Goal: Find specific page/section: Find specific page/section

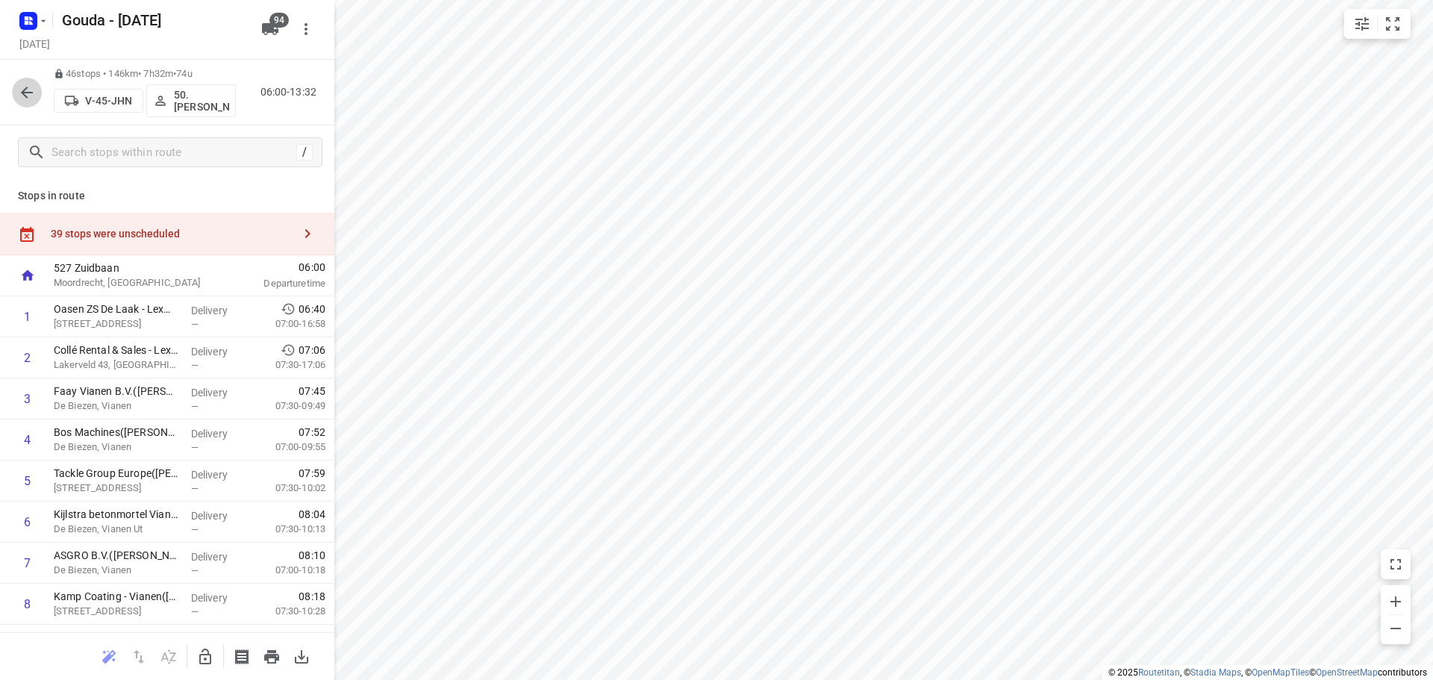
click at [34, 94] on icon "button" at bounding box center [27, 93] width 18 height 18
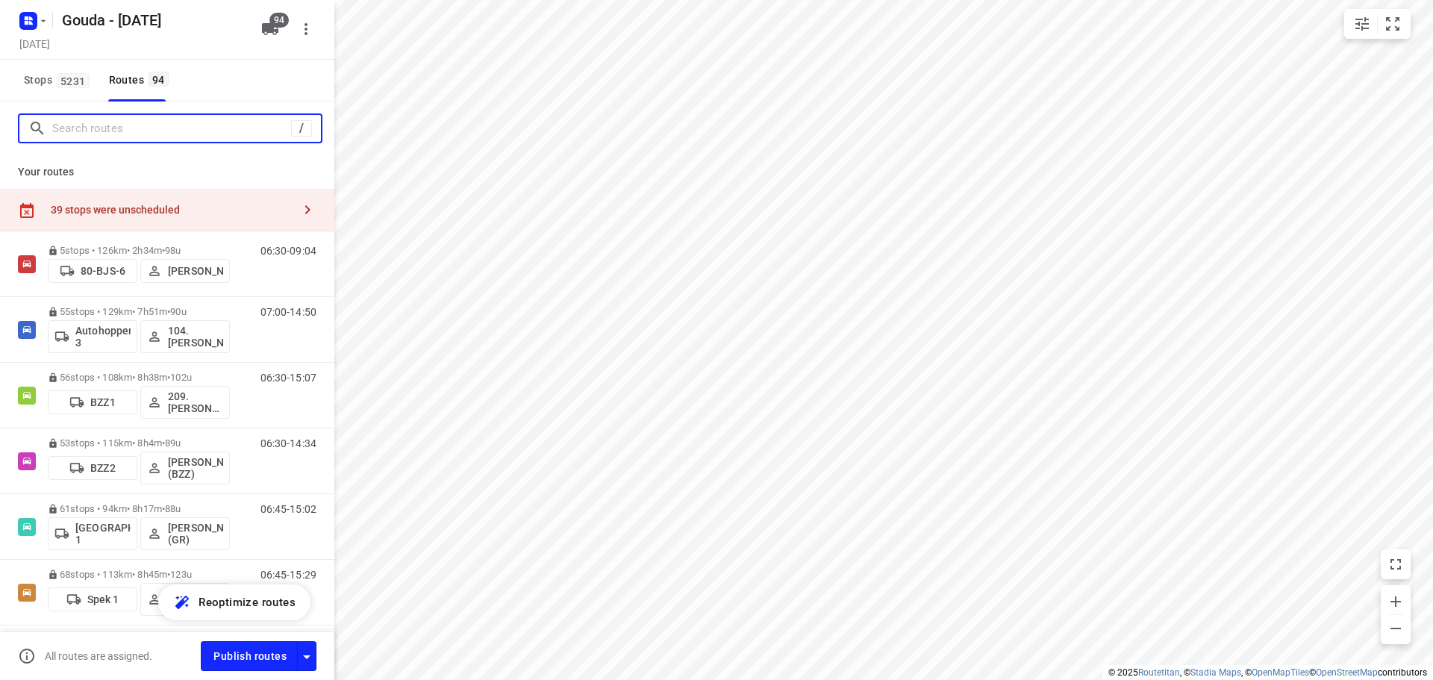
click at [121, 134] on input "Search routes" at bounding box center [171, 128] width 239 height 23
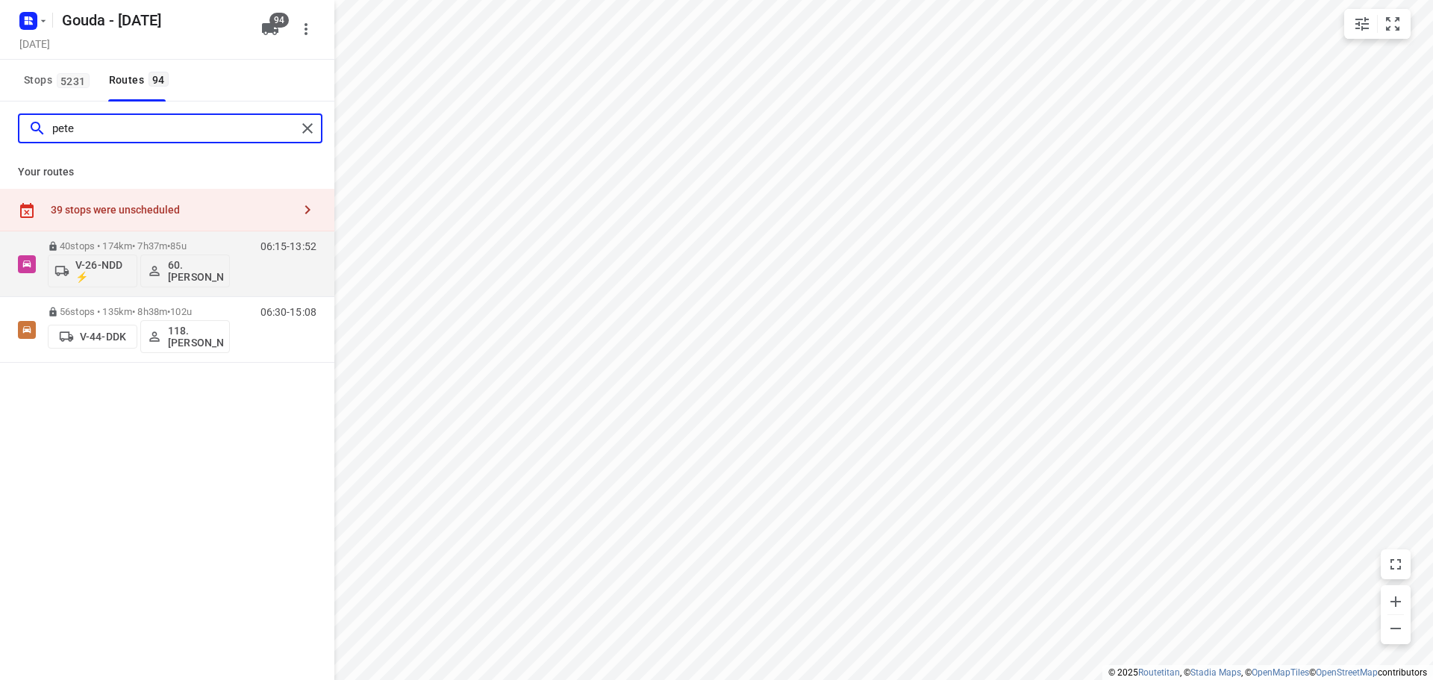
type input "pete"
click at [36, 75] on span "Stops 5231" at bounding box center [59, 80] width 70 height 19
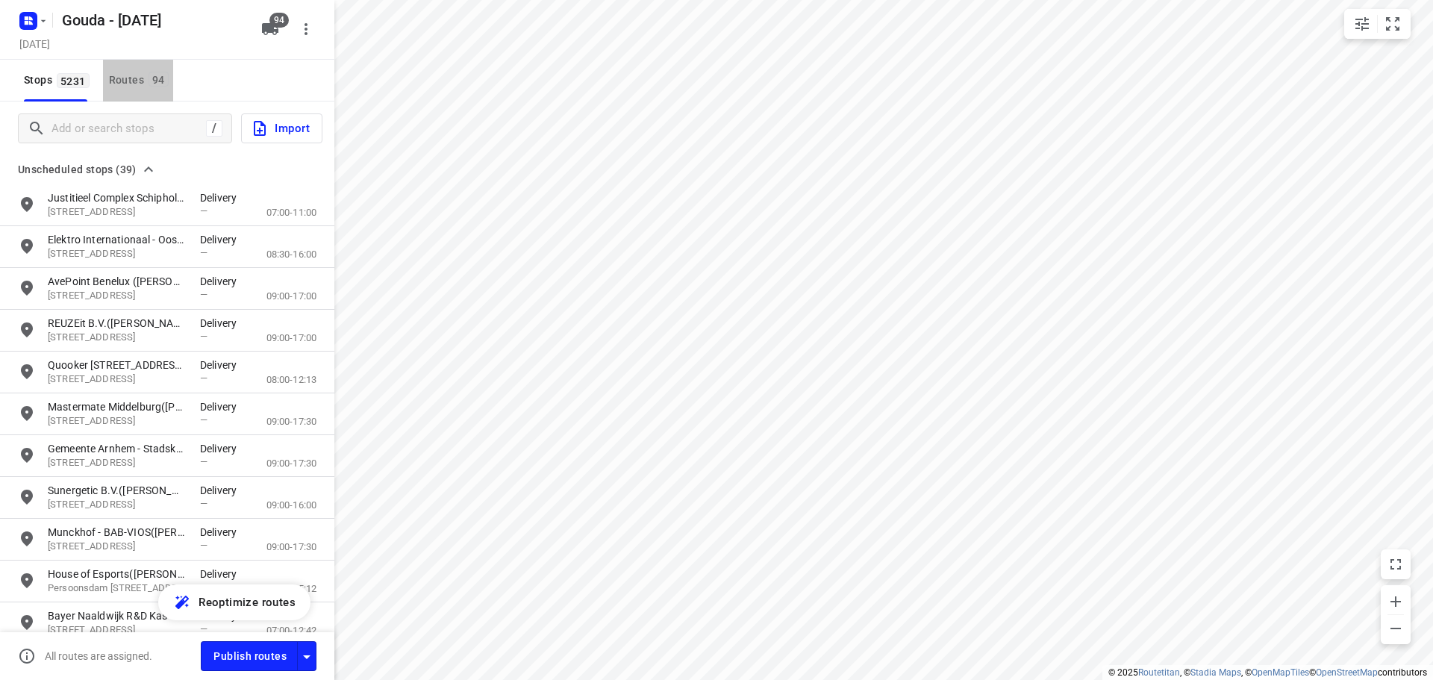
click at [161, 70] on button "Routes 94" at bounding box center [138, 81] width 70 height 42
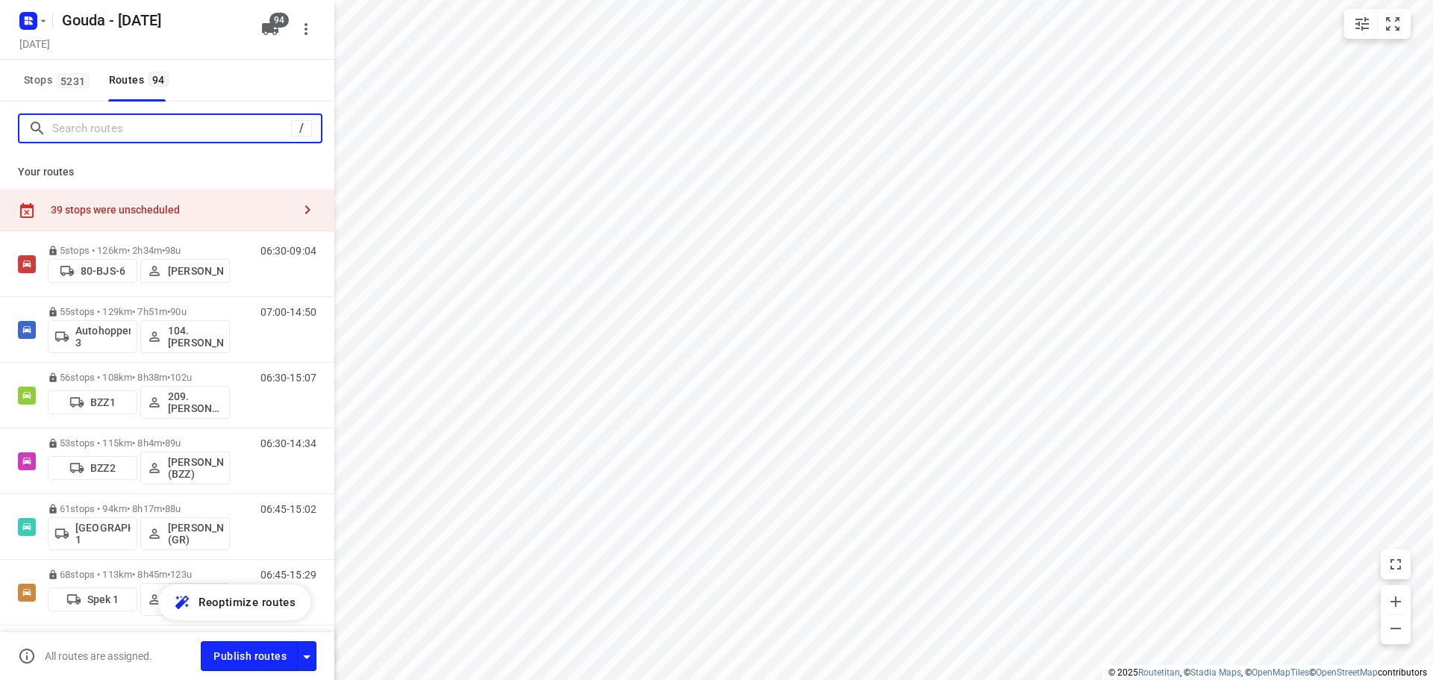
click at [83, 129] on input "Search routes" at bounding box center [171, 128] width 239 height 23
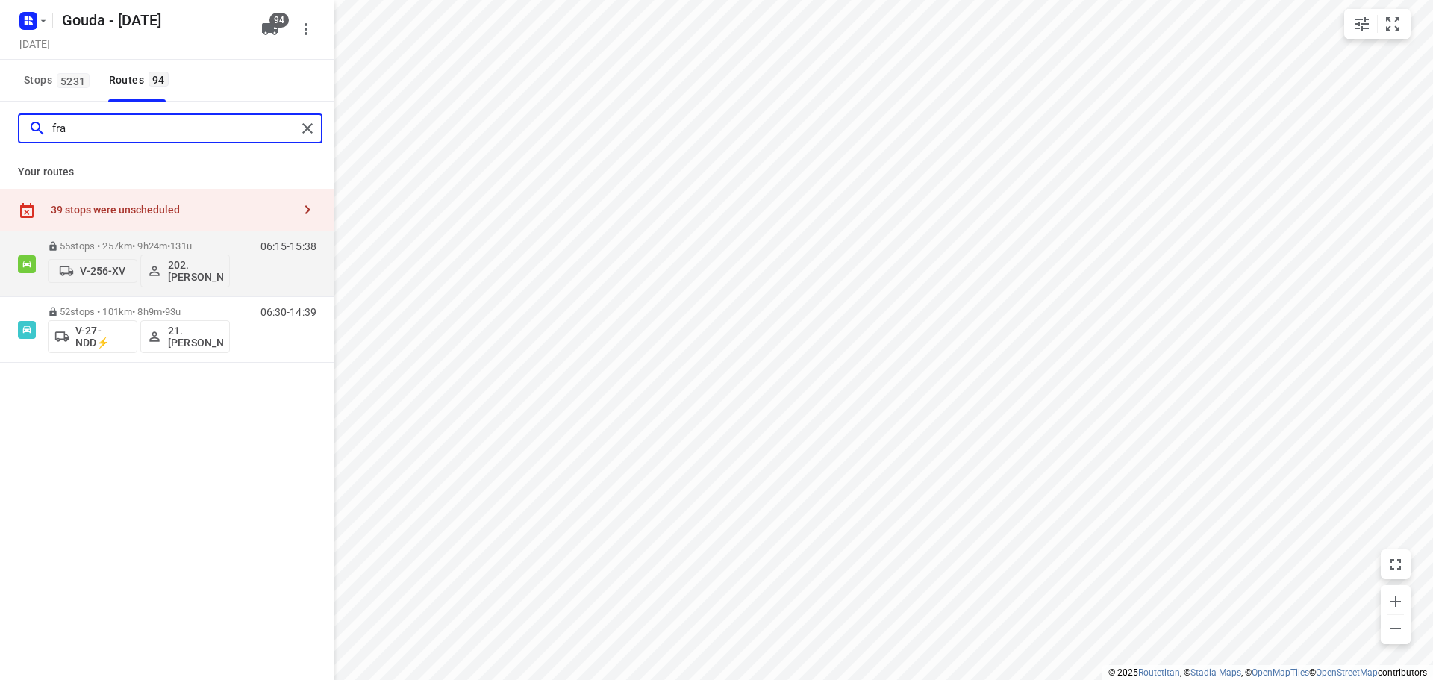
click at [110, 126] on input "fra" at bounding box center [174, 128] width 244 height 23
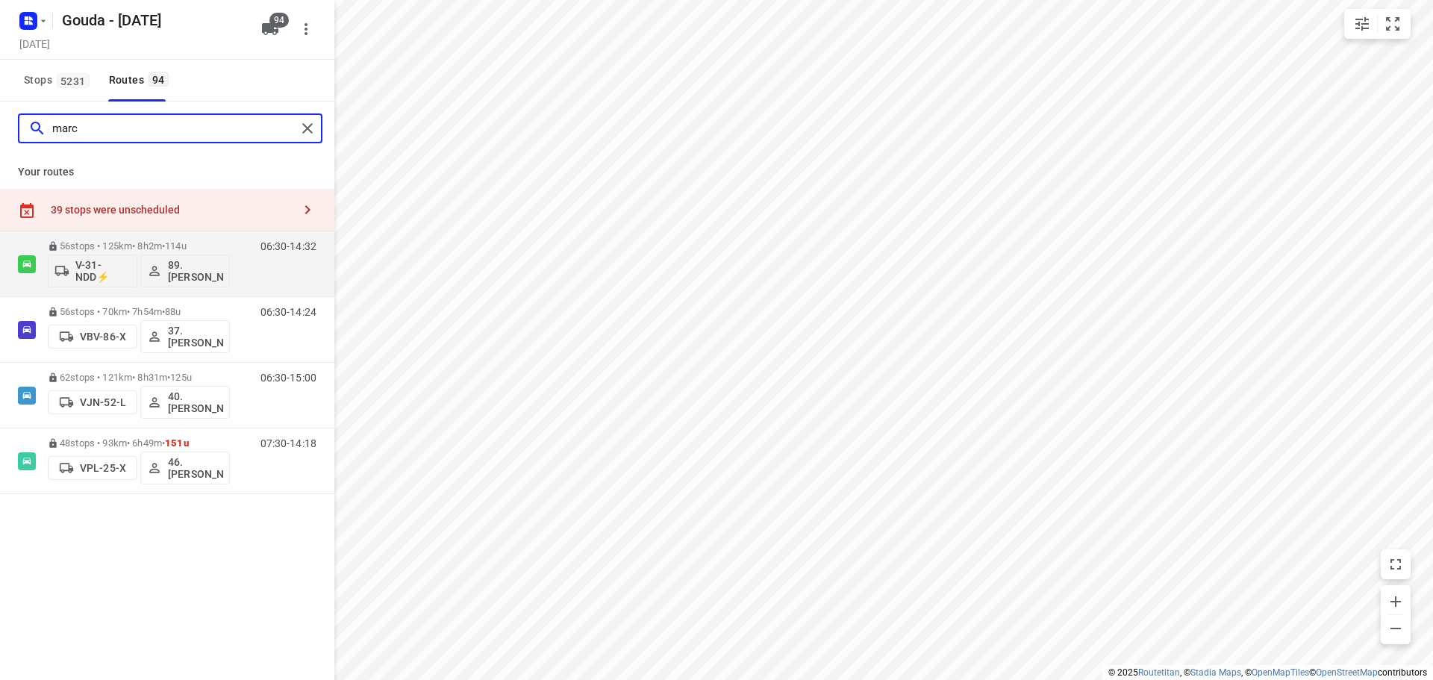
click at [103, 137] on input "marc" at bounding box center [174, 128] width 244 height 23
click at [102, 137] on input "marc" at bounding box center [174, 128] width 244 height 23
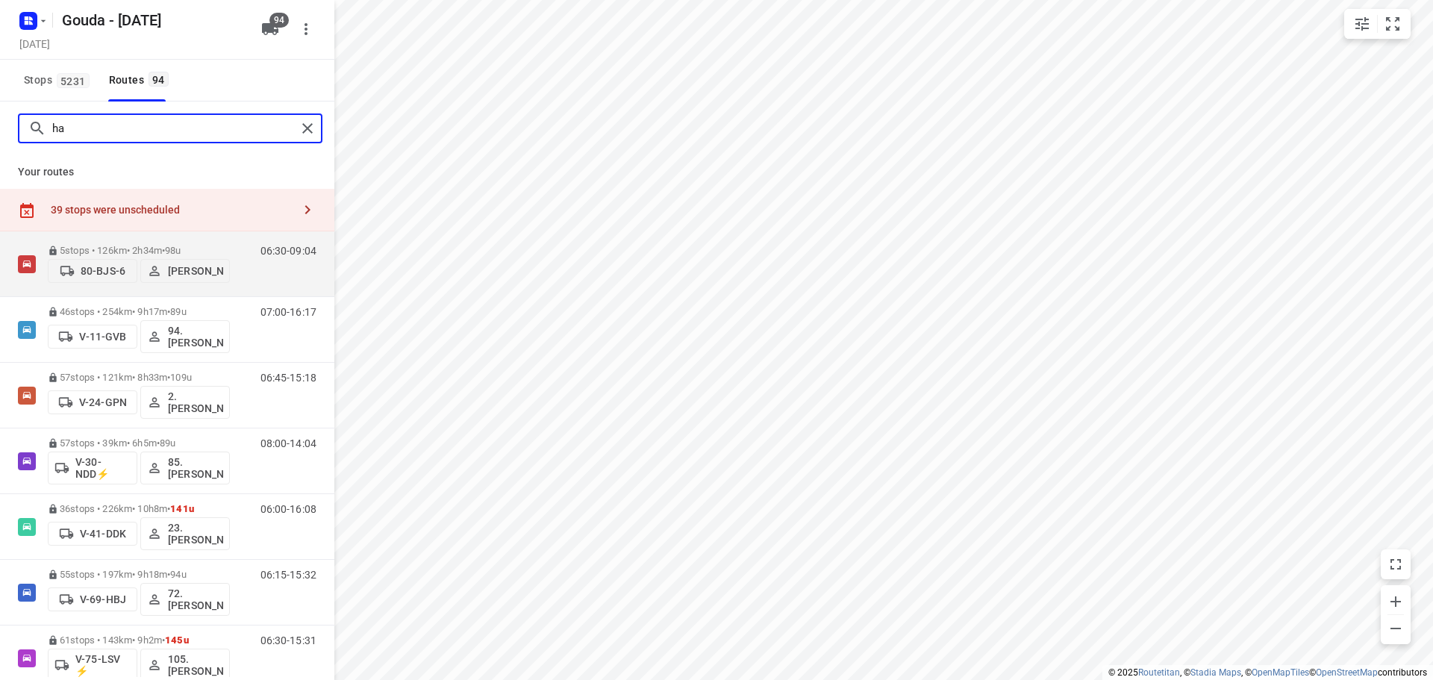
click at [108, 128] on input "ha" at bounding box center [174, 128] width 244 height 23
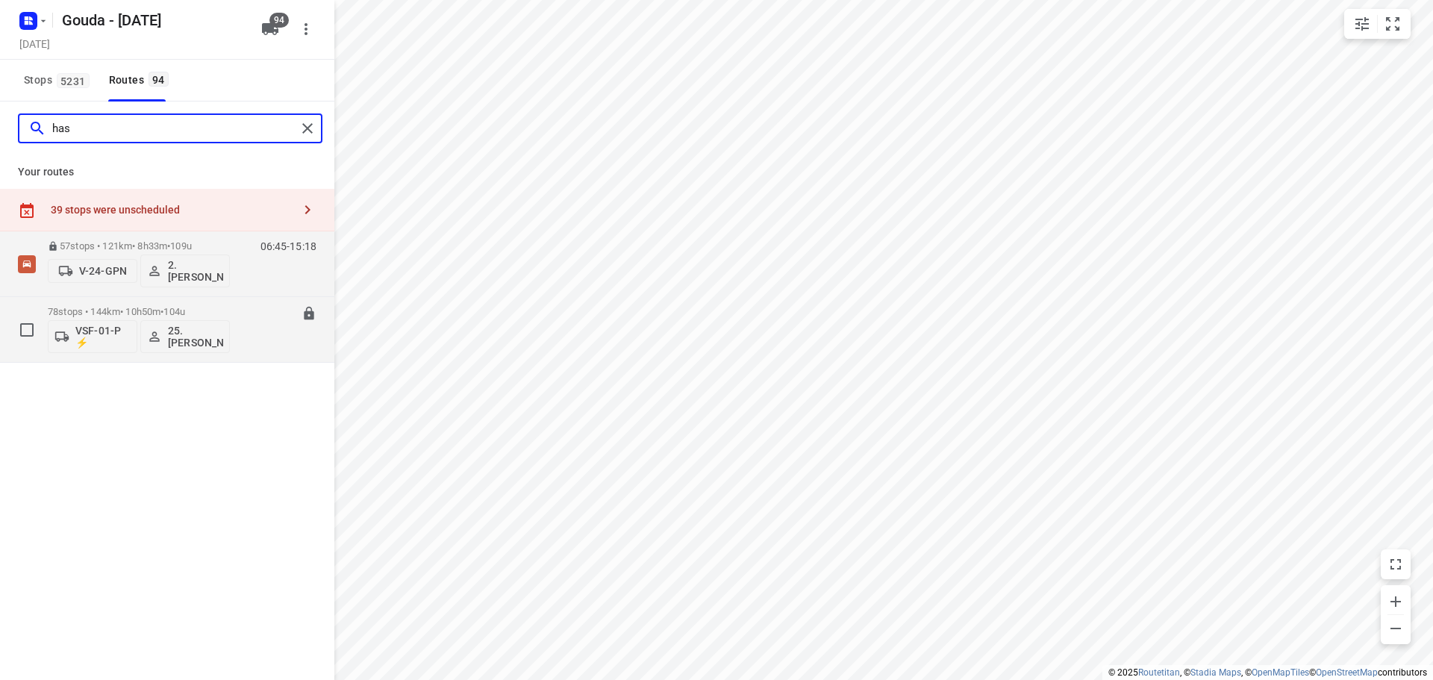
type input "has"
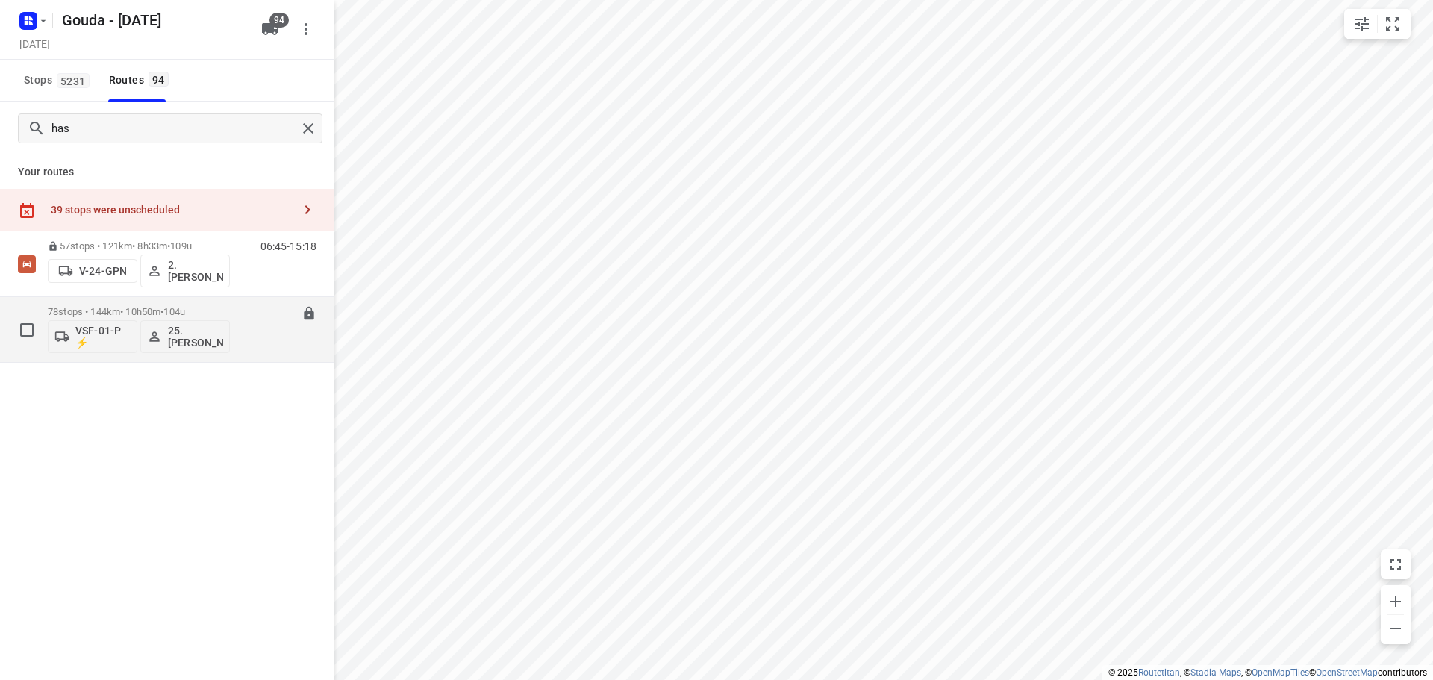
click at [151, 305] on div "78 stops • 144km • 10h50m • 104u VSF-01-P ⚡ 25. [PERSON_NAME]" at bounding box center [139, 329] width 182 height 62
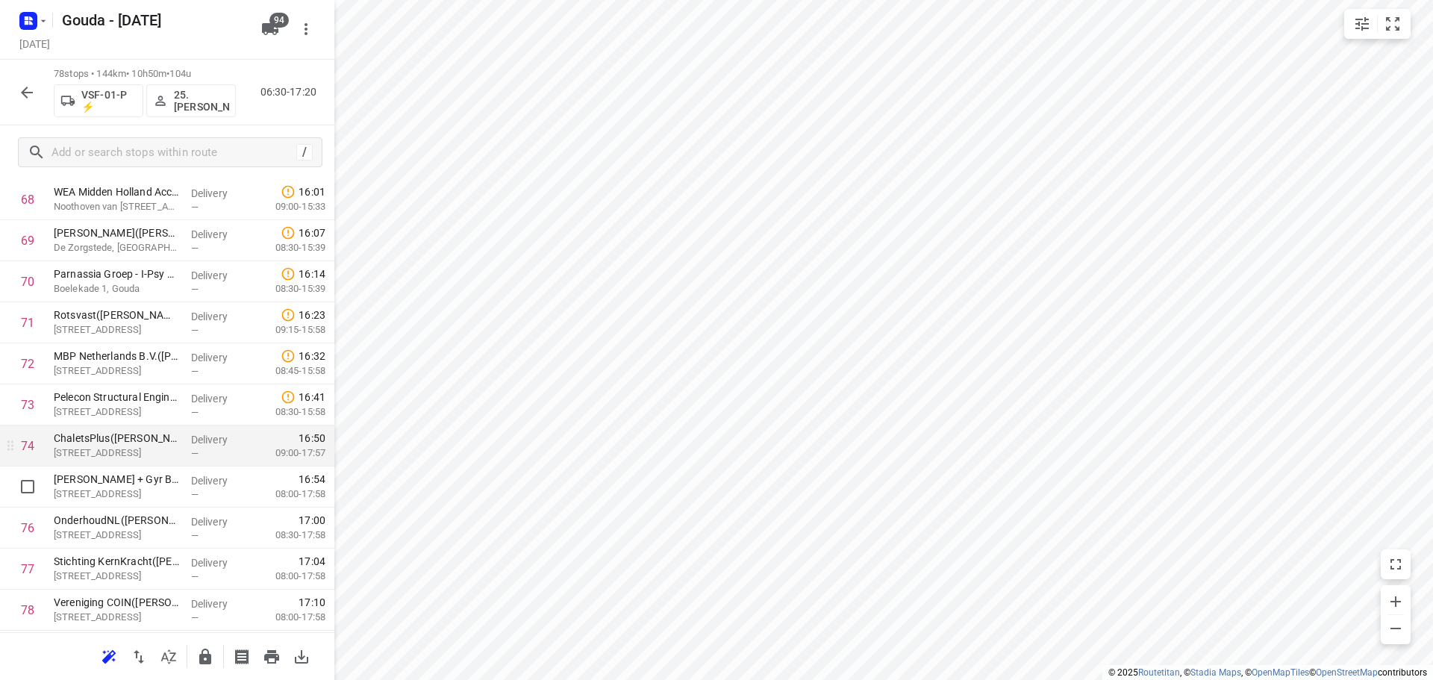
scroll to position [2906, 0]
click at [27, 97] on icon "button" at bounding box center [27, 93] width 12 height 12
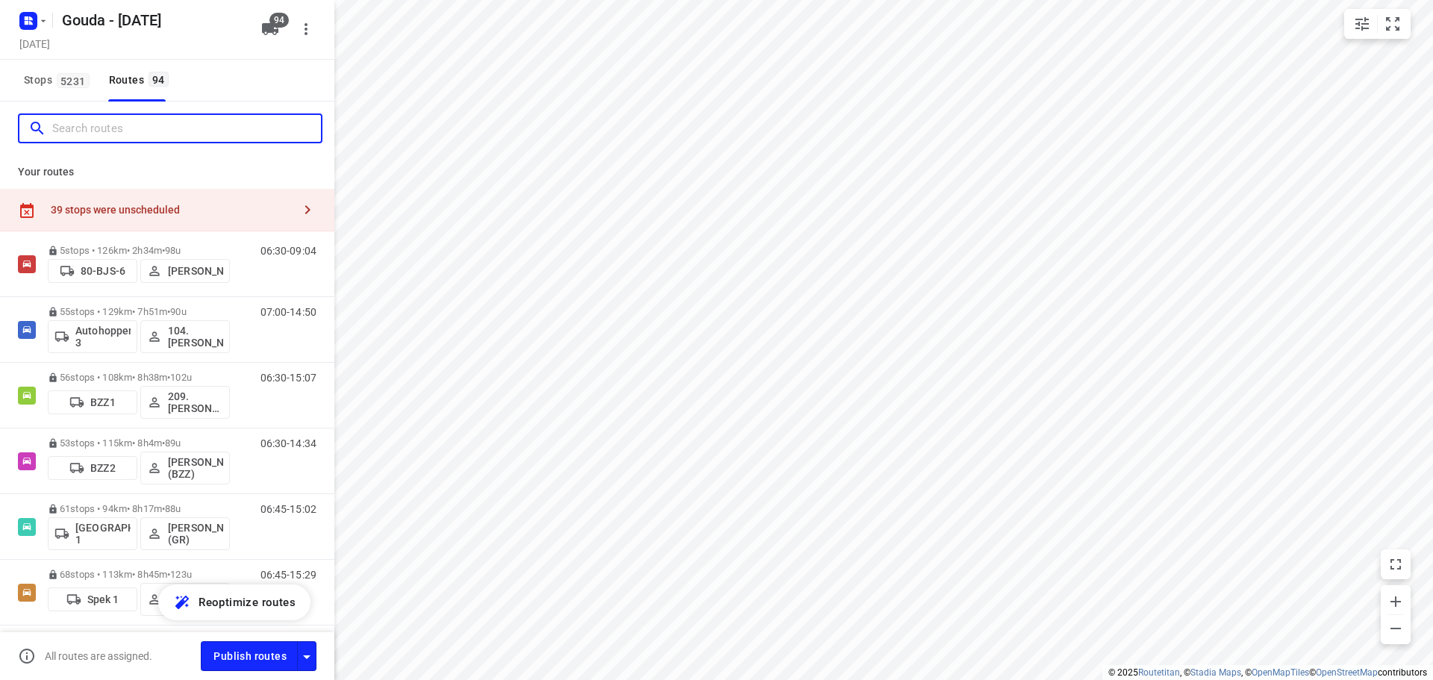
click at [111, 128] on input "Search routes" at bounding box center [186, 128] width 269 height 23
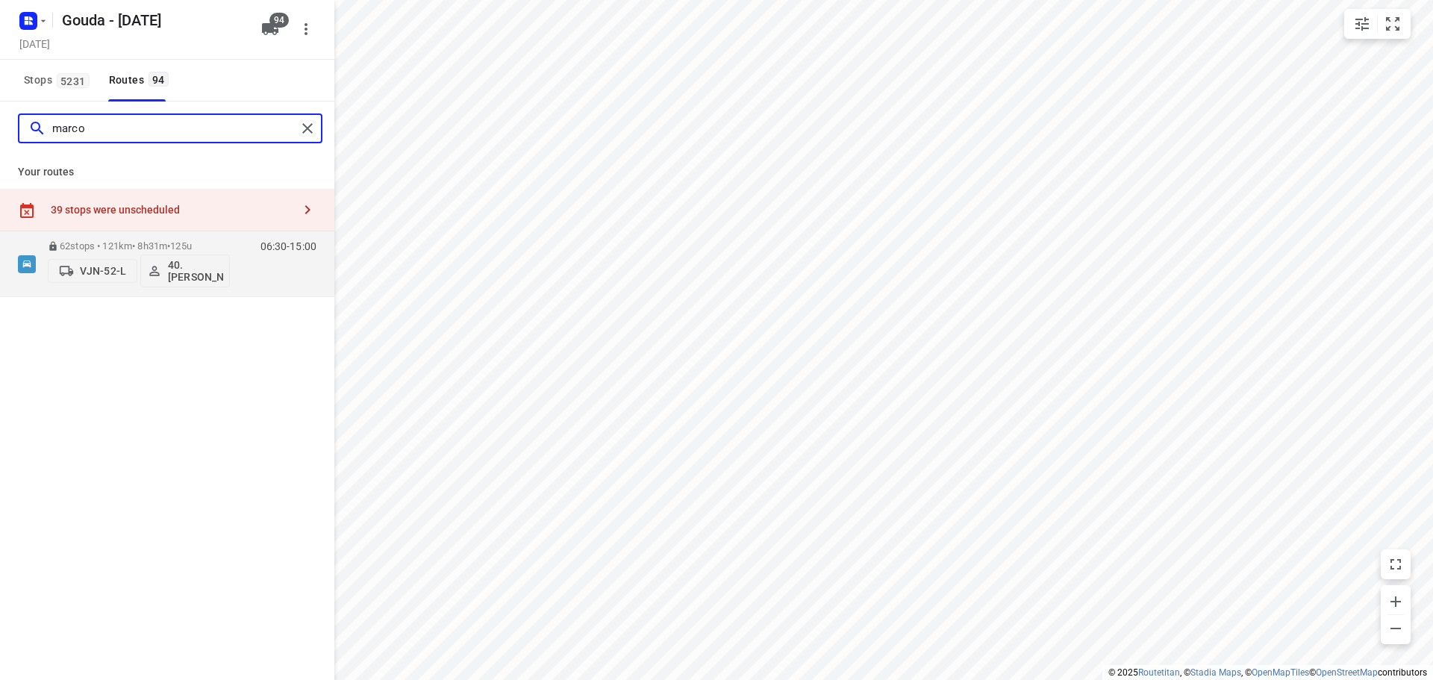
drag, startPoint x: 95, startPoint y: 125, endPoint x: 25, endPoint y: 127, distance: 69.4
click at [25, 127] on div "marco" at bounding box center [157, 128] width 277 height 23
type input "alici"
click at [201, 237] on div "58 stops • 121km • 8h15m • 94u V-70-LVK ⚡ 22.[PERSON_NAME]" at bounding box center [139, 264] width 182 height 62
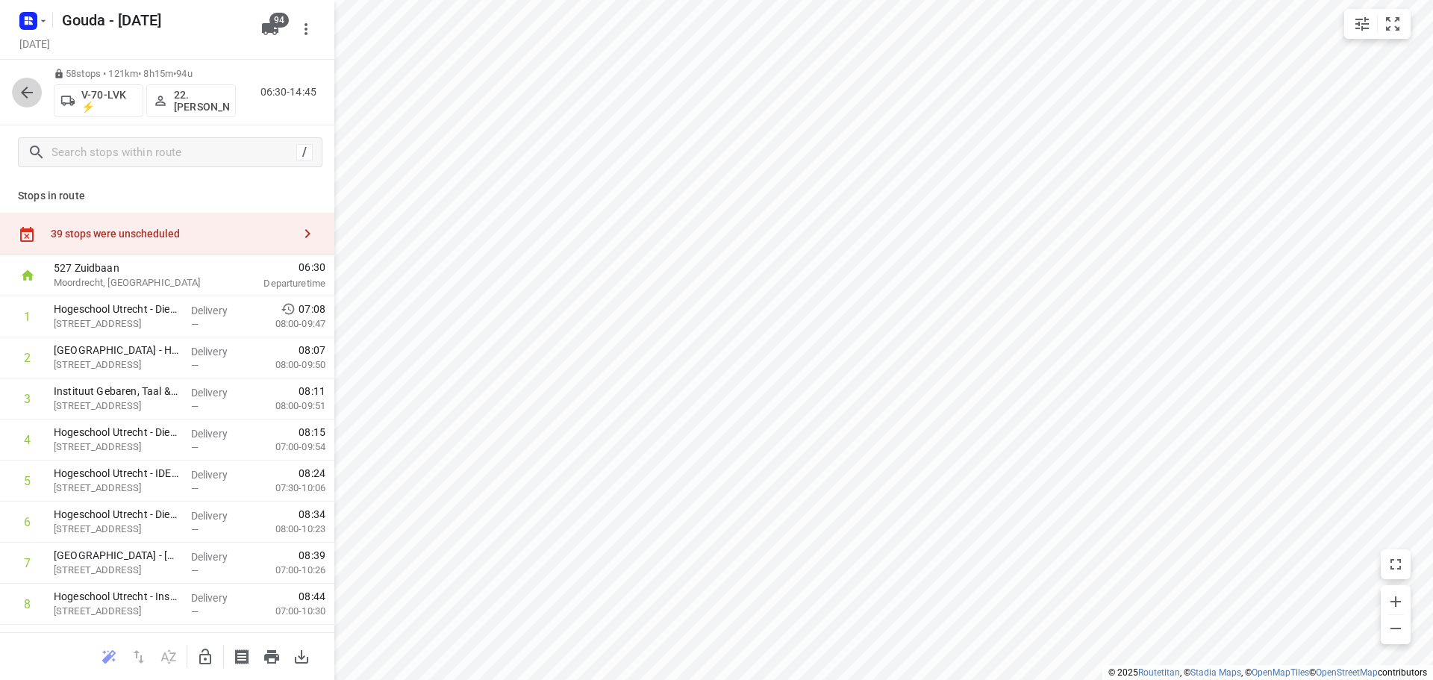
click at [28, 93] on icon "button" at bounding box center [27, 93] width 12 height 12
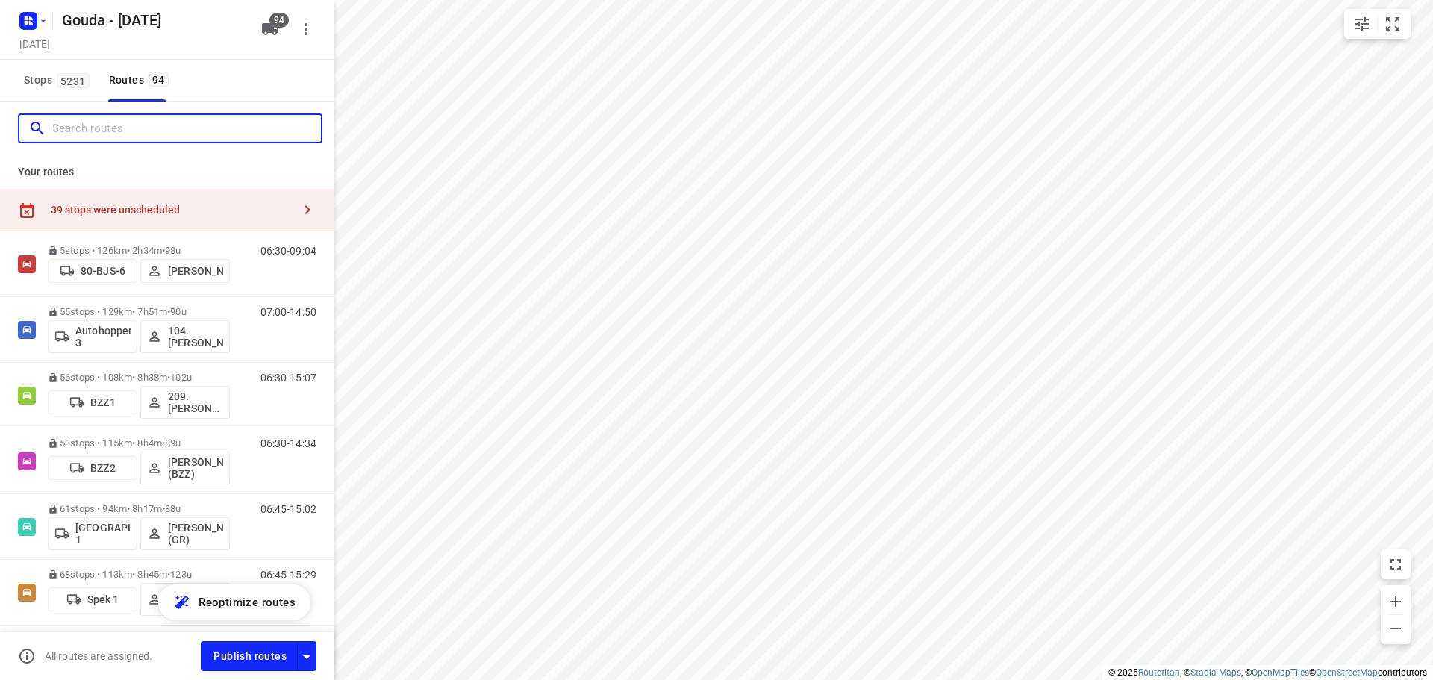
click at [119, 125] on input "Search routes" at bounding box center [186, 128] width 269 height 23
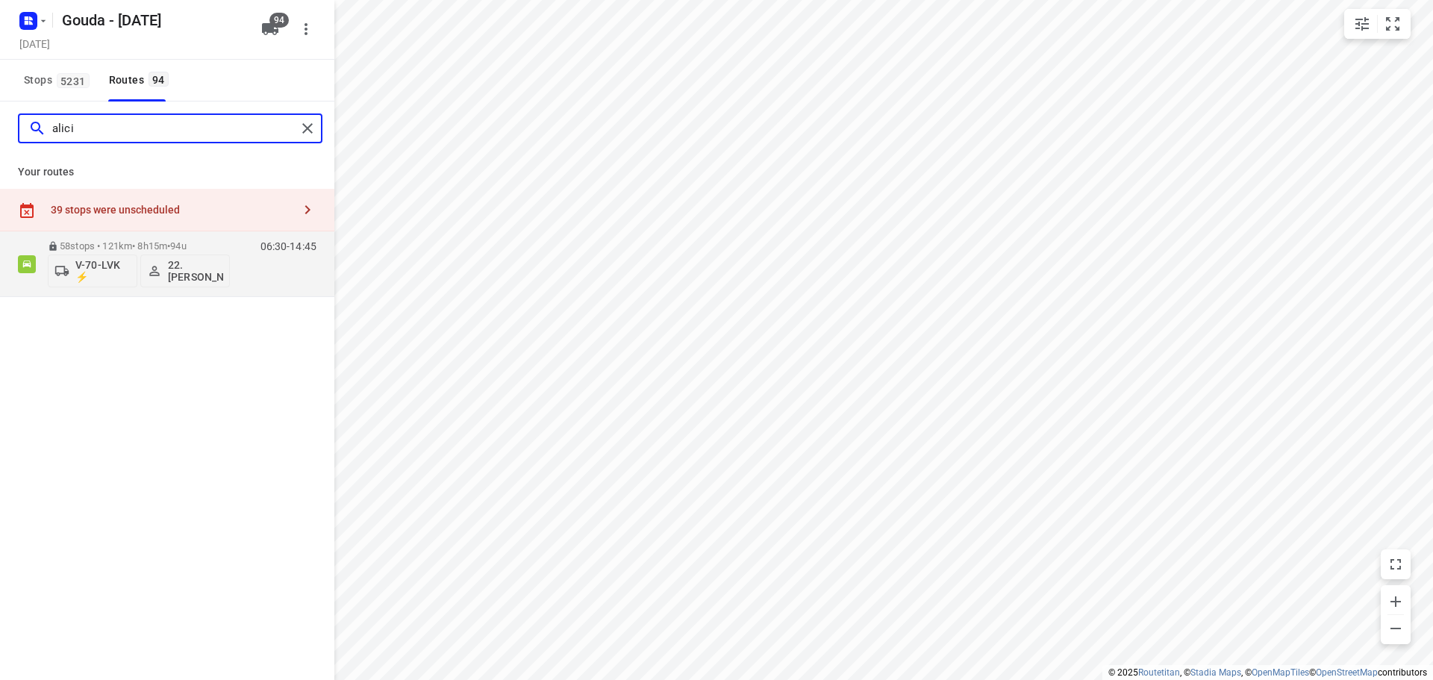
click at [171, 127] on input "alici" at bounding box center [174, 128] width 244 height 23
drag, startPoint x: 121, startPoint y: 122, endPoint x: 0, endPoint y: 121, distance: 120.9
click at [0, 121] on div "rola" at bounding box center [167, 128] width 334 height 54
click at [90, 126] on input "[PERSON_NAME]" at bounding box center [174, 128] width 244 height 23
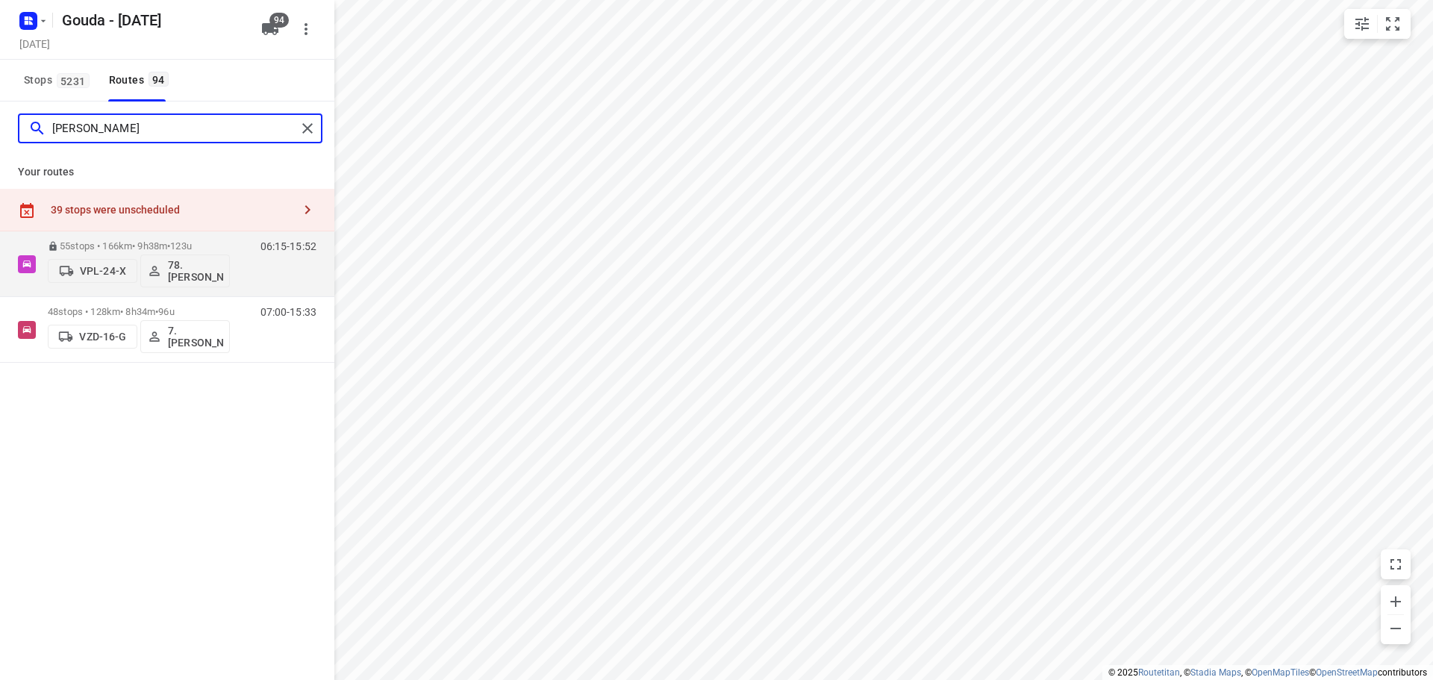
click at [90, 126] on input "[PERSON_NAME]" at bounding box center [174, 128] width 244 height 23
drag, startPoint x: 98, startPoint y: 123, endPoint x: 36, endPoint y: 122, distance: 62.7
click at [40, 123] on div "[PERSON_NAME]" at bounding box center [162, 128] width 268 height 23
drag, startPoint x: 79, startPoint y: 123, endPoint x: 18, endPoint y: 111, distance: 62.3
click at [26, 113] on div "arnol" at bounding box center [170, 128] width 304 height 30
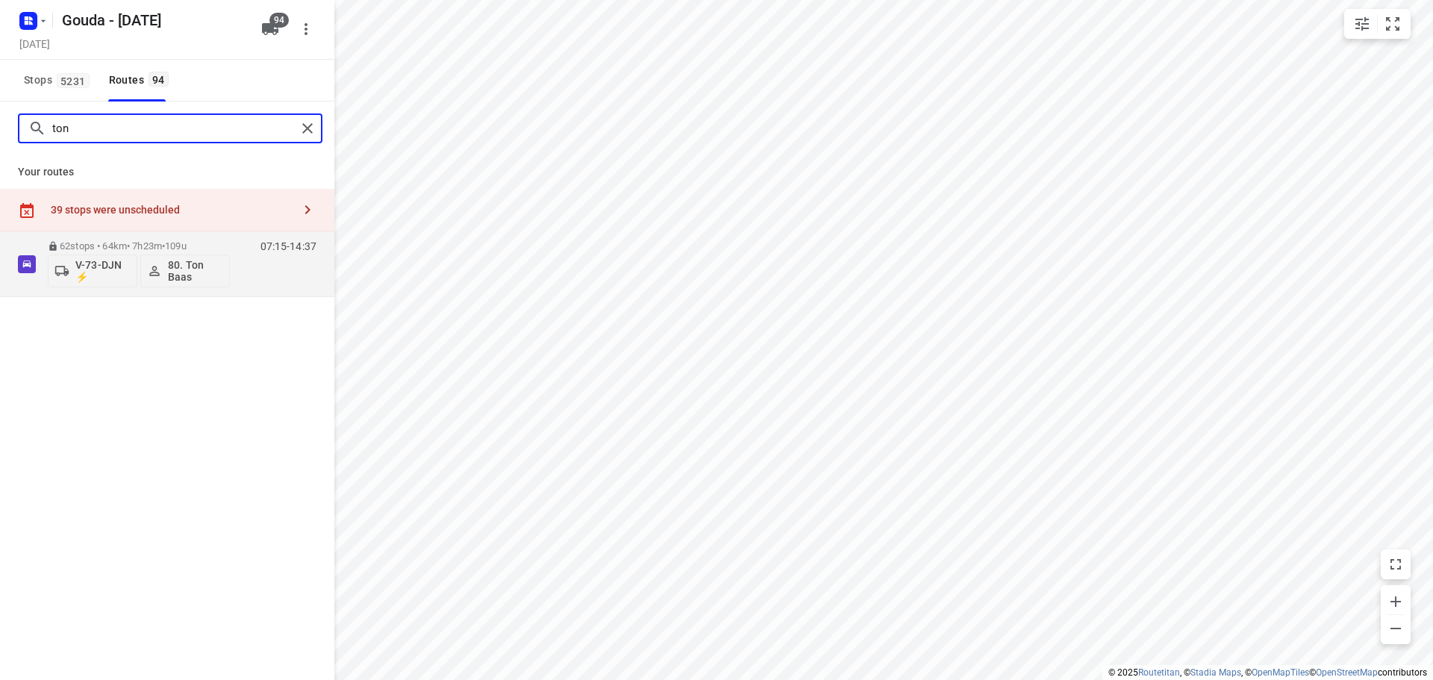
click at [98, 124] on input "ton" at bounding box center [174, 128] width 244 height 23
click at [170, 122] on input "joyc" at bounding box center [174, 128] width 244 height 23
type input "[PERSON_NAME]"
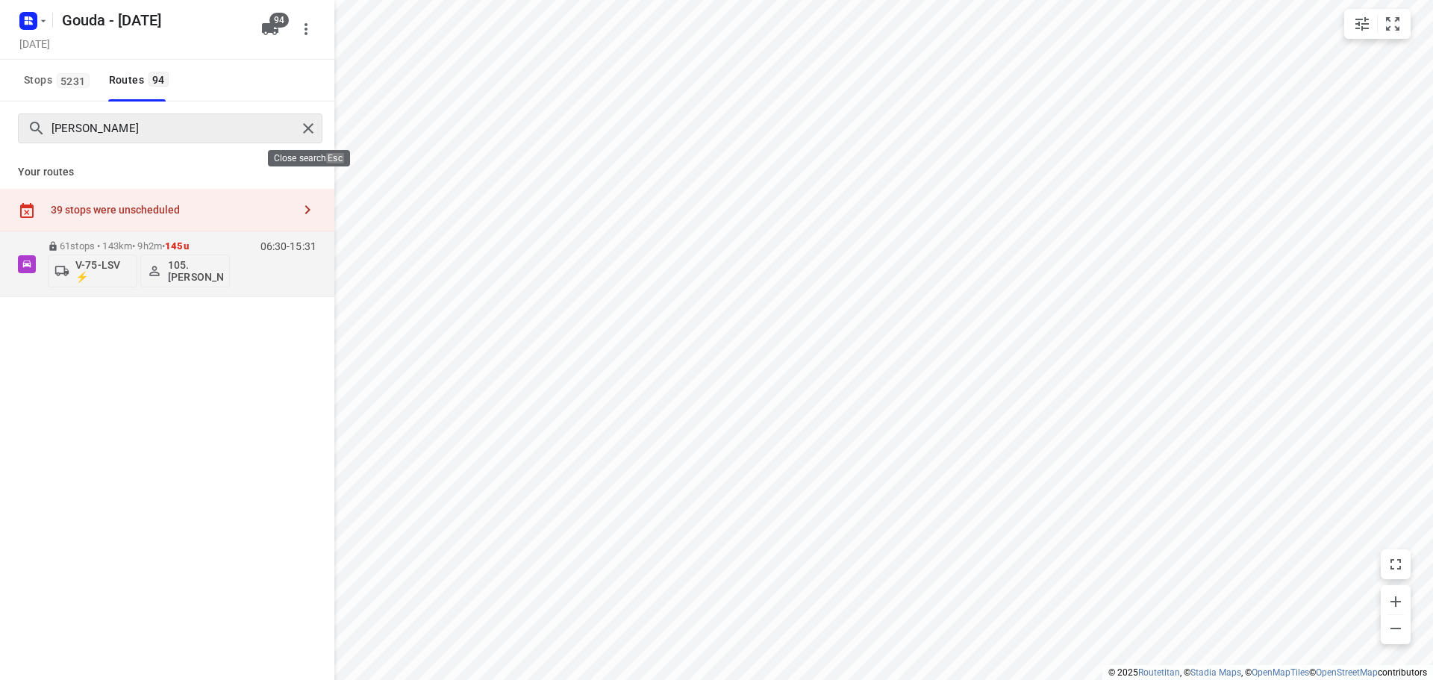
drag, startPoint x: 313, startPoint y: 133, endPoint x: 302, endPoint y: 151, distance: 21.4
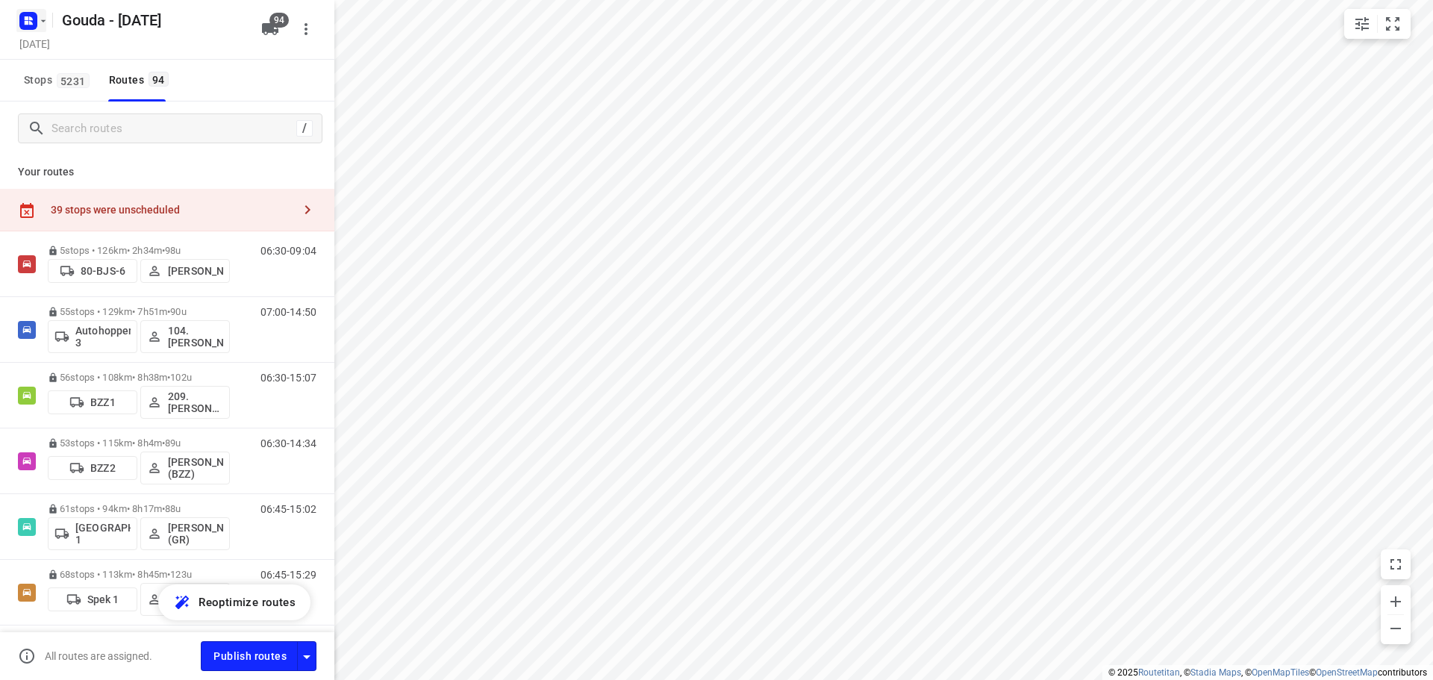
click at [47, 22] on icon "button" at bounding box center [43, 21] width 12 height 12
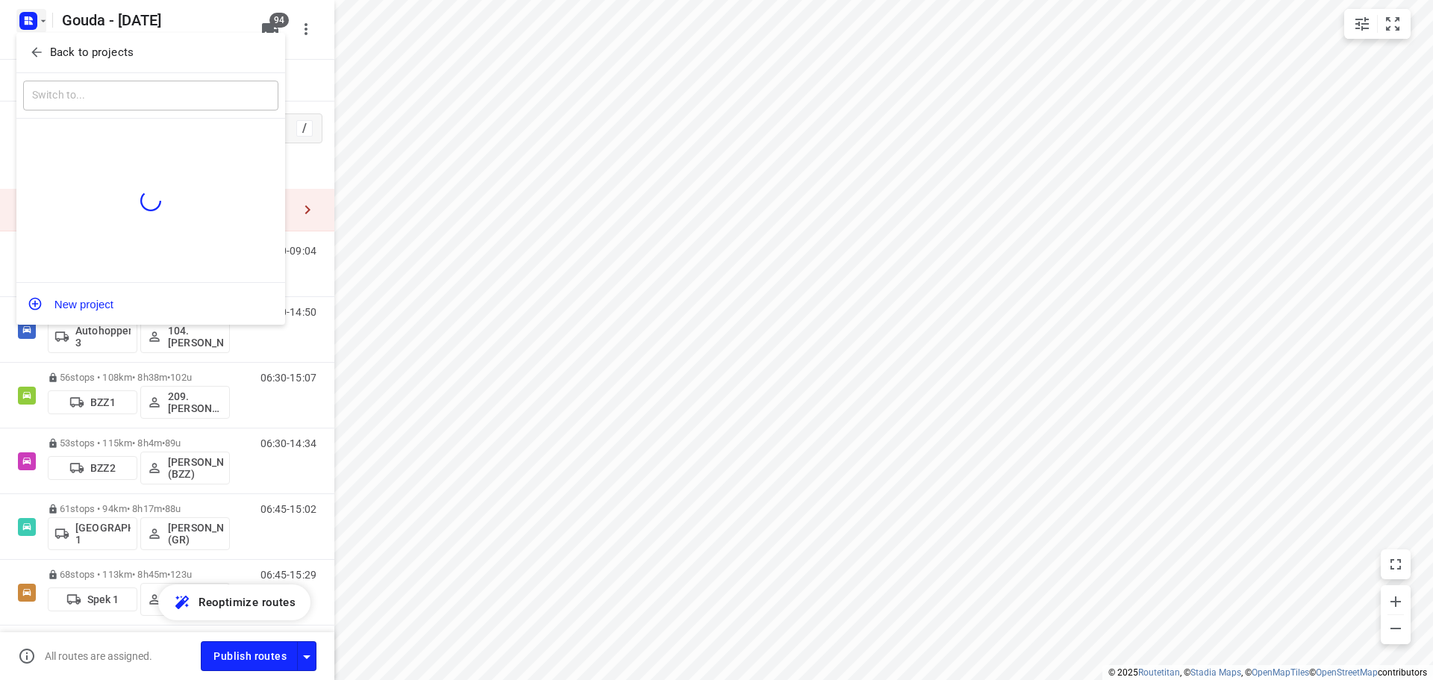
click at [46, 47] on span "Back to projects" at bounding box center [150, 52] width 243 height 17
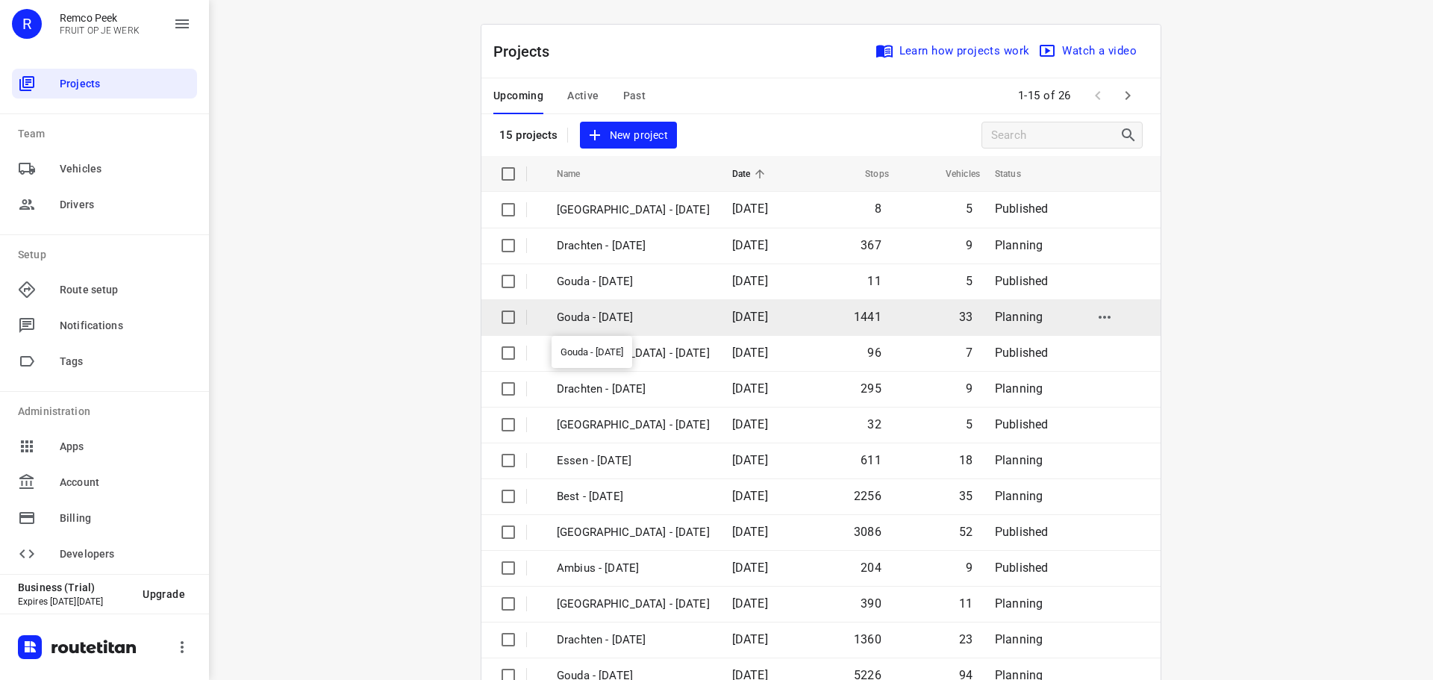
click at [628, 313] on p "Gouda - [DATE]" at bounding box center [633, 317] width 153 height 17
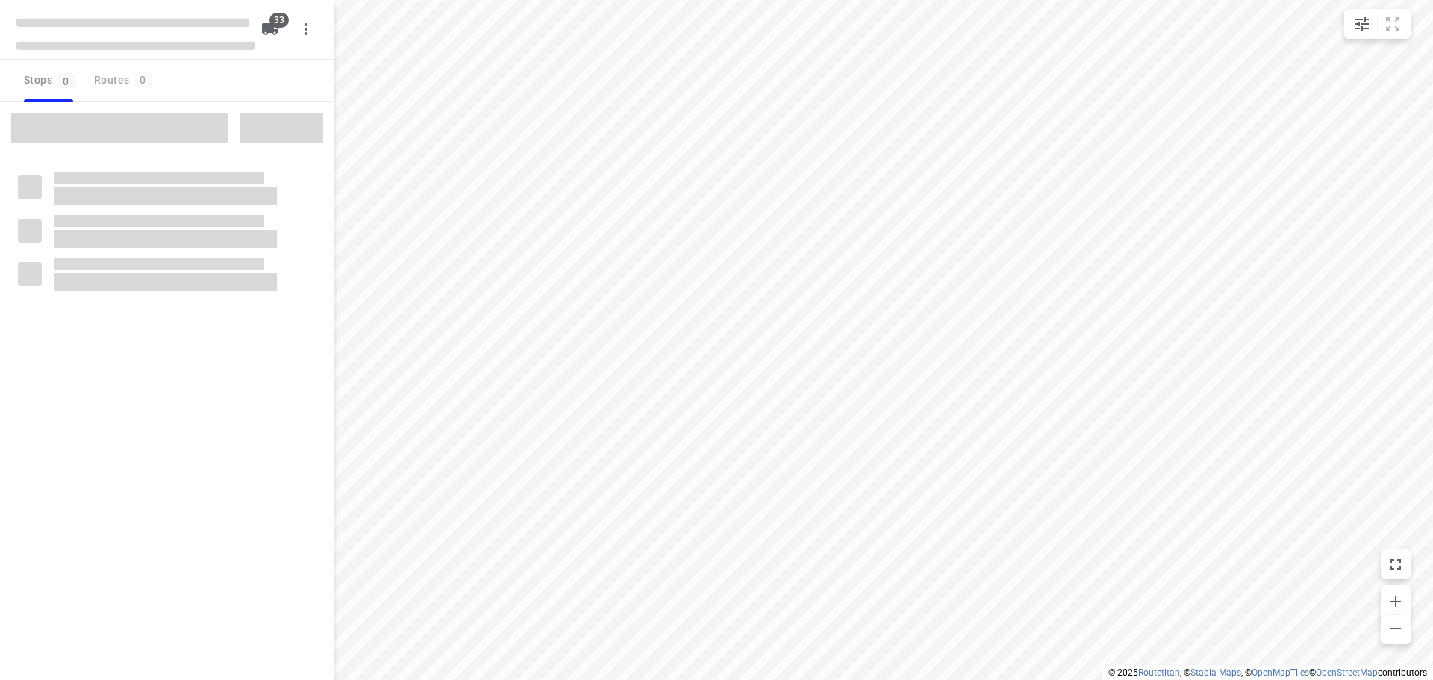
checkbox input "true"
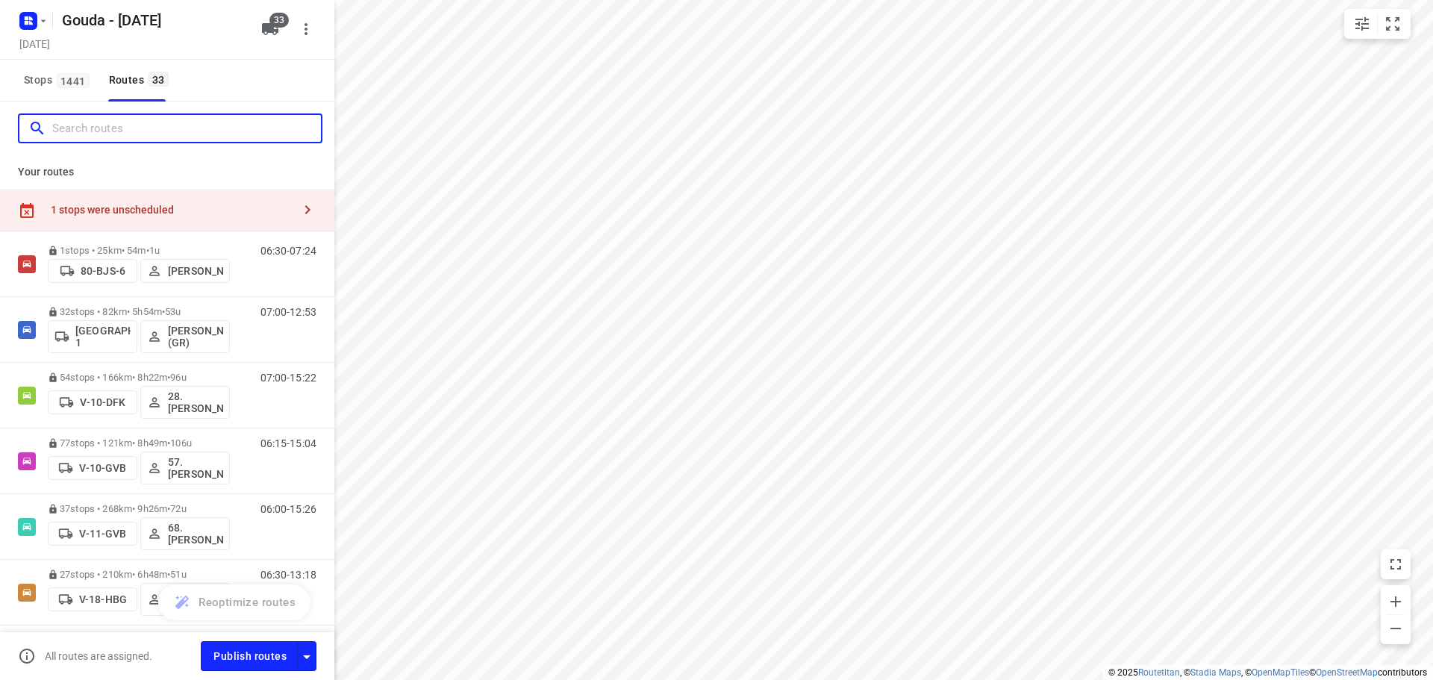
click at [98, 131] on input "Search routes" at bounding box center [186, 128] width 269 height 23
click at [101, 137] on input "Search routes" at bounding box center [186, 128] width 269 height 23
click at [183, 137] on input "Search routes" at bounding box center [186, 128] width 269 height 23
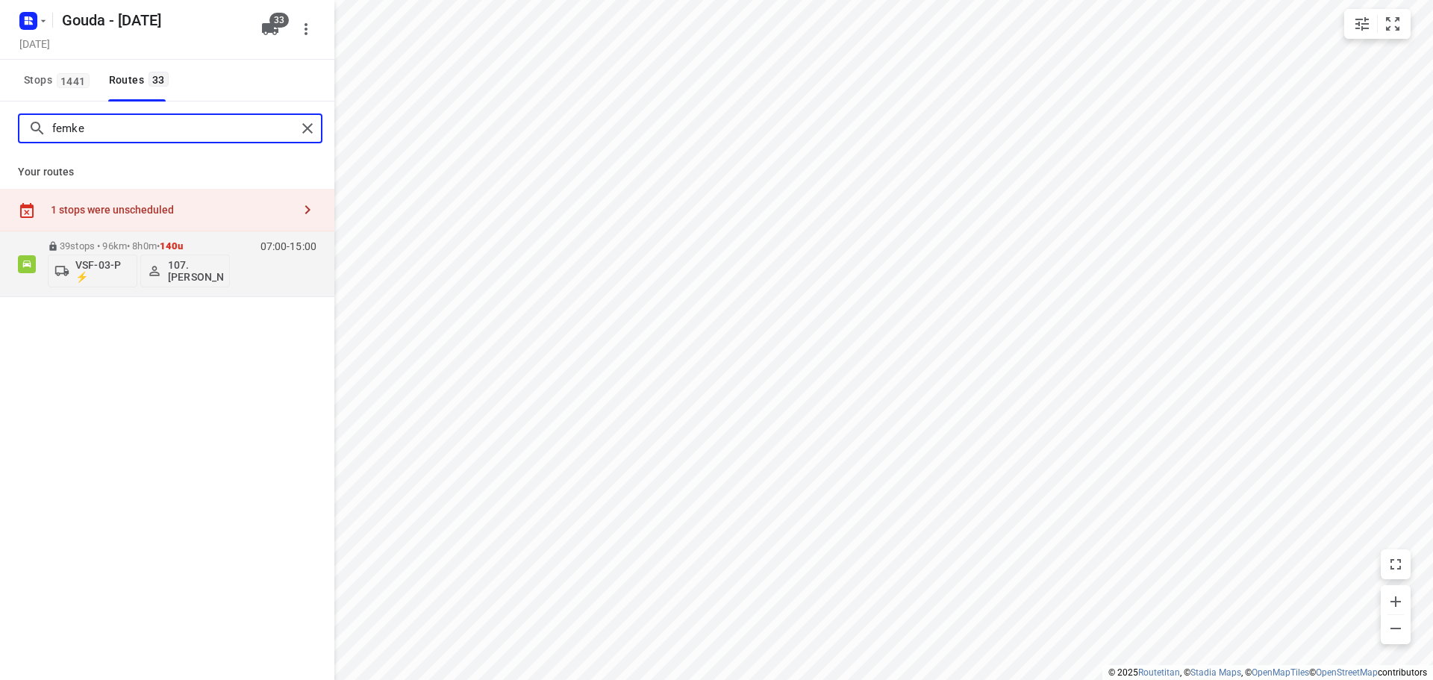
click at [139, 126] on input "femke" at bounding box center [174, 128] width 244 height 23
click at [193, 124] on input "[PERSON_NAME]" at bounding box center [174, 128] width 244 height 23
click at [176, 131] on input "femk" at bounding box center [174, 128] width 244 height 23
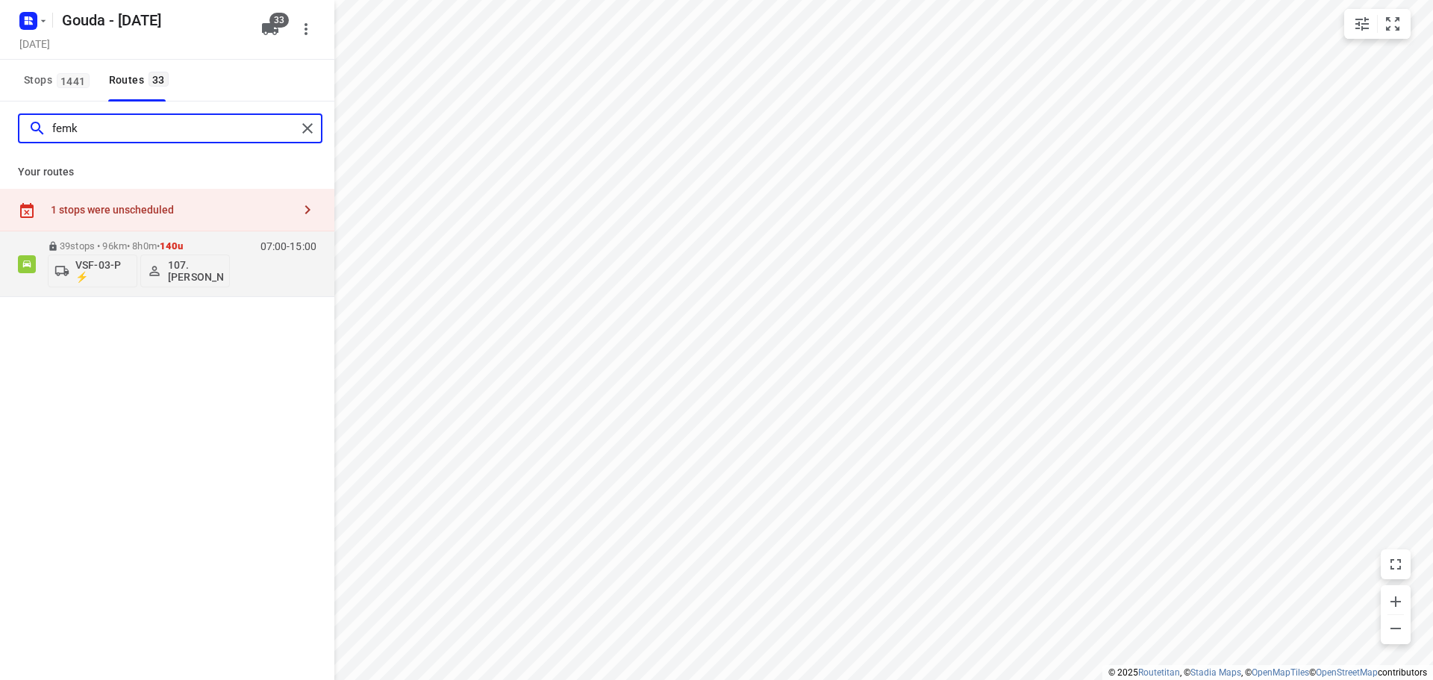
click at [176, 131] on input "femk" at bounding box center [174, 128] width 244 height 23
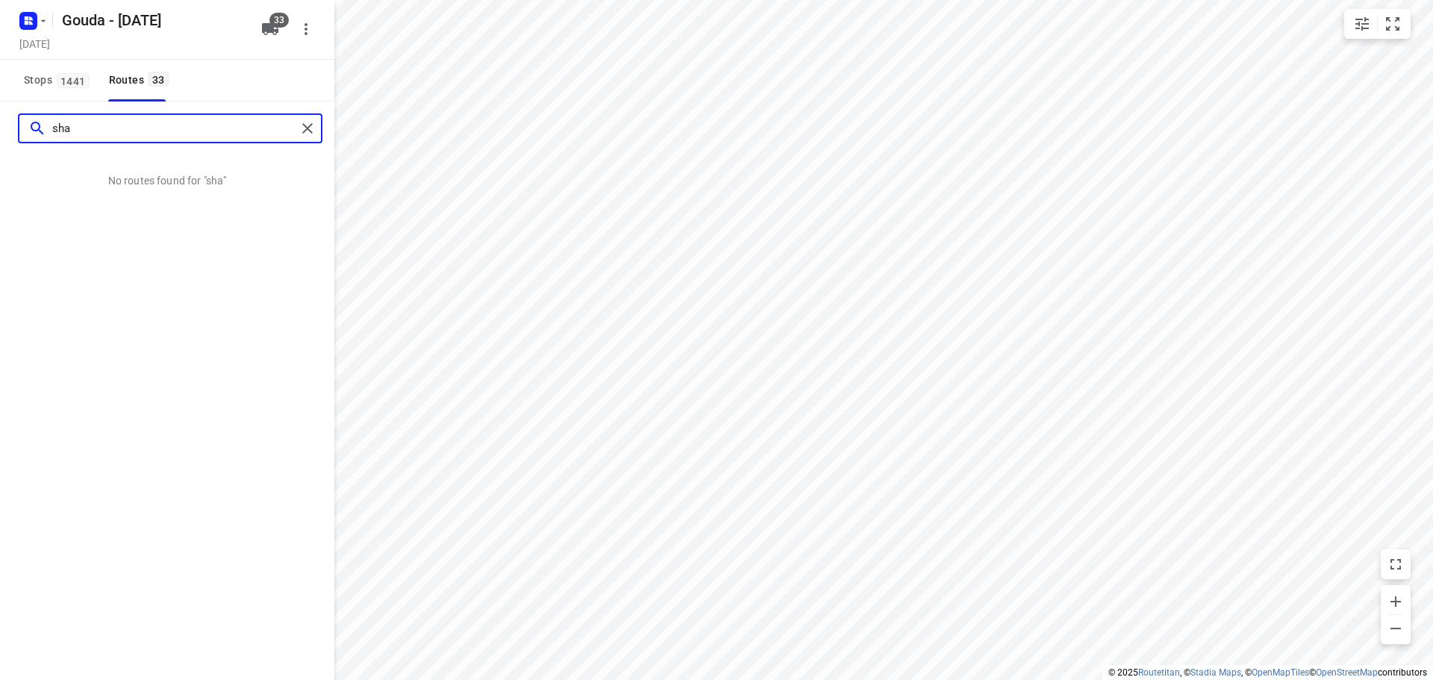
type input "shar"
click at [176, 131] on input "shar" at bounding box center [174, 128] width 244 height 23
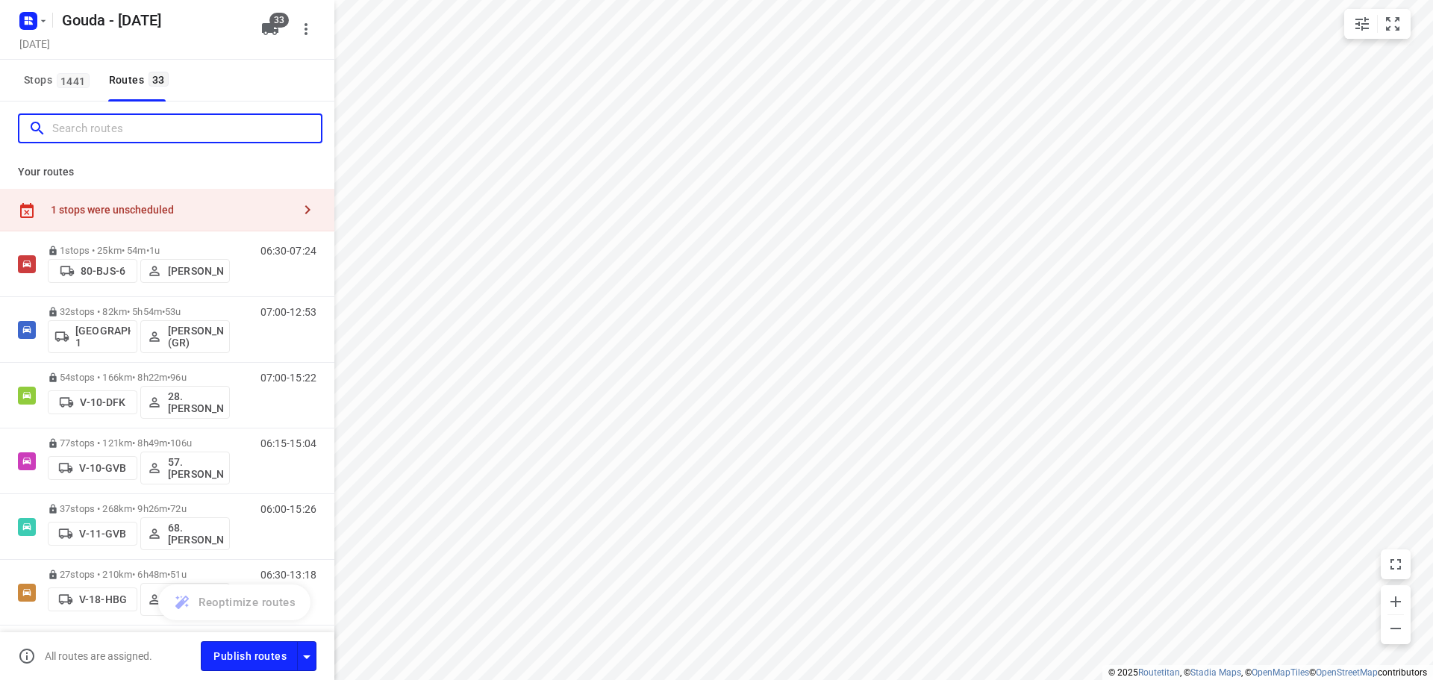
click at [163, 128] on input "Search routes" at bounding box center [186, 128] width 269 height 23
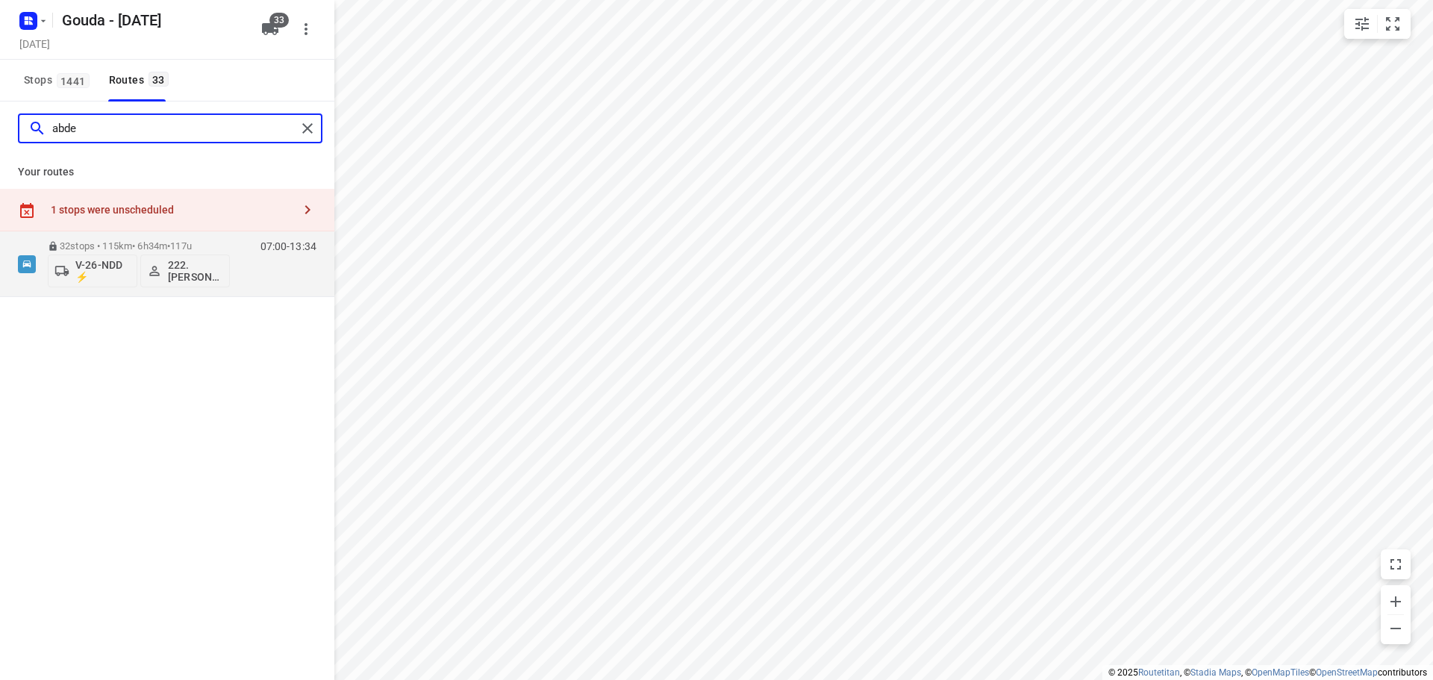
click at [103, 132] on input "abde" at bounding box center [174, 128] width 244 height 23
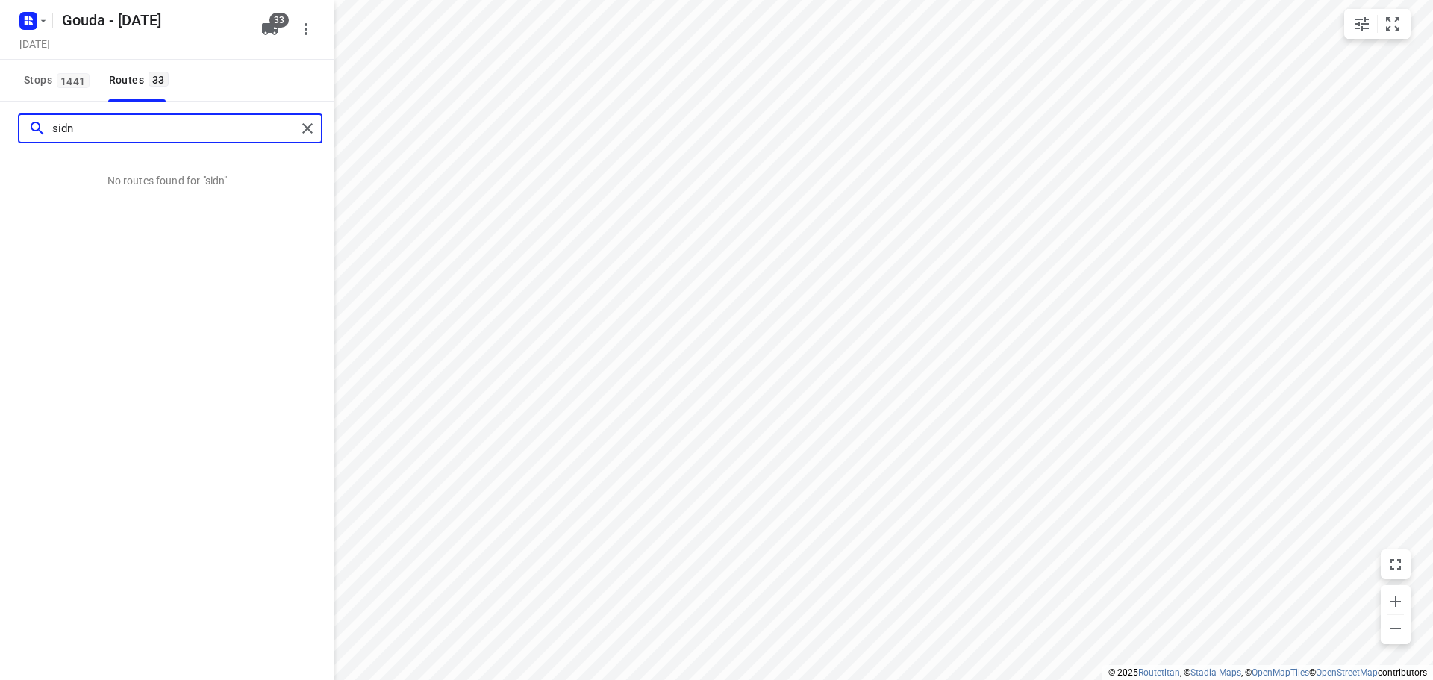
click at [193, 136] on input "sidn" at bounding box center [174, 128] width 244 height 23
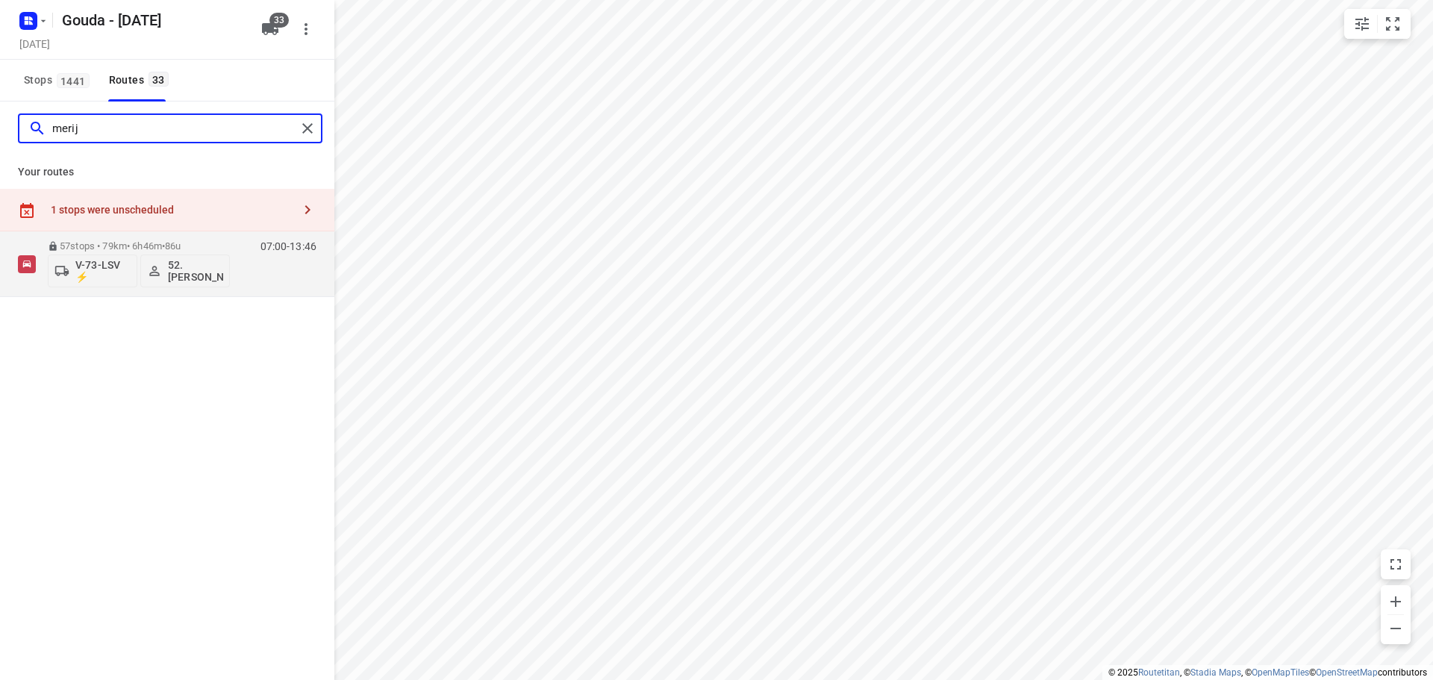
drag, startPoint x: 93, startPoint y: 132, endPoint x: 64, endPoint y: 127, distance: 29.6
click at [64, 127] on input "merij" at bounding box center [174, 128] width 244 height 23
type input "m"
click at [113, 122] on input "rona" at bounding box center [174, 128] width 244 height 23
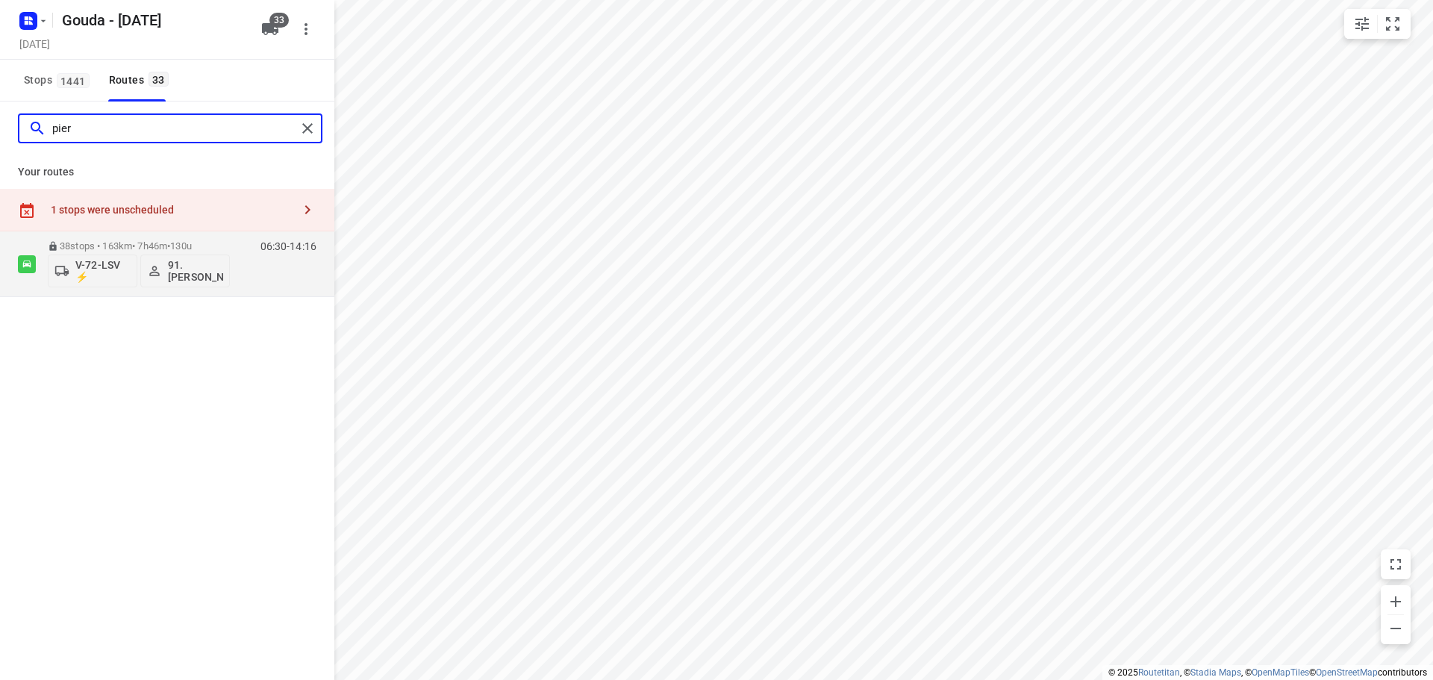
click at [140, 130] on input "pier" at bounding box center [174, 128] width 244 height 23
drag, startPoint x: 81, startPoint y: 134, endPoint x: 0, endPoint y: 129, distance: 81.5
click at [0, 129] on div "brya" at bounding box center [167, 128] width 334 height 54
type input "ale"
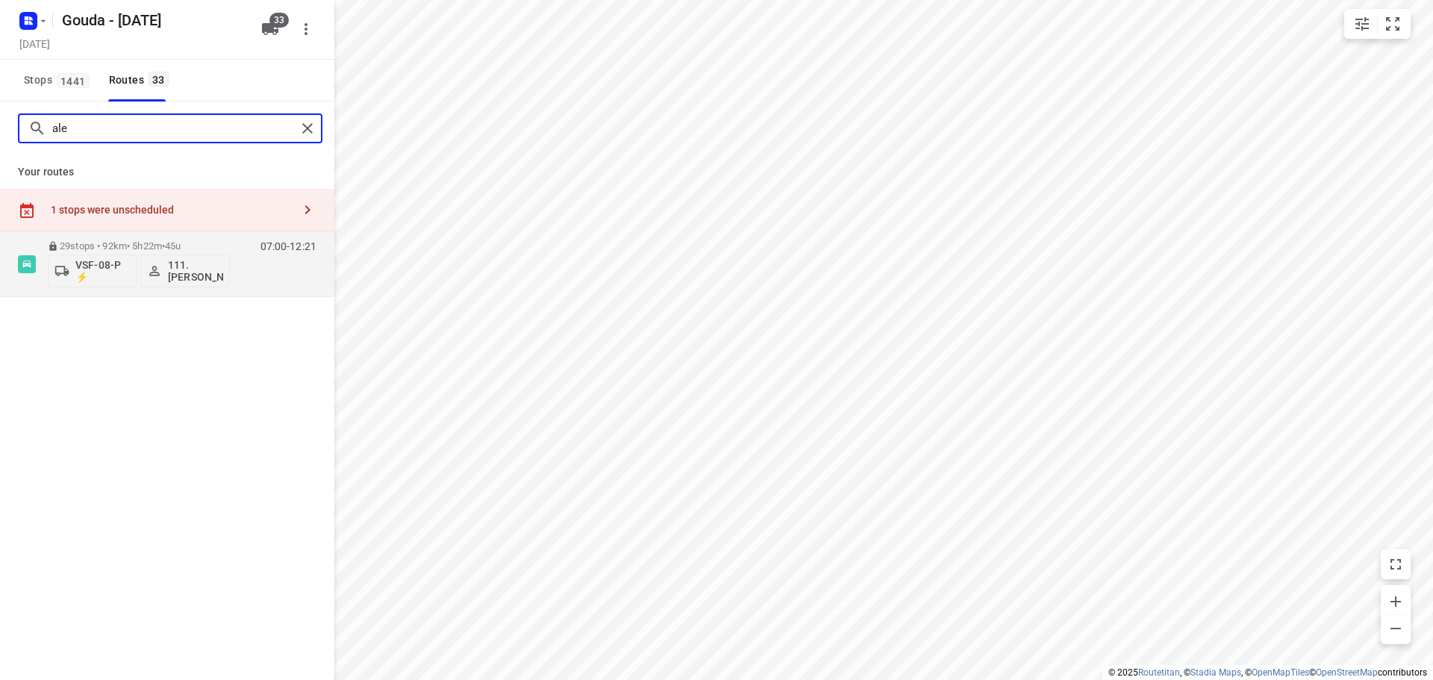
click at [70, 130] on input "ale" at bounding box center [174, 128] width 244 height 23
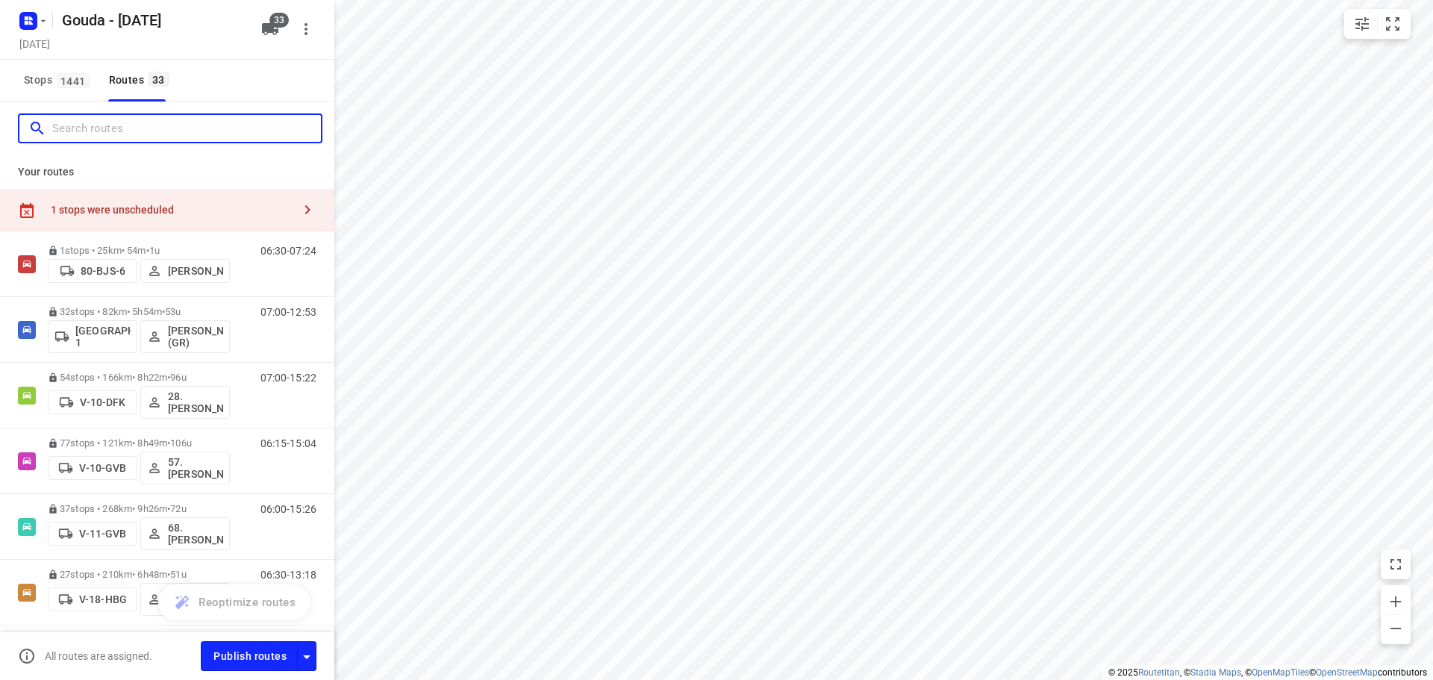
click at [69, 126] on input "Search routes" at bounding box center [186, 128] width 269 height 23
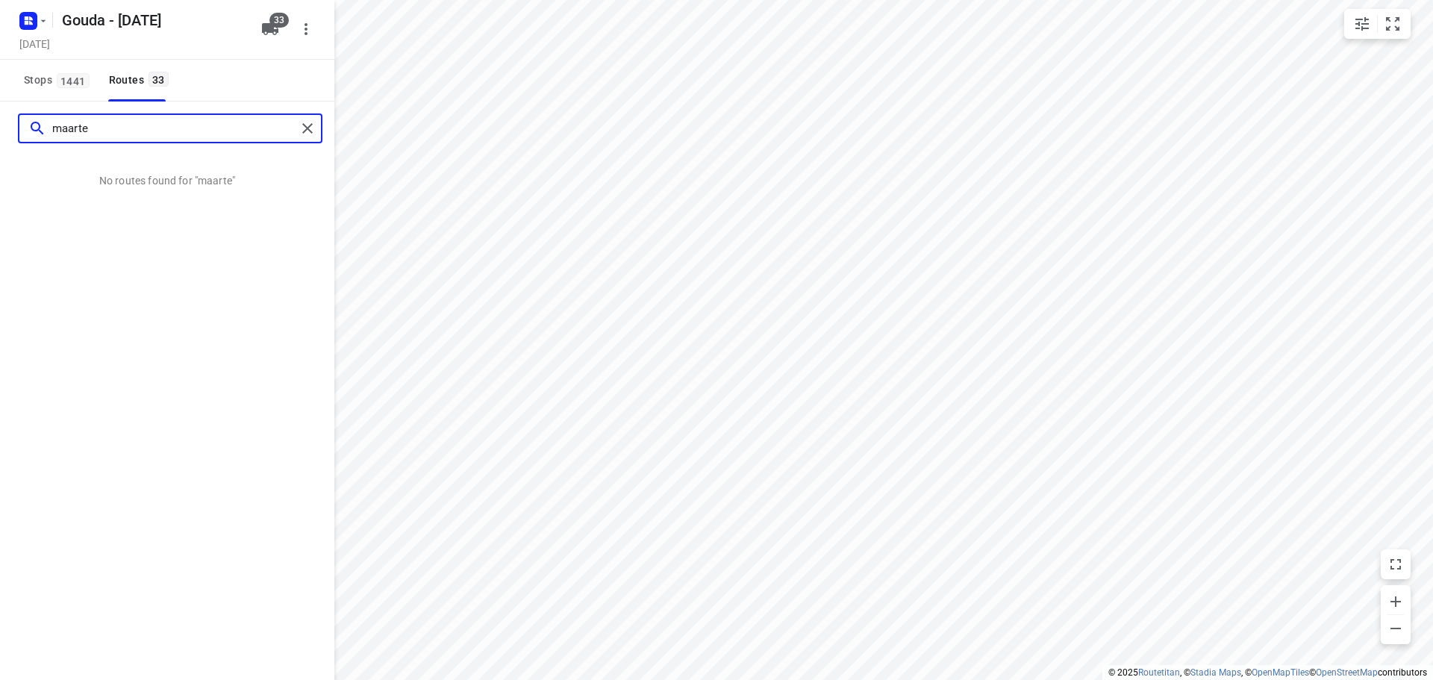
click at [192, 128] on input "maarte" at bounding box center [174, 128] width 244 height 23
click at [131, 131] on input "maarte" at bounding box center [174, 128] width 244 height 23
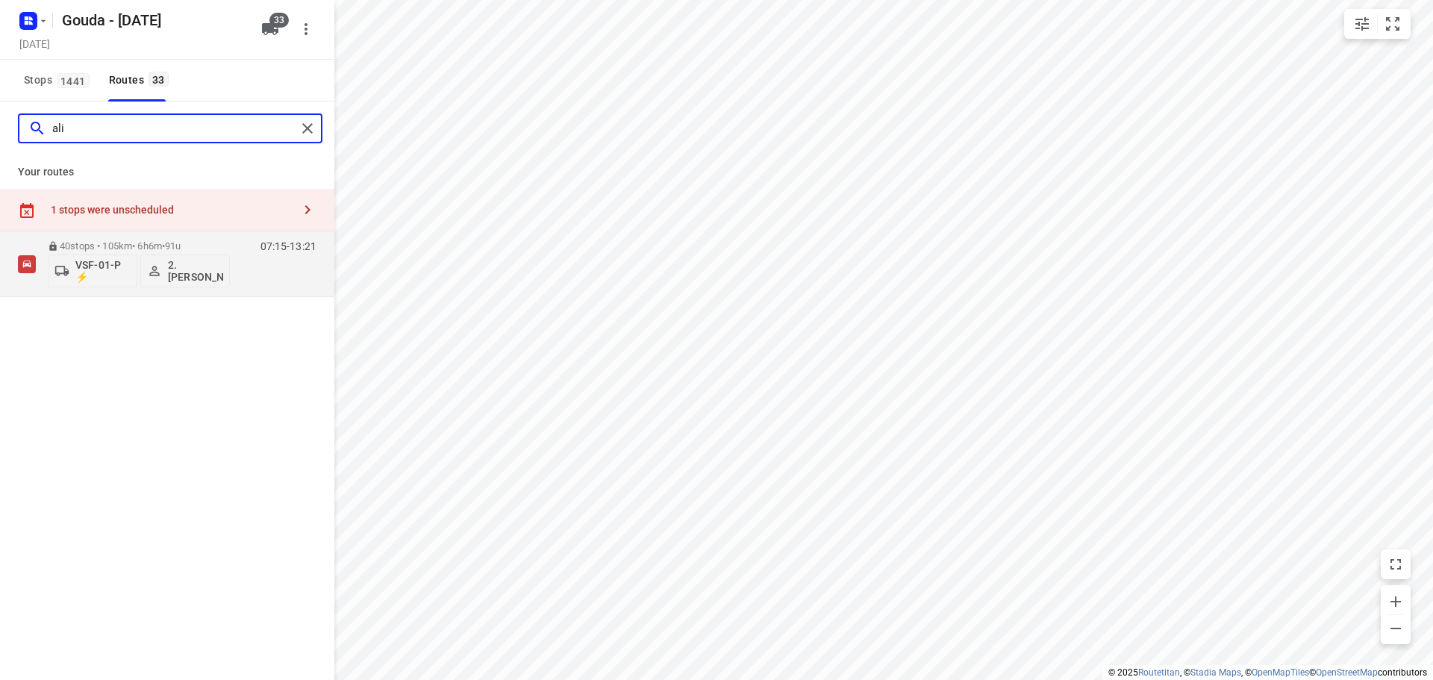
click at [135, 139] on input "ali" at bounding box center [174, 128] width 244 height 23
click at [130, 130] on input "jasp" at bounding box center [174, 128] width 244 height 23
type input "car"
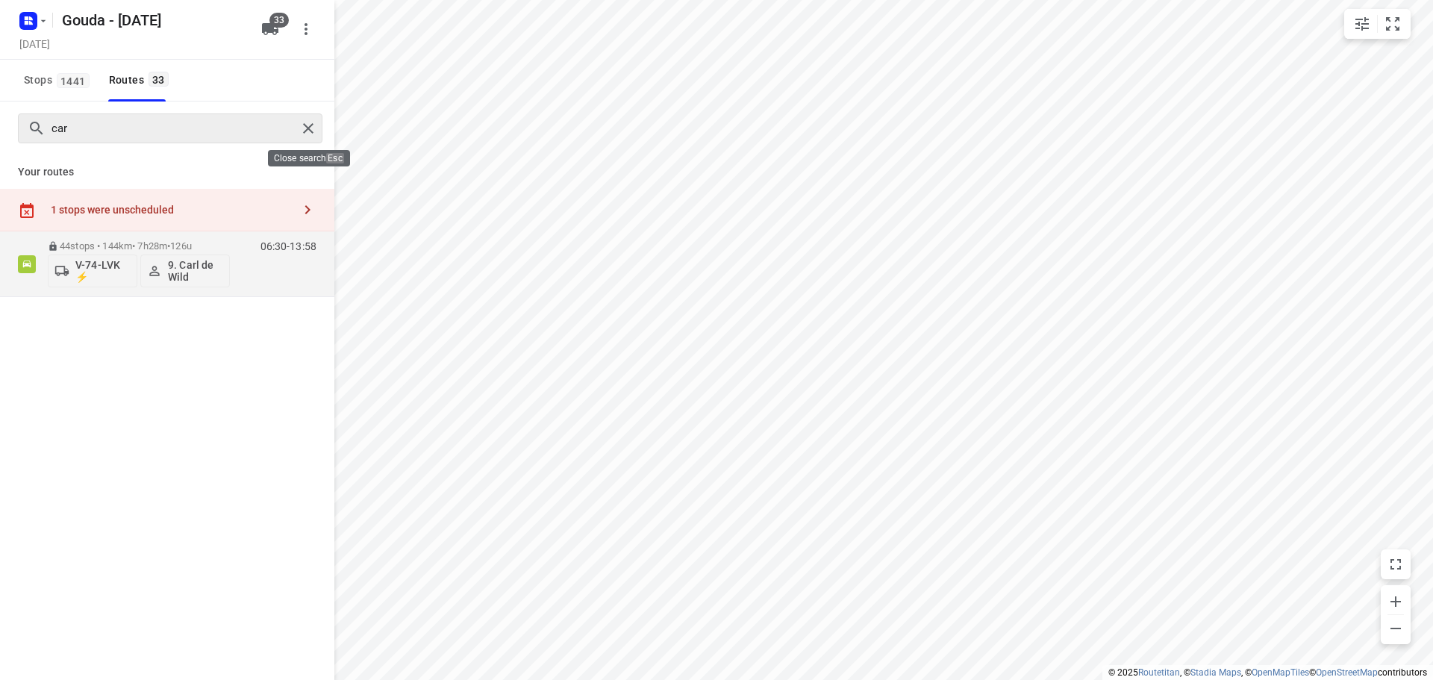
click at [319, 128] on div at bounding box center [310, 128] width 27 height 22
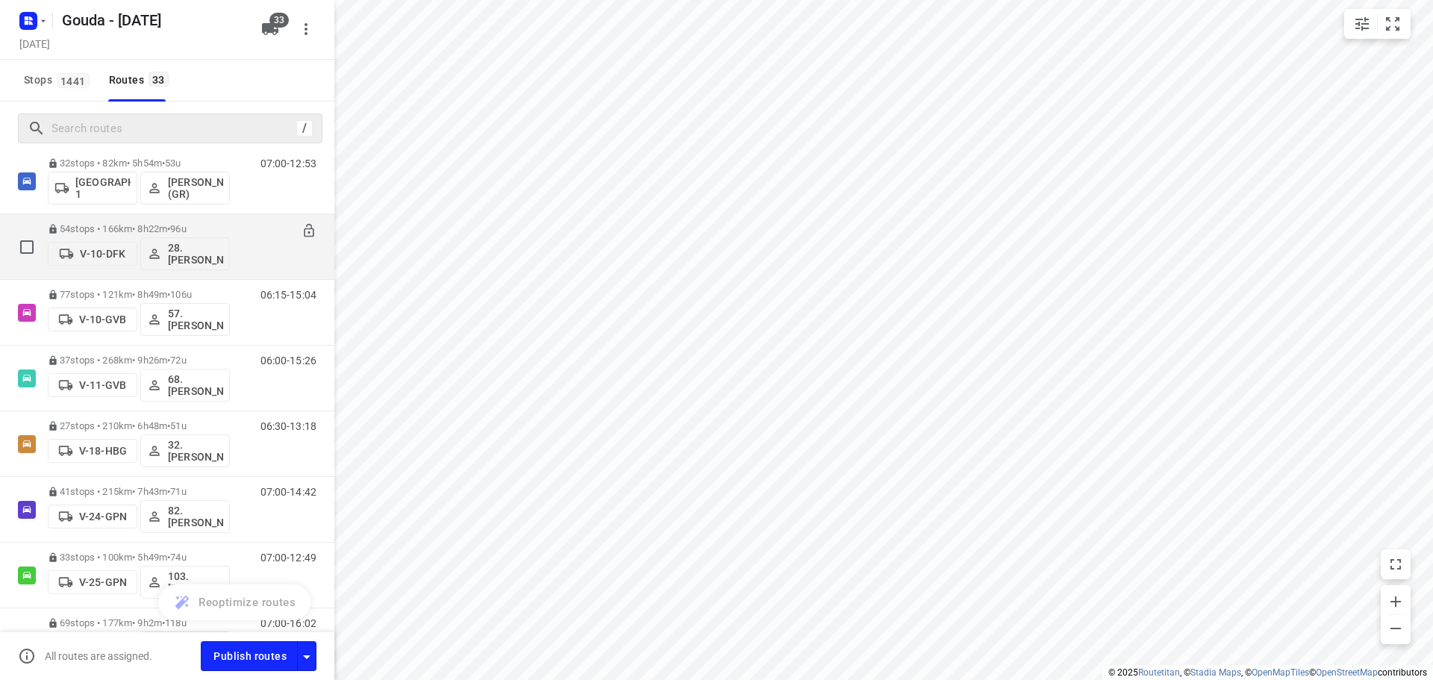
scroll to position [149, 0]
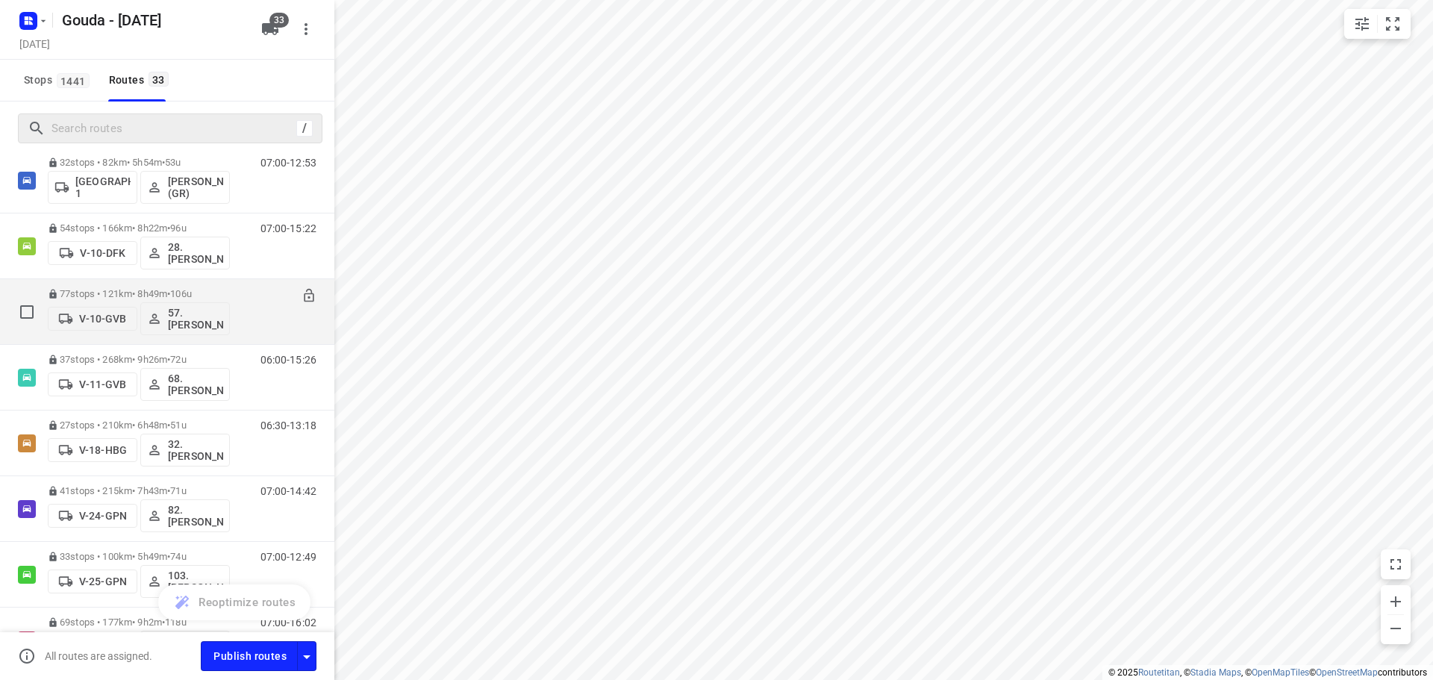
click at [133, 290] on p "77 stops • 121km • 8h49m • 106u" at bounding box center [139, 293] width 182 height 11
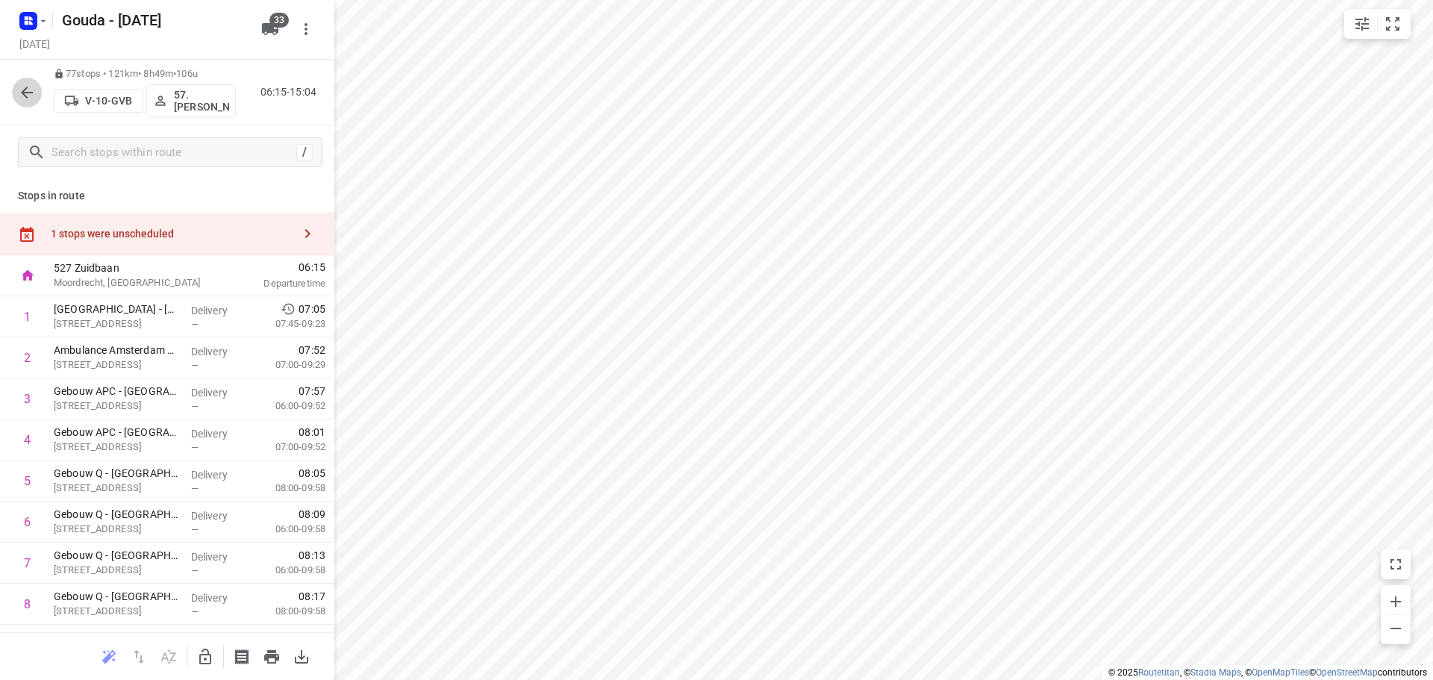
click at [24, 96] on icon "button" at bounding box center [27, 93] width 18 height 18
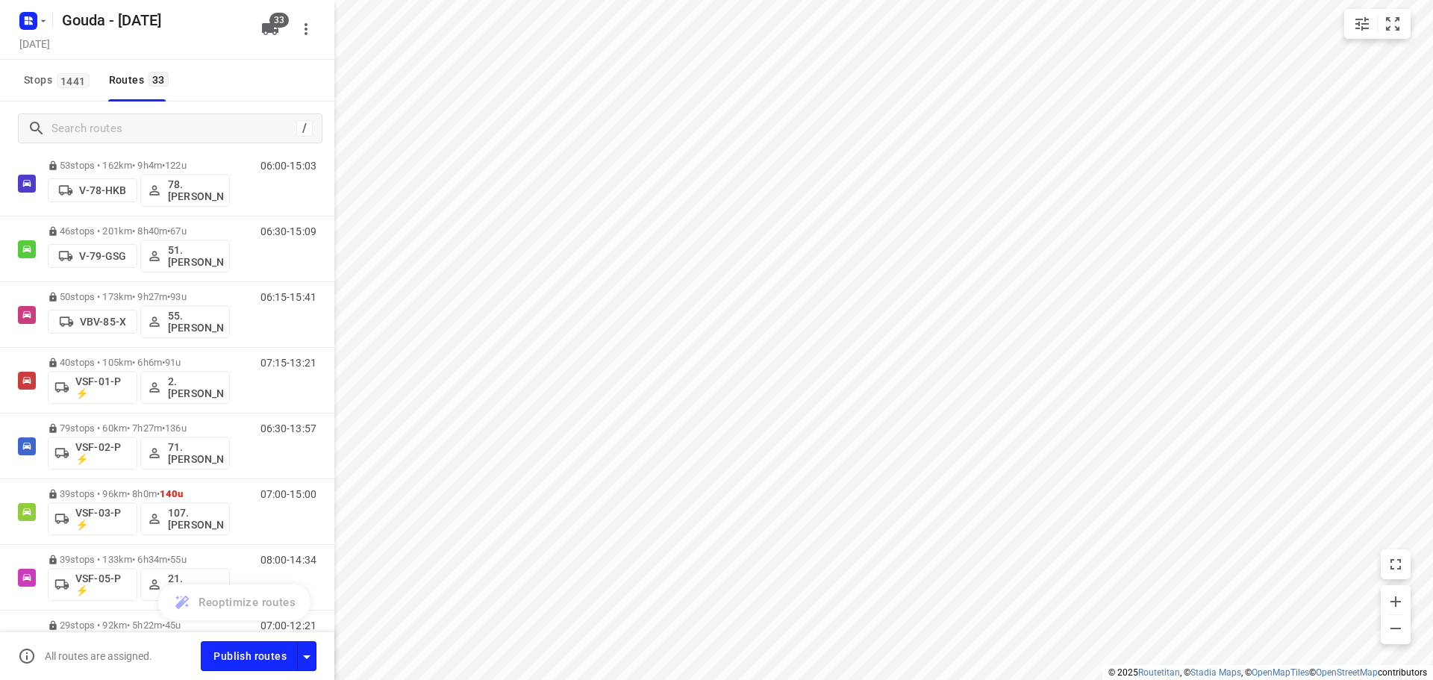
scroll to position [1743, 0]
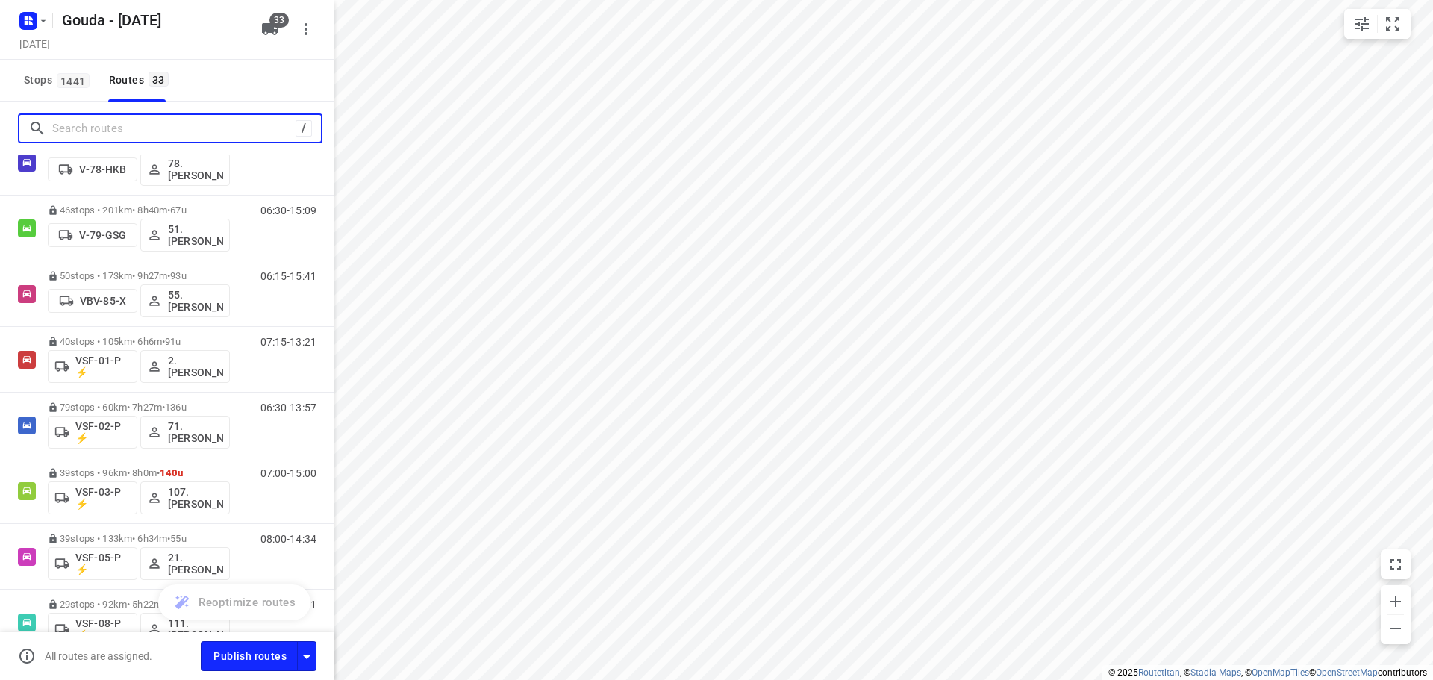
click at [137, 131] on input "Search routes" at bounding box center [173, 128] width 243 height 23
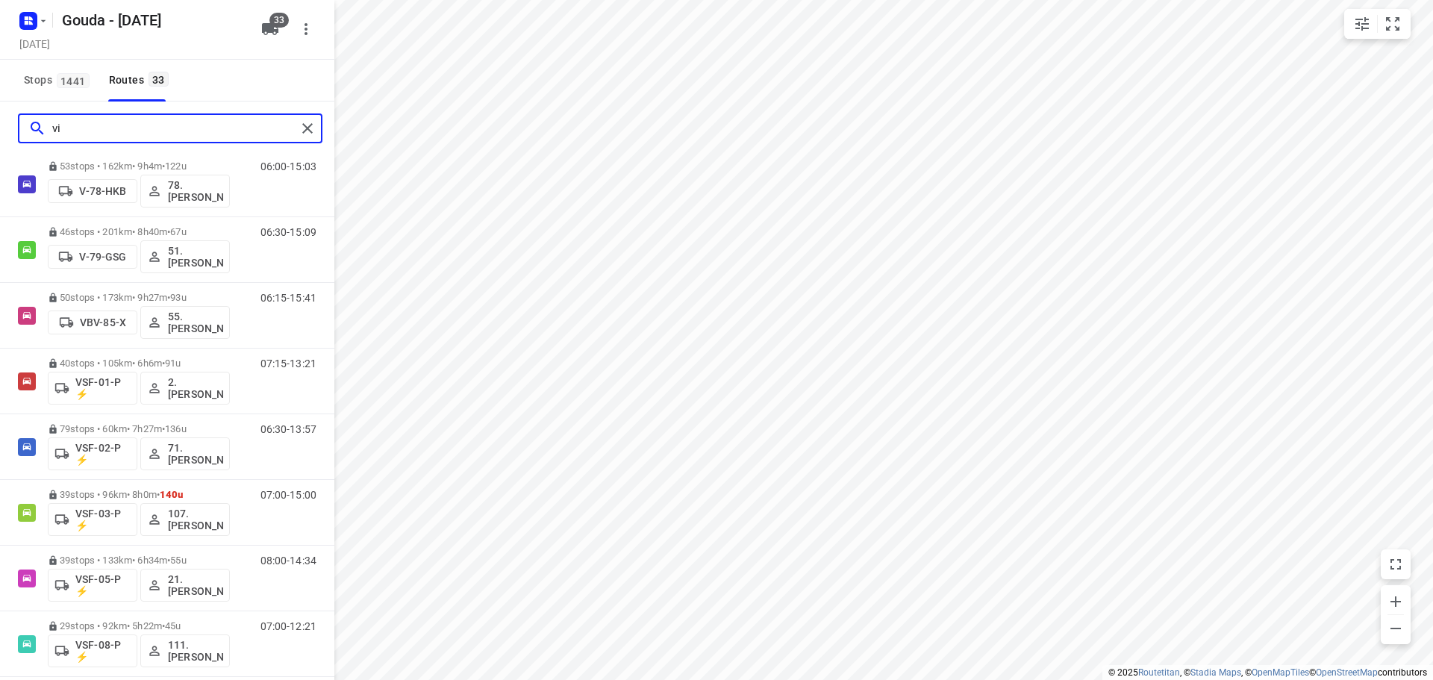
scroll to position [0, 0]
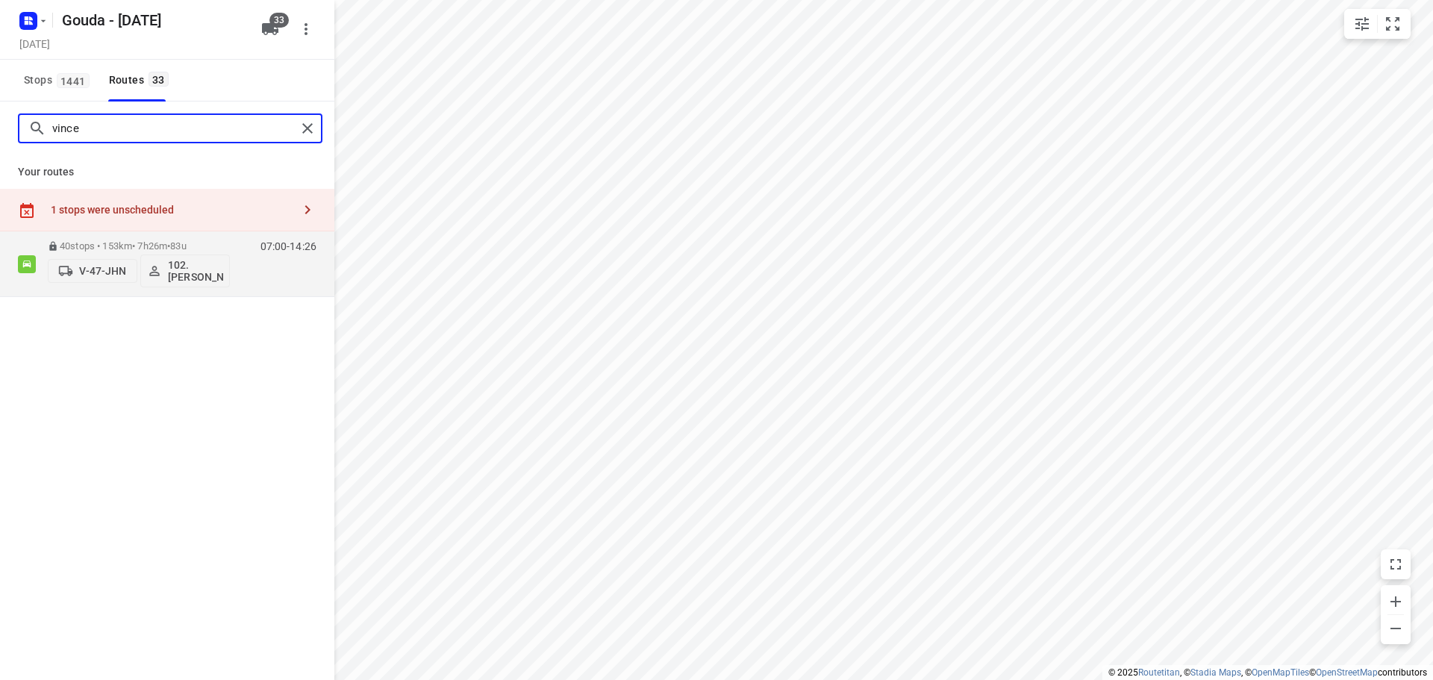
click at [148, 122] on input "vince" at bounding box center [174, 128] width 244 height 23
click at [109, 124] on input "[PERSON_NAME]" at bounding box center [174, 128] width 244 height 23
click at [150, 125] on input "langh" at bounding box center [174, 128] width 244 height 23
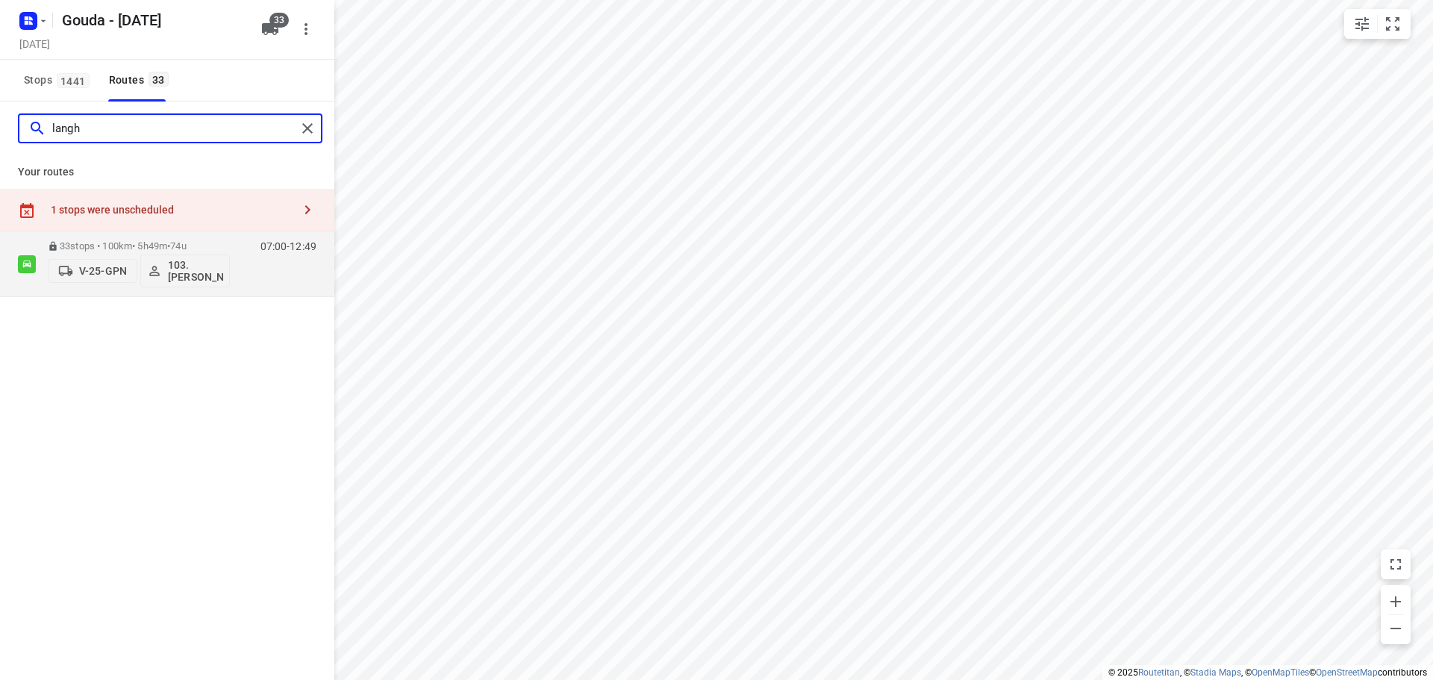
click at [150, 125] on input "langh" at bounding box center [174, 128] width 244 height 23
type input "p"
click at [132, 127] on input "ine" at bounding box center [174, 128] width 244 height 23
click at [122, 134] on input "hoorn" at bounding box center [174, 128] width 244 height 23
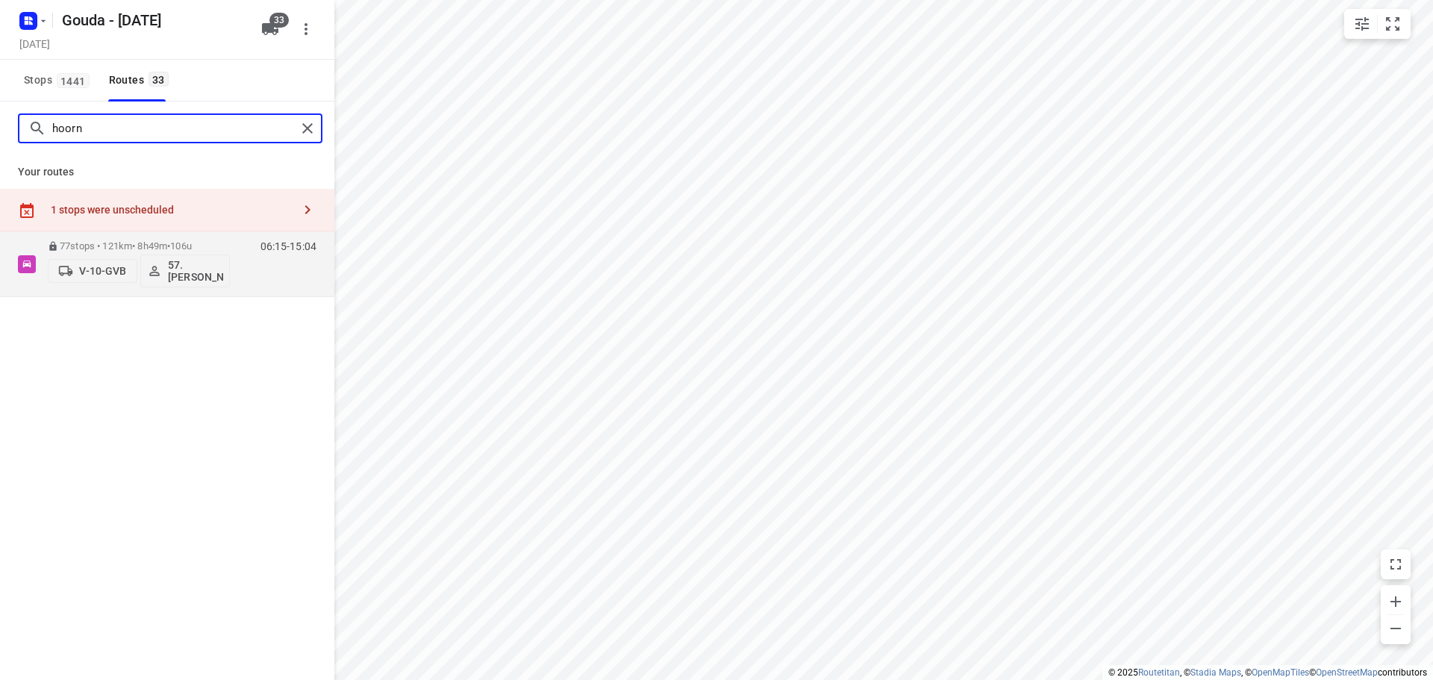
click at [122, 134] on input "hoorn" at bounding box center [174, 128] width 244 height 23
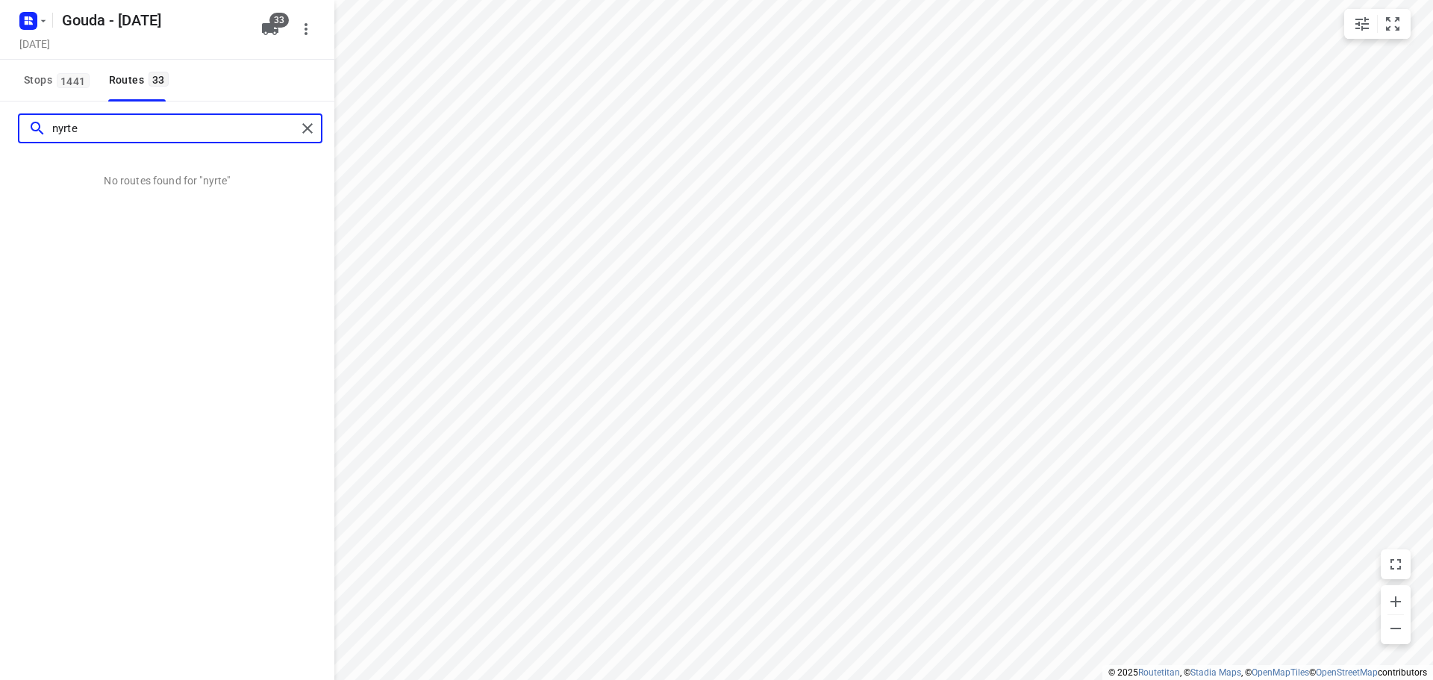
click at [121, 134] on input "nyrte" at bounding box center [174, 128] width 244 height 23
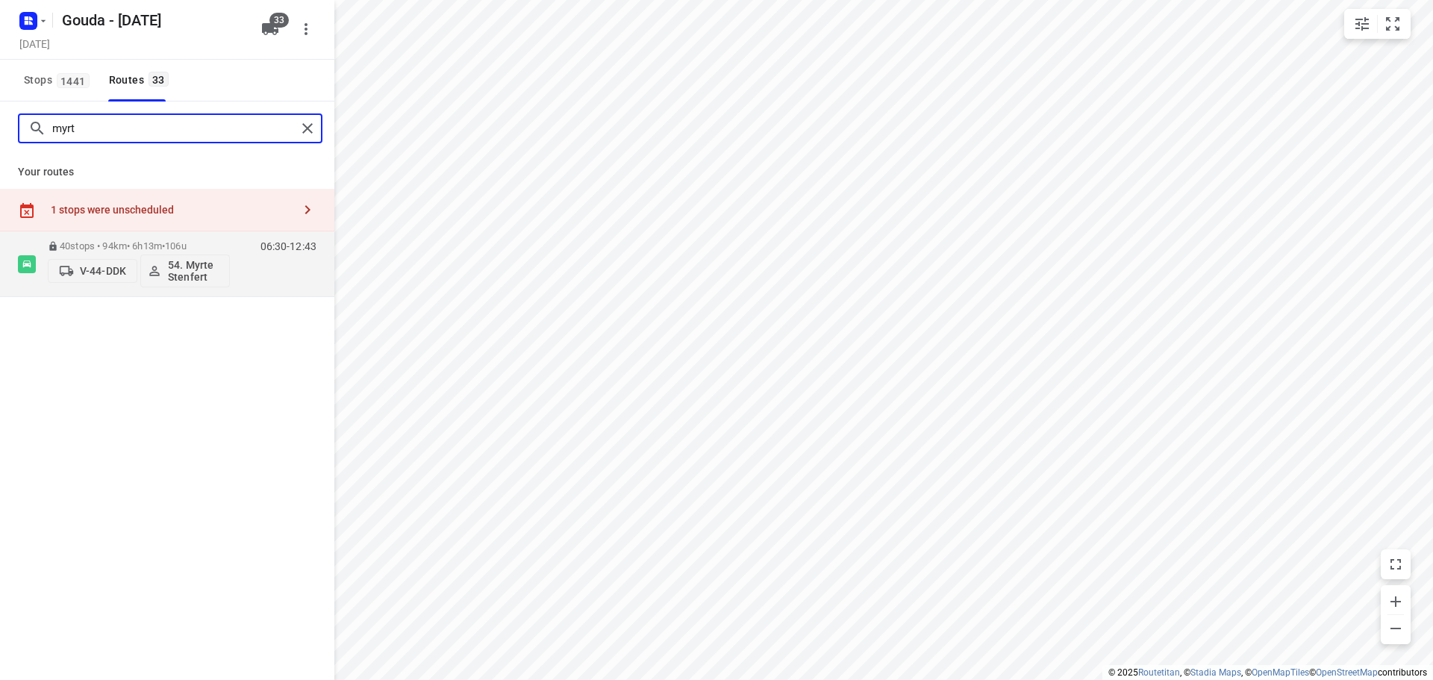
click at [120, 135] on input "myrt" at bounding box center [174, 128] width 244 height 23
click at [73, 125] on input "[PERSON_NAME]" at bounding box center [174, 128] width 244 height 23
type input "vinc"
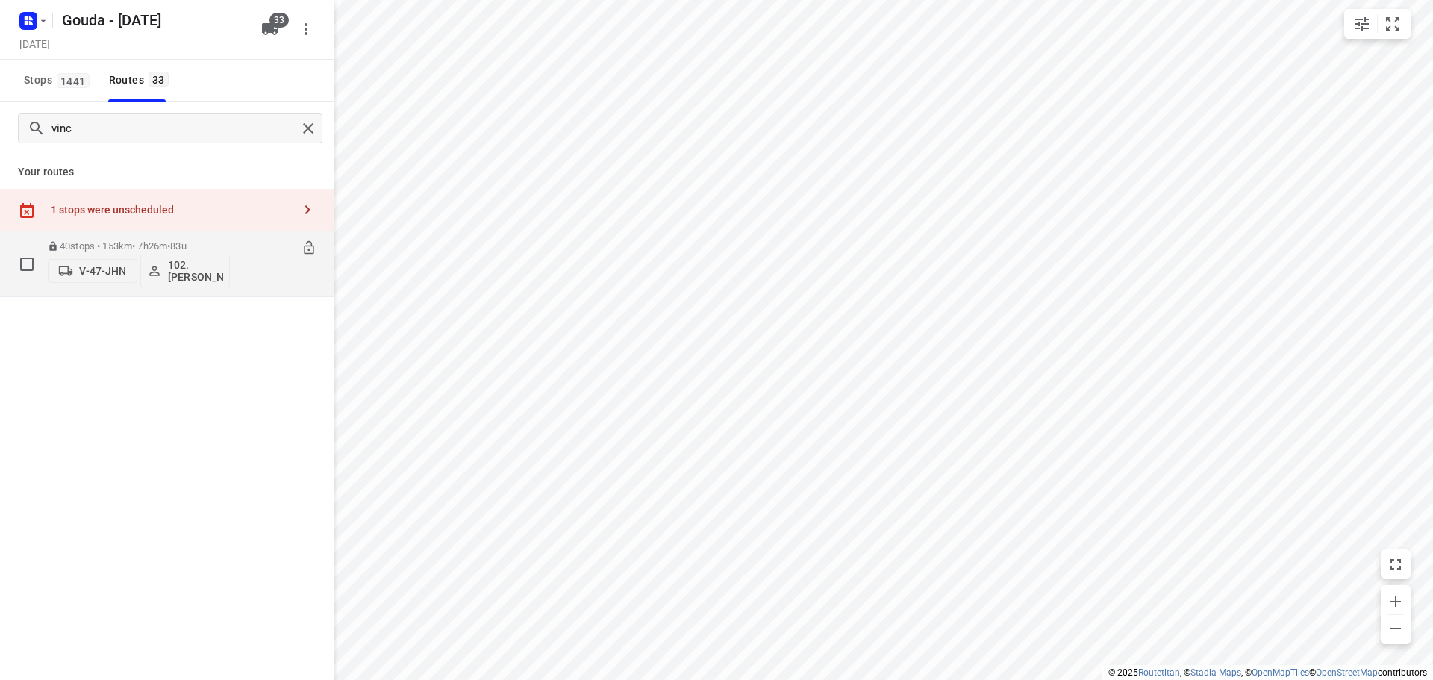
click at [110, 236] on div "40 stops • 153km • 7h26m • 83u V-47-JHN 102.[PERSON_NAME]" at bounding box center [139, 264] width 182 height 62
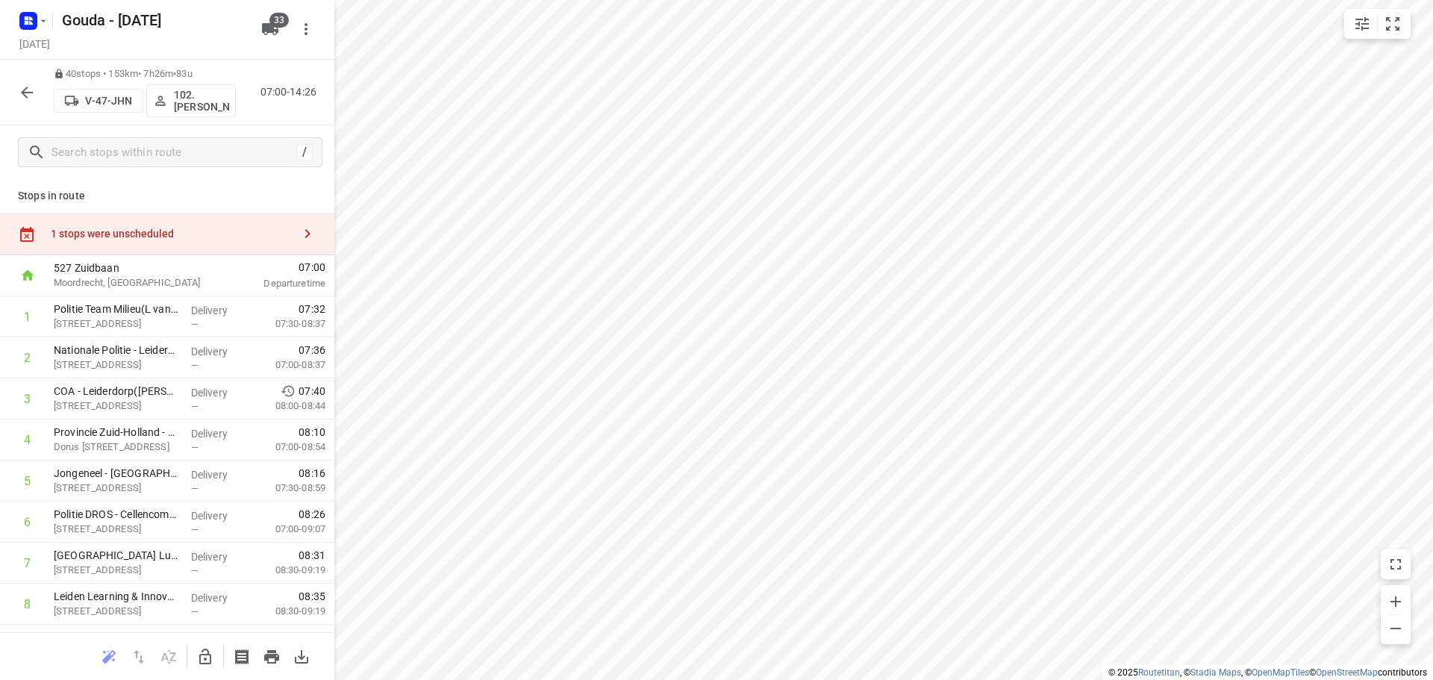
click at [27, 91] on icon "button" at bounding box center [27, 93] width 18 height 18
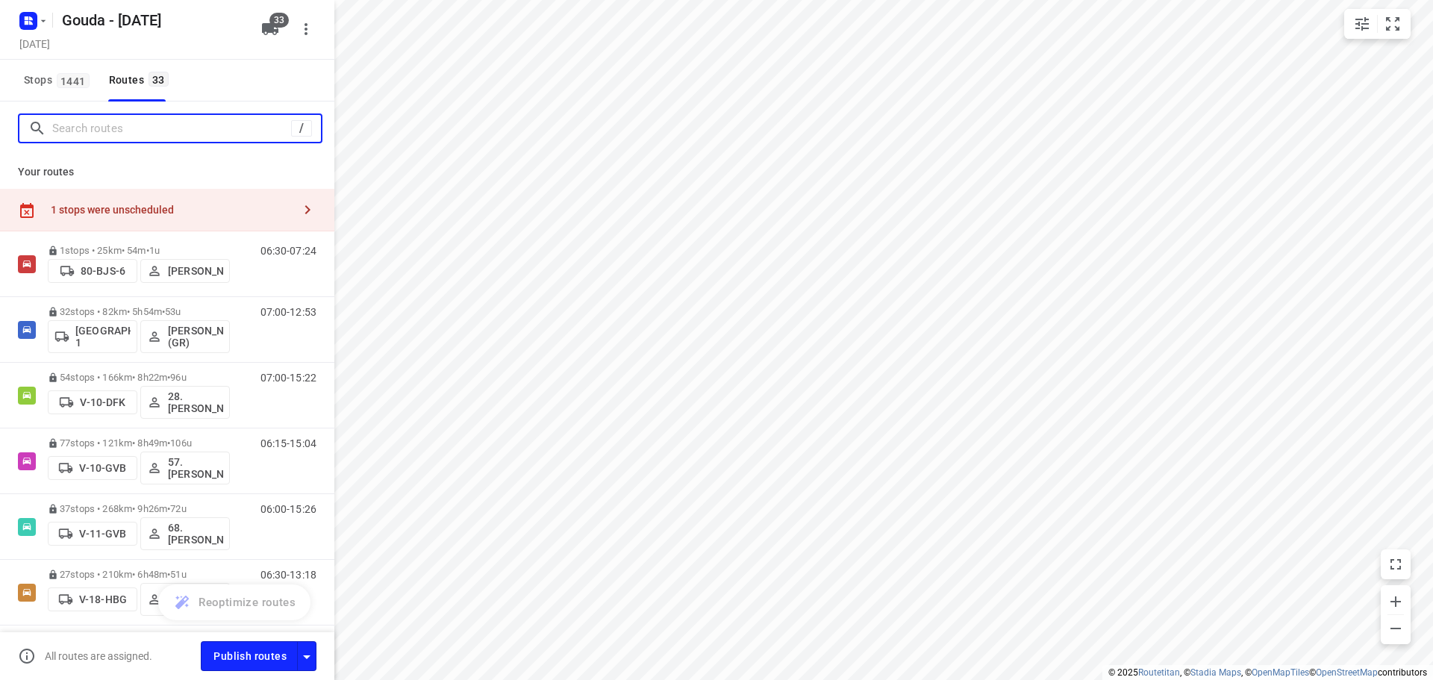
click at [92, 127] on input "Search routes" at bounding box center [171, 128] width 239 height 23
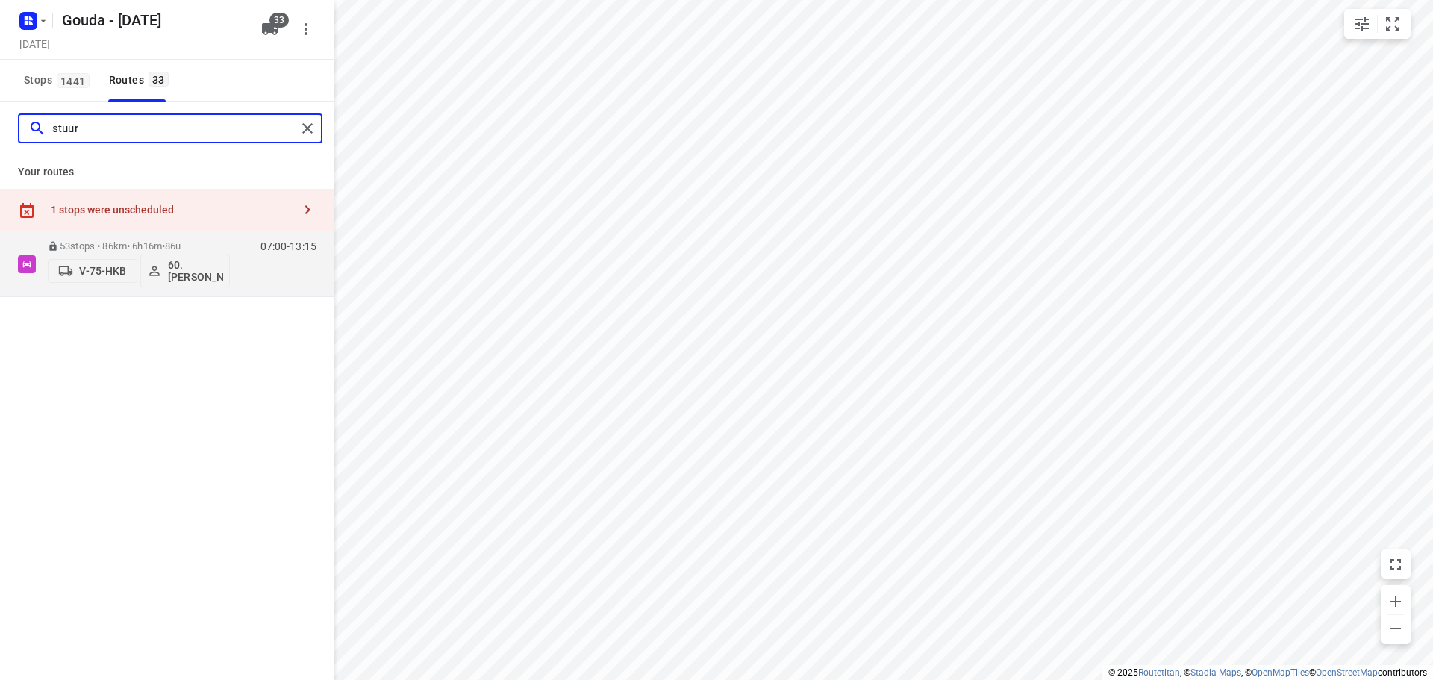
type input "stuur"
click at [39, 19] on icon "button" at bounding box center [43, 21] width 12 height 12
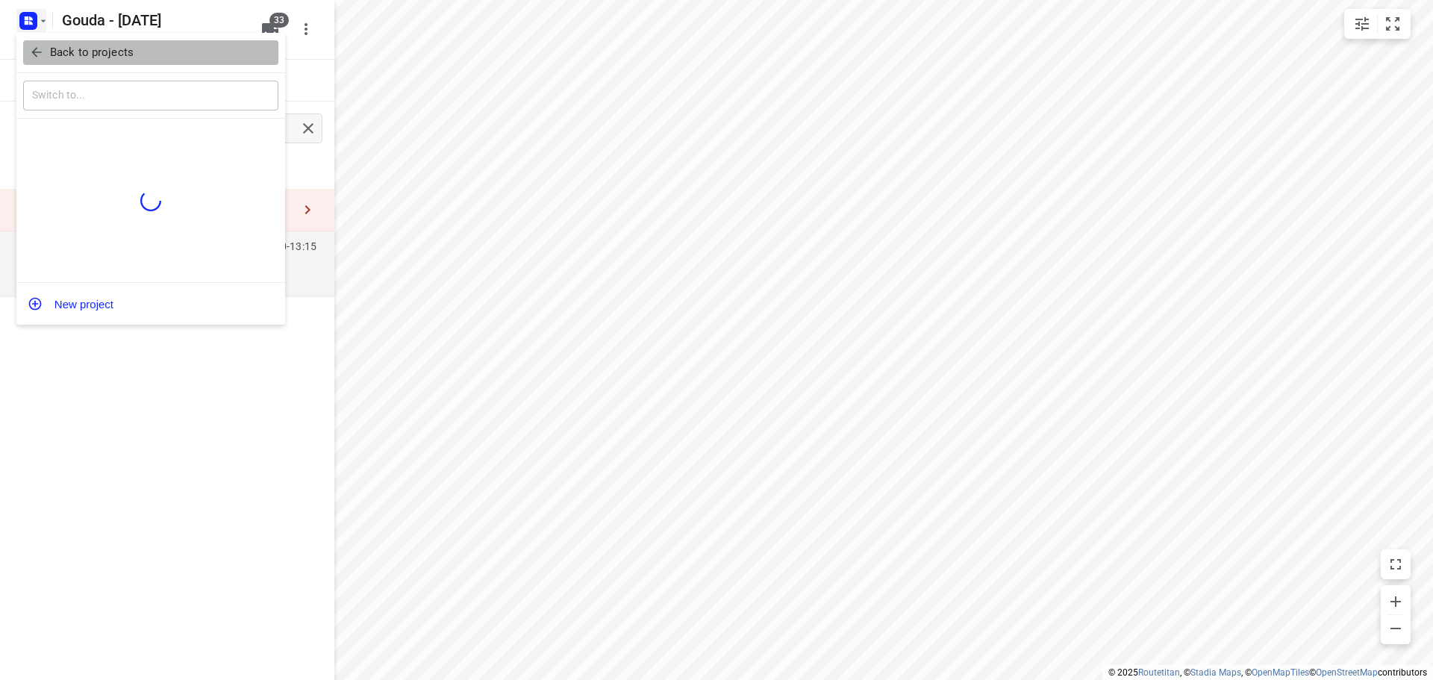
click at [42, 51] on icon "button" at bounding box center [36, 52] width 15 height 15
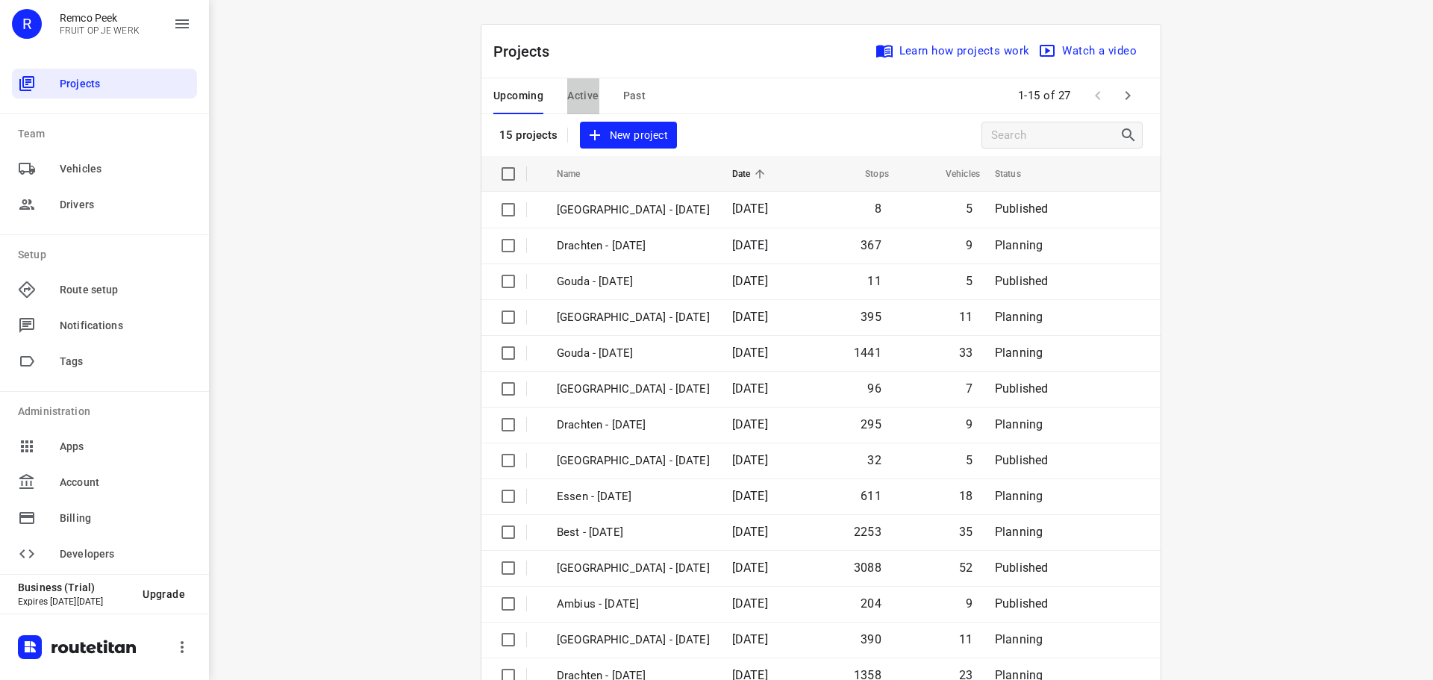
click at [582, 98] on span "Active" at bounding box center [582, 96] width 31 height 19
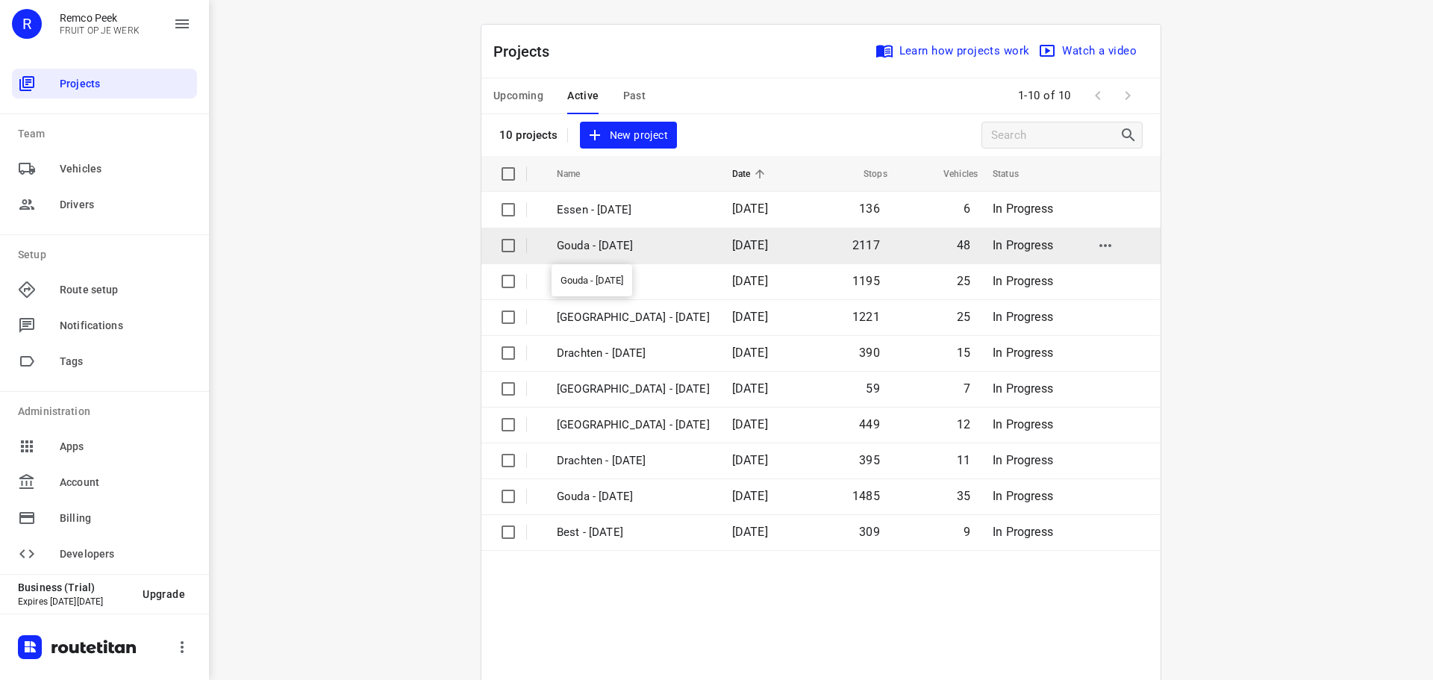
click at [611, 240] on p "Gouda - [DATE]" at bounding box center [633, 245] width 153 height 17
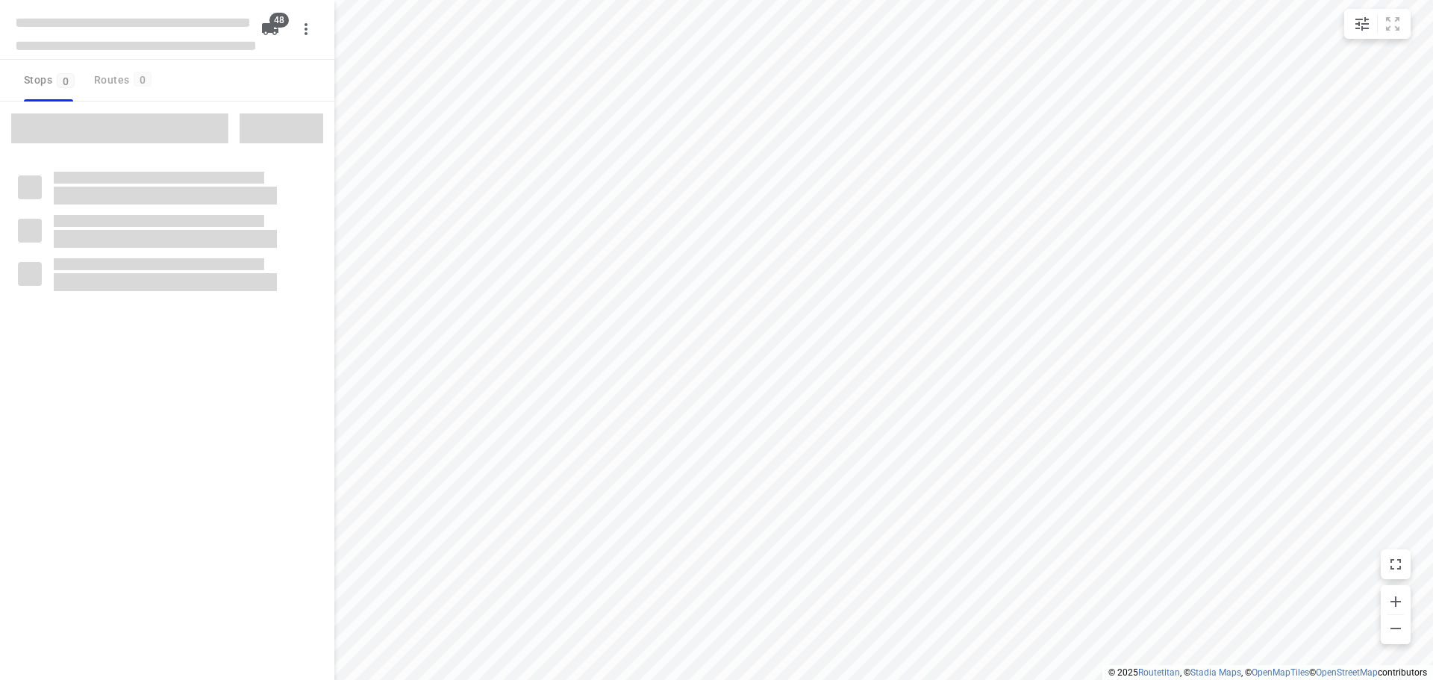
checkbox input "true"
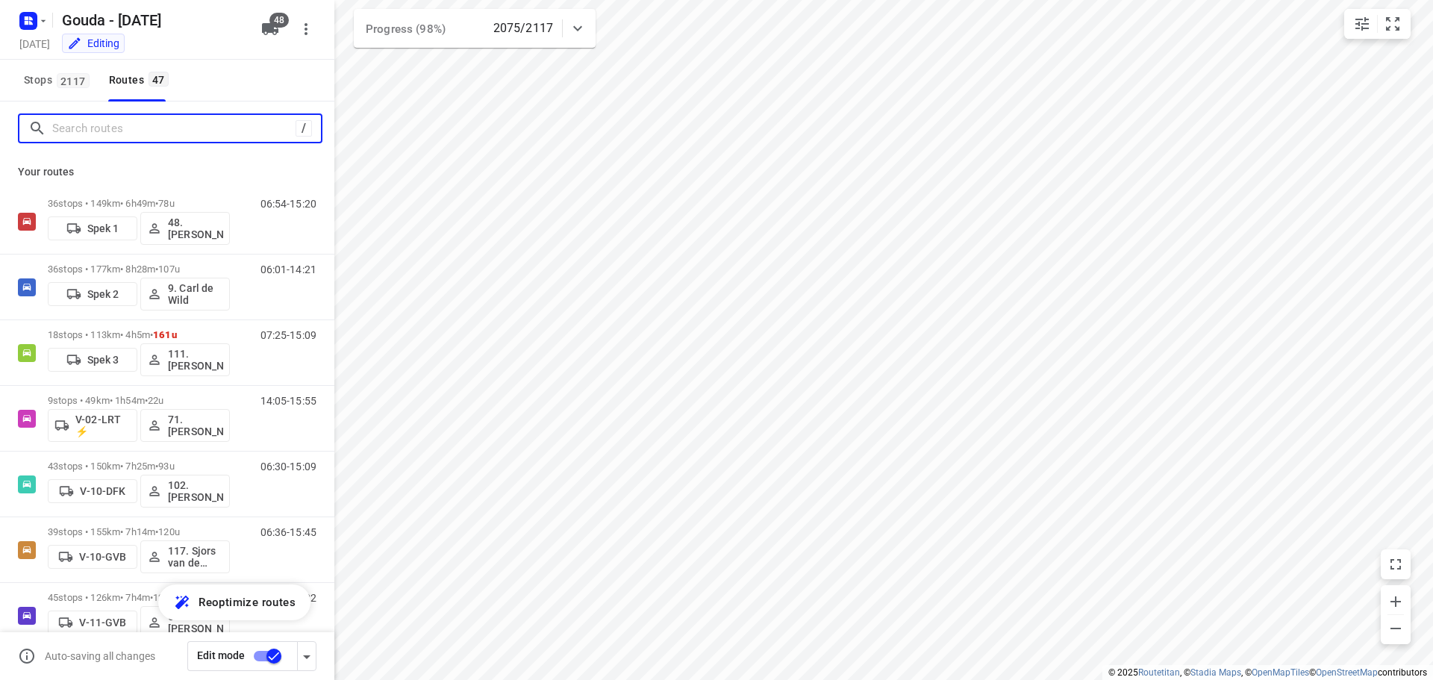
click at [117, 122] on input "Search routes" at bounding box center [173, 128] width 243 height 23
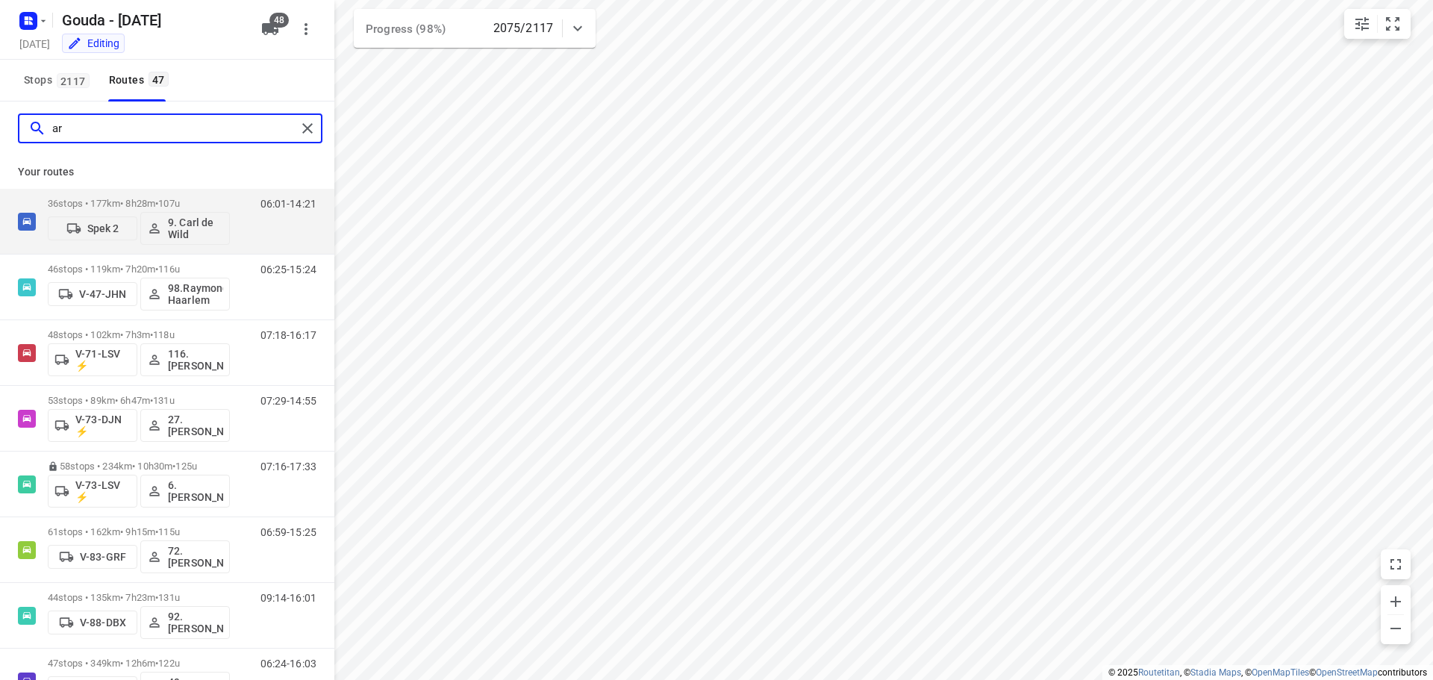
type input "a"
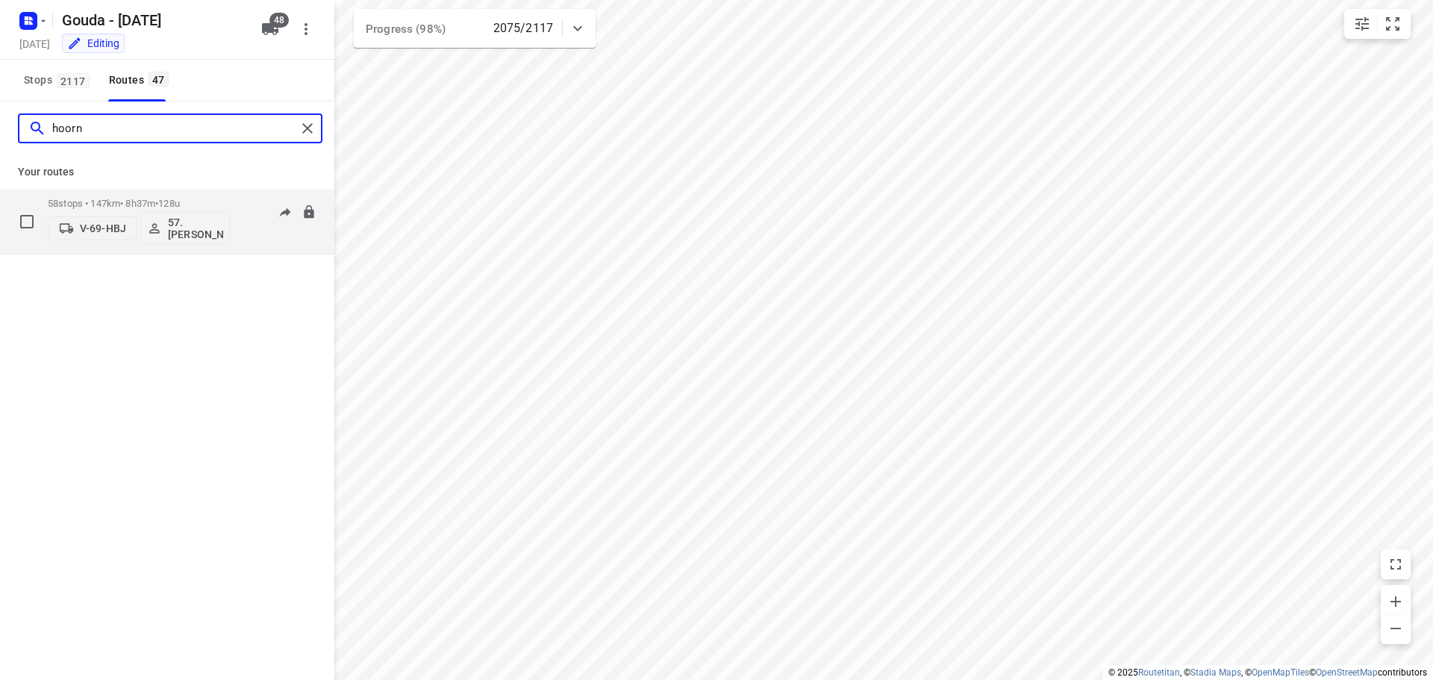
type input "hoorn"
click at [136, 204] on p "58 stops • 147km • 8h37m • 128u" at bounding box center [139, 203] width 182 height 11
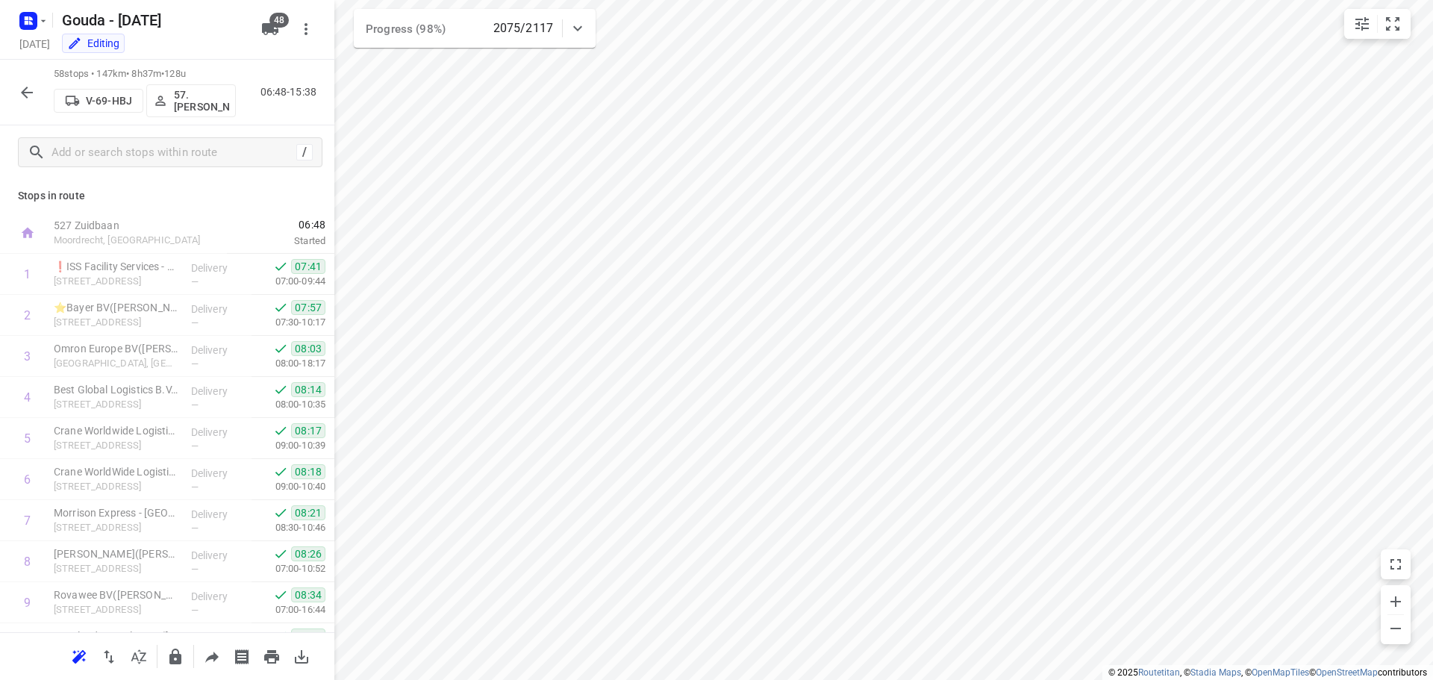
click at [19, 84] on icon "button" at bounding box center [27, 93] width 18 height 18
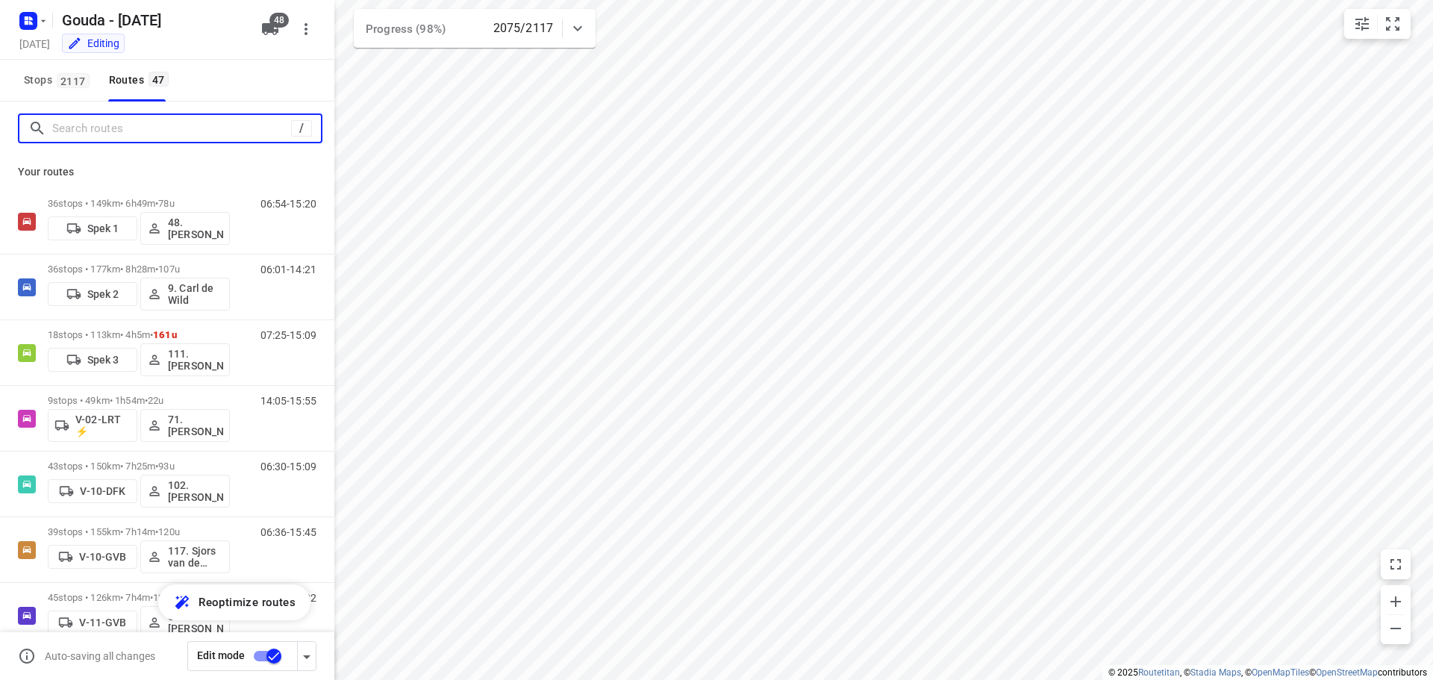
click at [126, 127] on input "Search routes" at bounding box center [171, 128] width 239 height 23
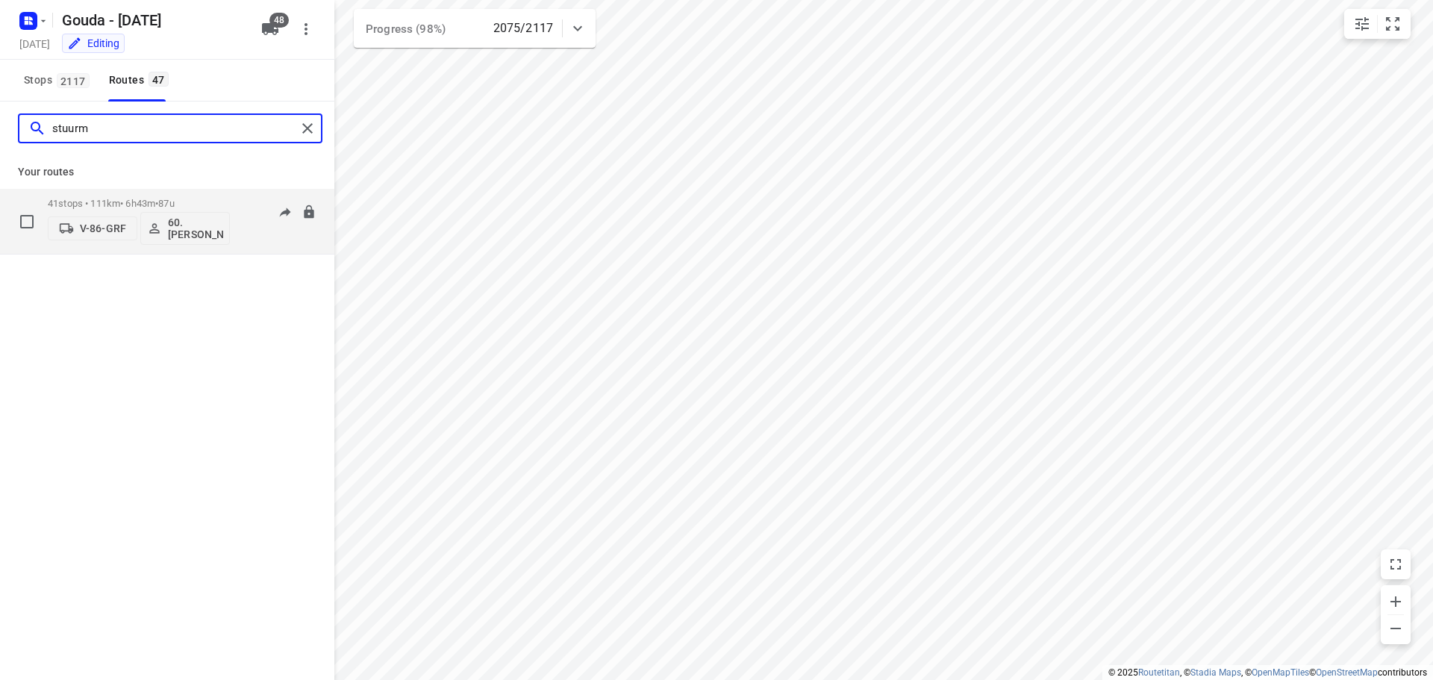
type input "stuurm"
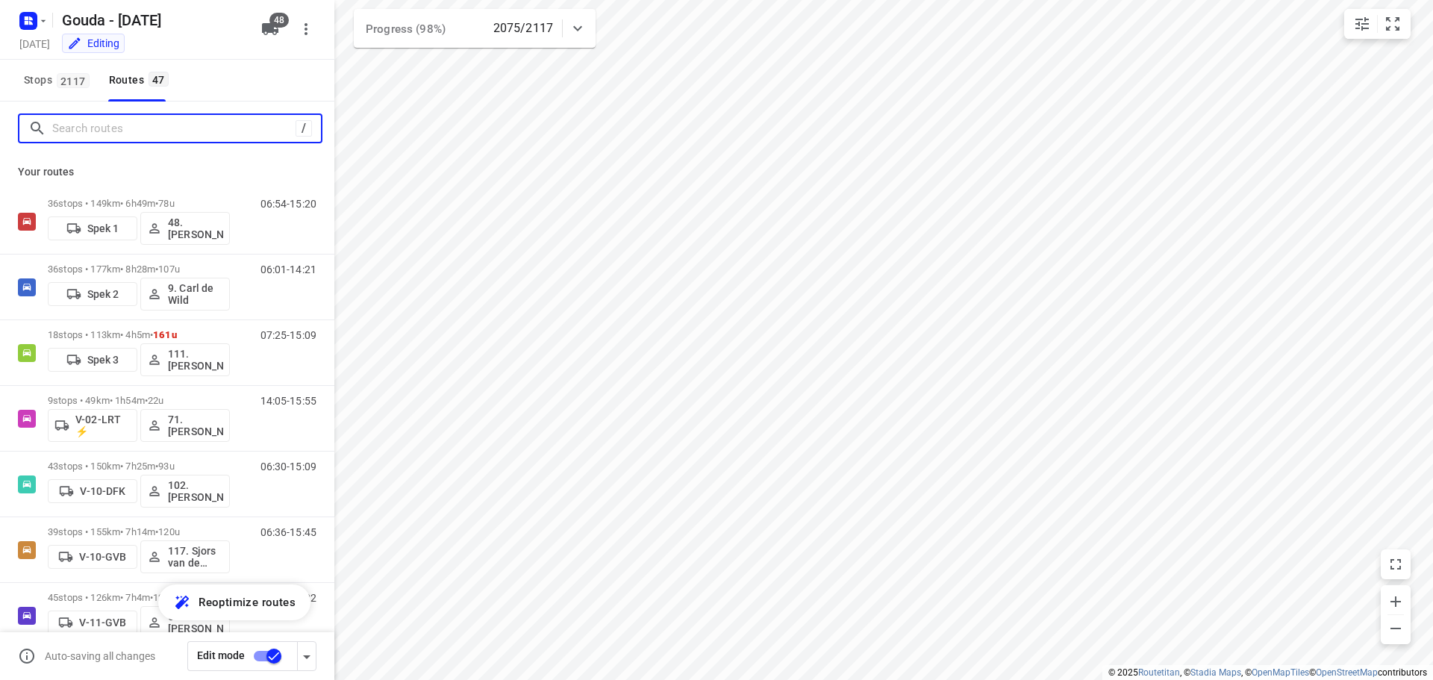
click at [152, 118] on input "Search routes" at bounding box center [173, 128] width 243 height 23
click at [151, 120] on input "Search routes" at bounding box center [186, 128] width 269 height 23
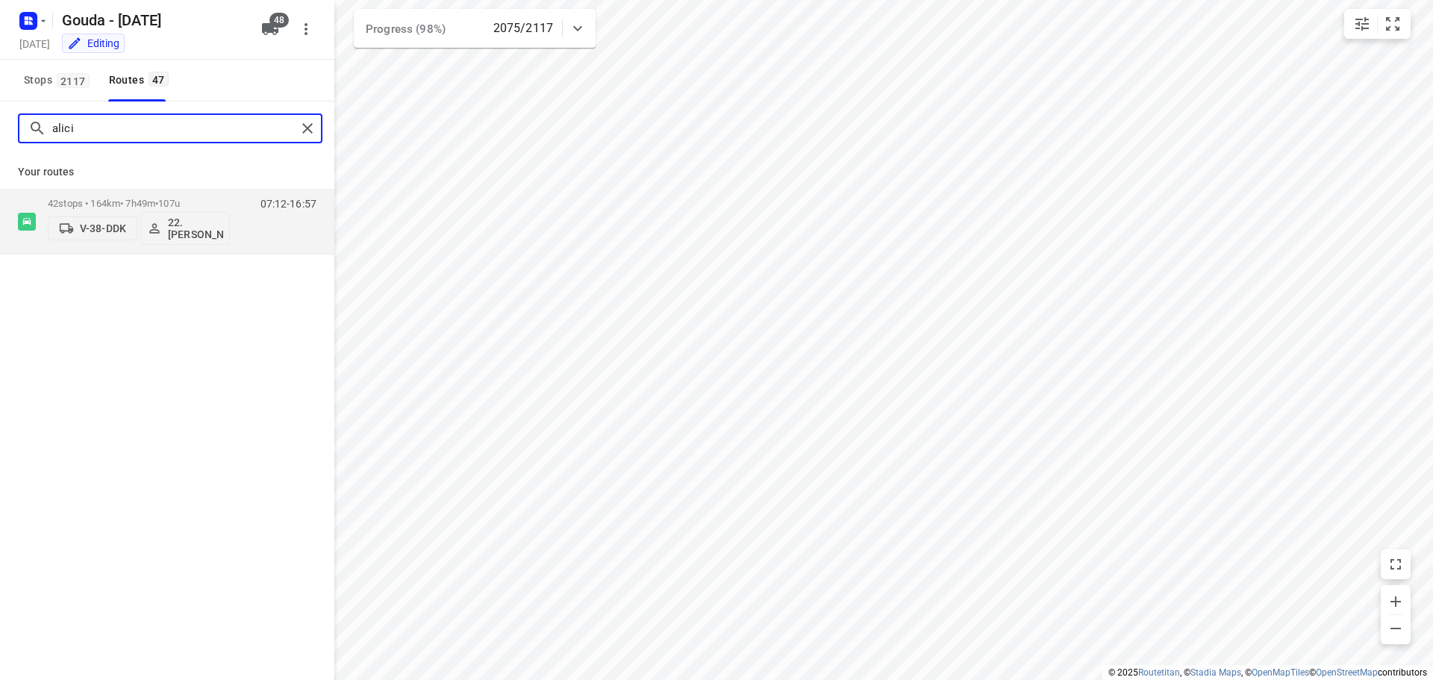
click at [81, 128] on input "alici" at bounding box center [174, 128] width 244 height 23
click at [82, 125] on input "joyc" at bounding box center [174, 128] width 244 height 23
click at [158, 126] on input "jolin" at bounding box center [174, 128] width 244 height 23
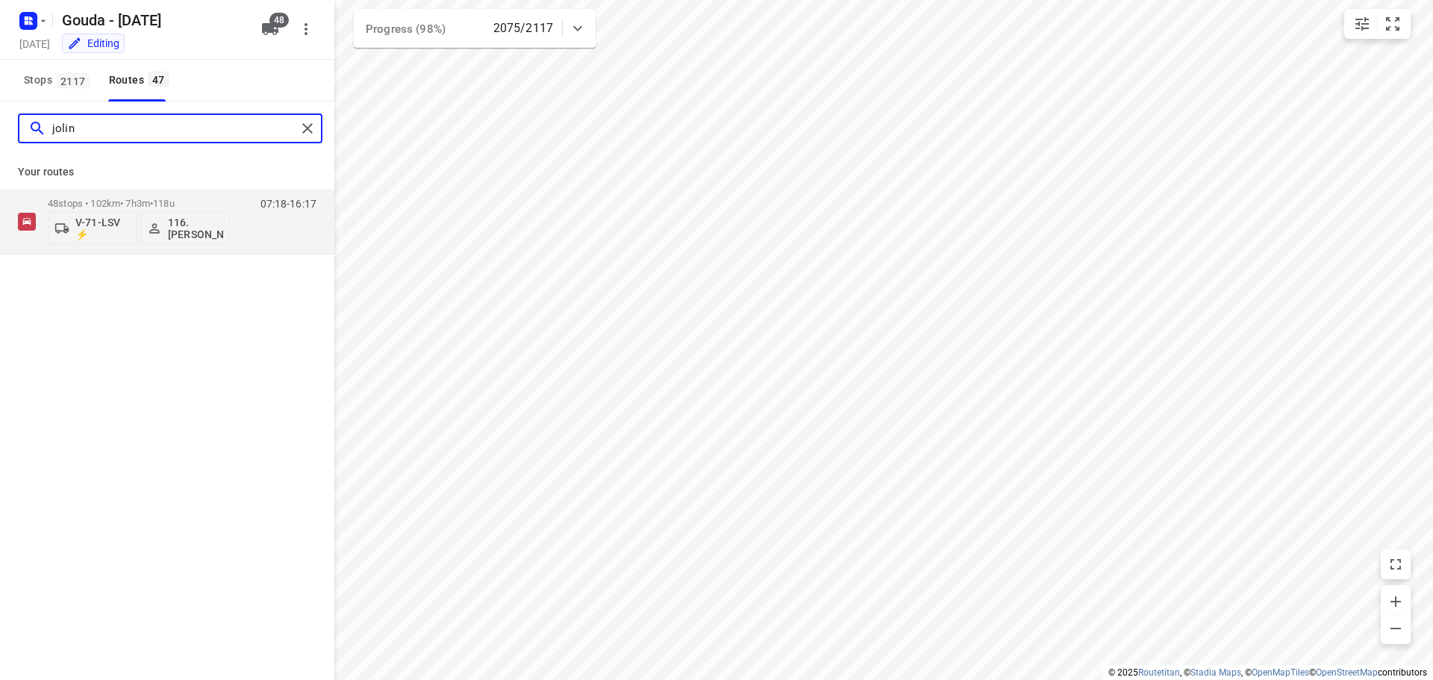
click at [158, 126] on input "jolin" at bounding box center [174, 128] width 244 height 23
click at [122, 132] on input "[PERSON_NAME]" at bounding box center [174, 128] width 244 height 23
click at [178, 131] on input "inee" at bounding box center [174, 128] width 244 height 23
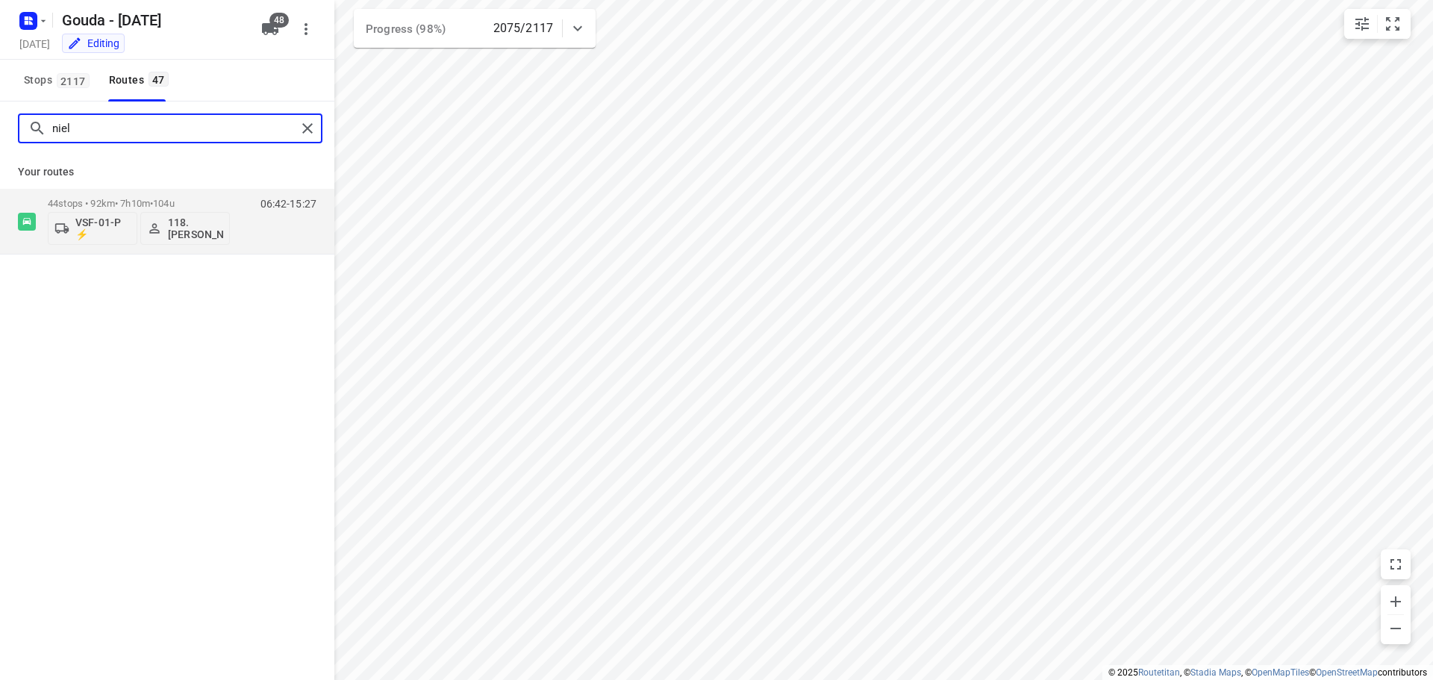
click at [93, 124] on input "niel" at bounding box center [174, 128] width 244 height 23
click at [187, 133] on input "joep" at bounding box center [174, 128] width 244 height 23
click at [137, 125] on input "femk" at bounding box center [174, 128] width 244 height 23
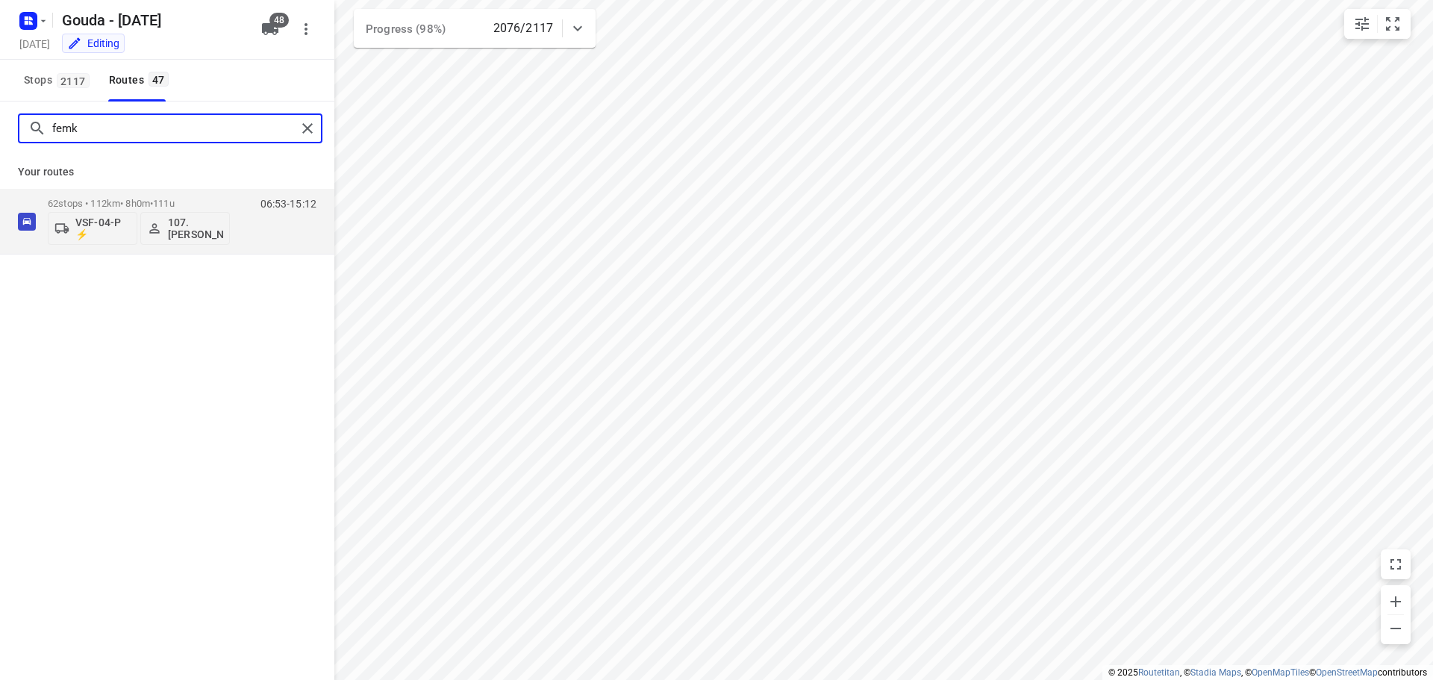
click at [137, 125] on input "femk" at bounding box center [174, 128] width 244 height 23
click at [122, 133] on input "stuur" at bounding box center [174, 128] width 244 height 23
click at [69, 131] on input "has" at bounding box center [174, 128] width 244 height 23
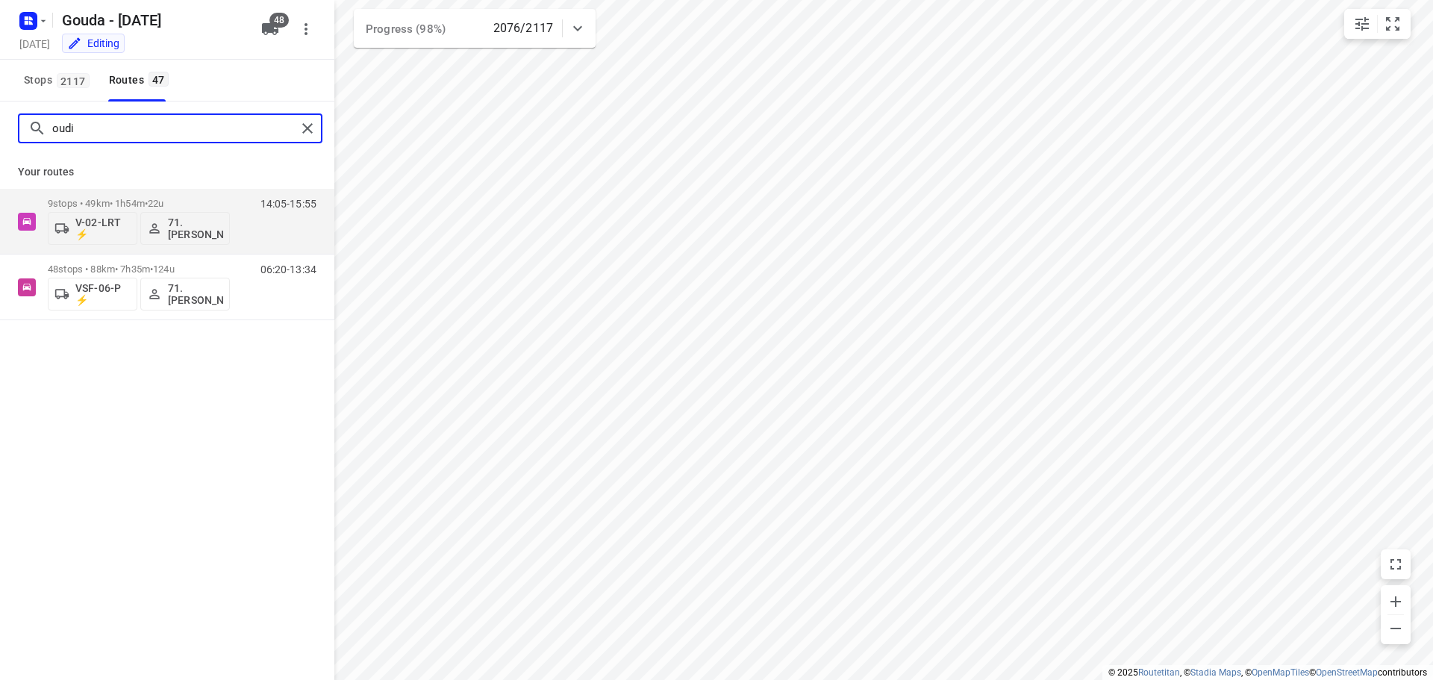
click at [114, 127] on input "oudi" at bounding box center [174, 128] width 244 height 23
click at [105, 122] on input "rez" at bounding box center [174, 128] width 244 height 23
click at [104, 132] on input "baas" at bounding box center [174, 128] width 244 height 23
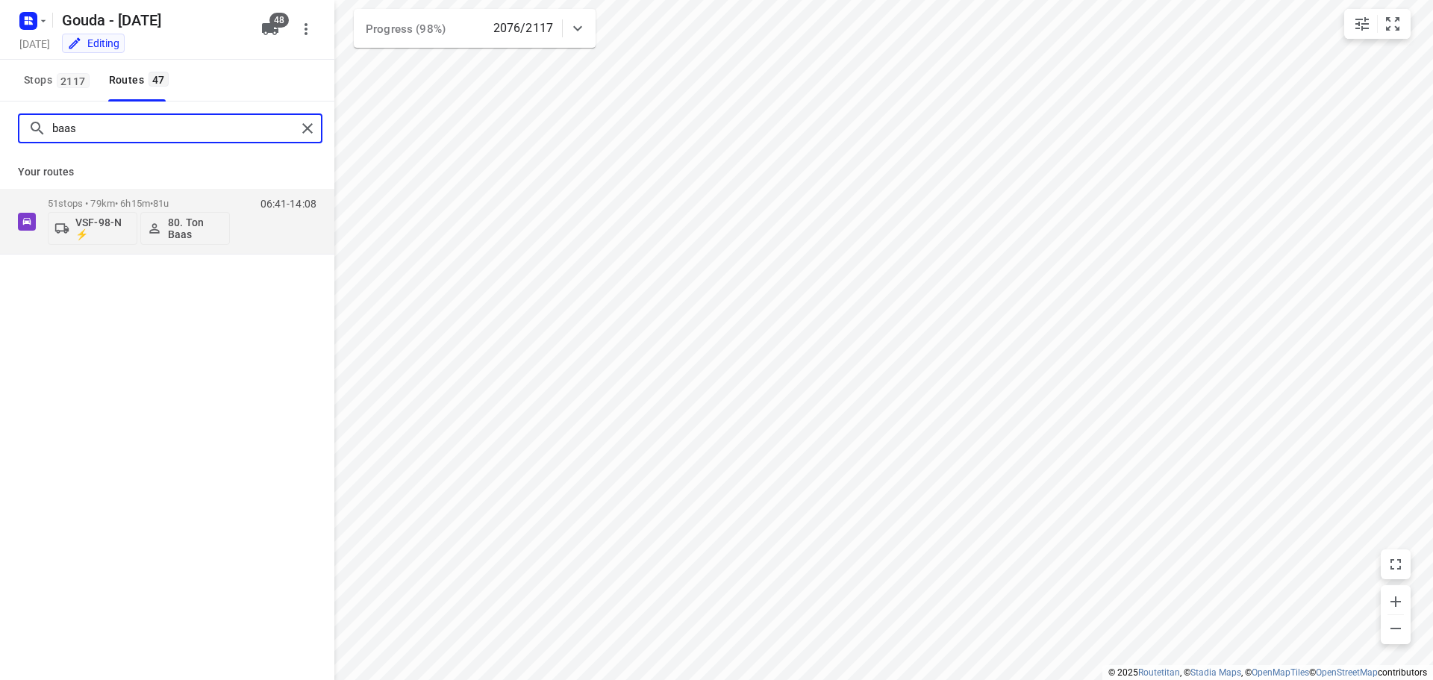
click at [104, 132] on input "baas" at bounding box center [174, 128] width 244 height 23
click at [140, 122] on input "horn" at bounding box center [174, 128] width 244 height 23
type input "rola"
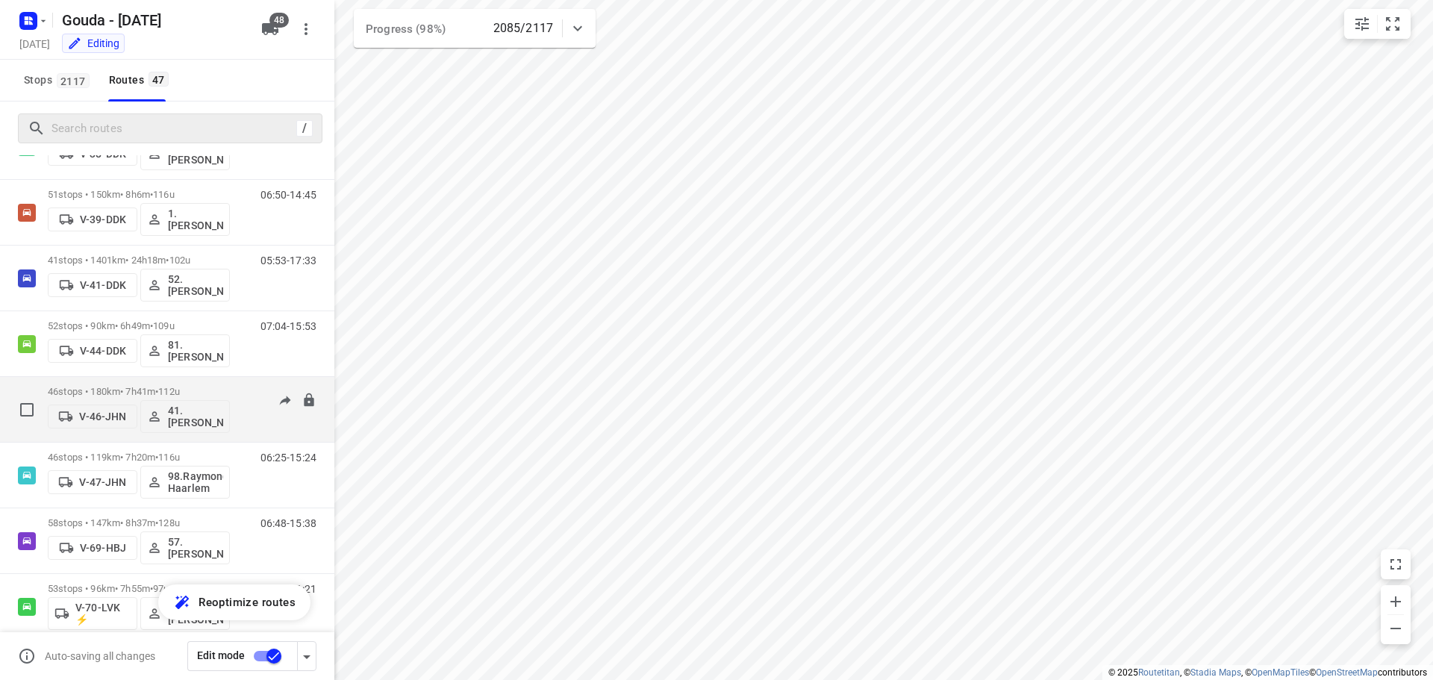
scroll to position [821, 0]
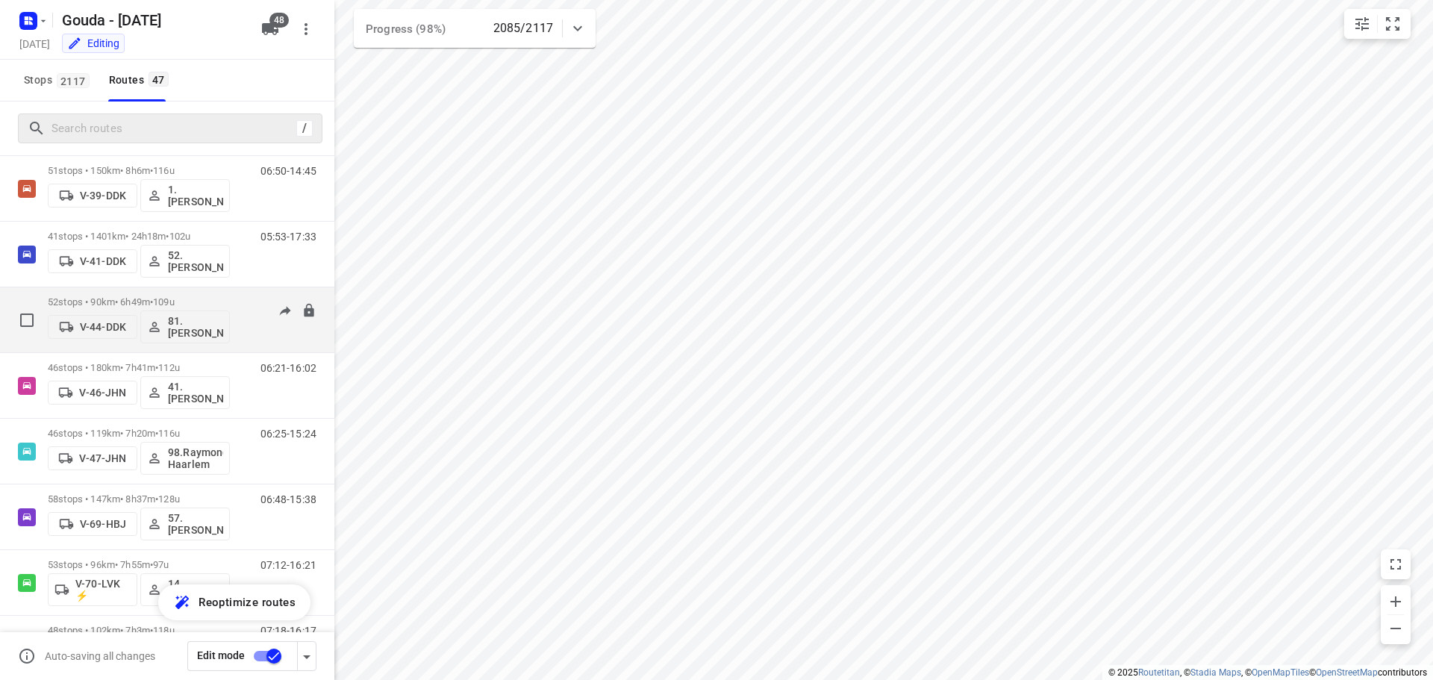
click at [84, 298] on p "52 stops • 90km • 6h49m • 109u" at bounding box center [139, 301] width 182 height 11
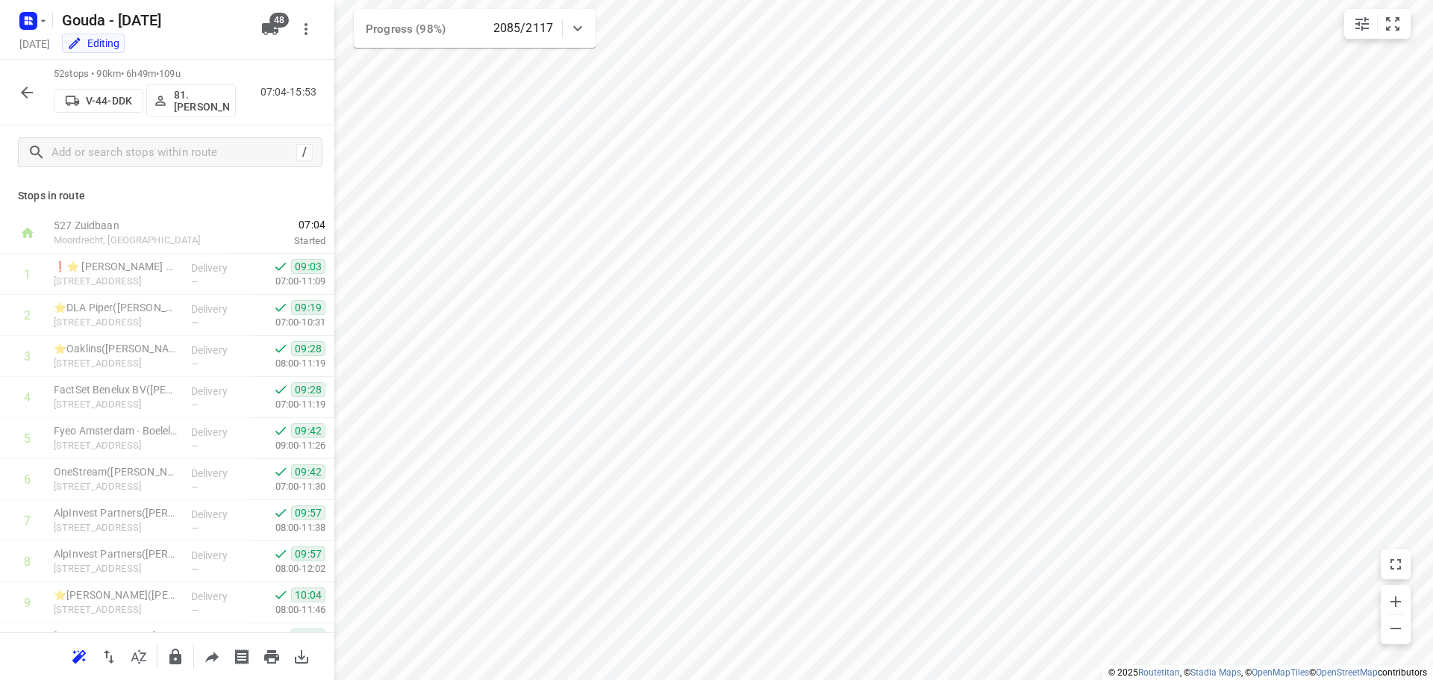
click at [36, 91] on button "button" at bounding box center [27, 93] width 30 height 30
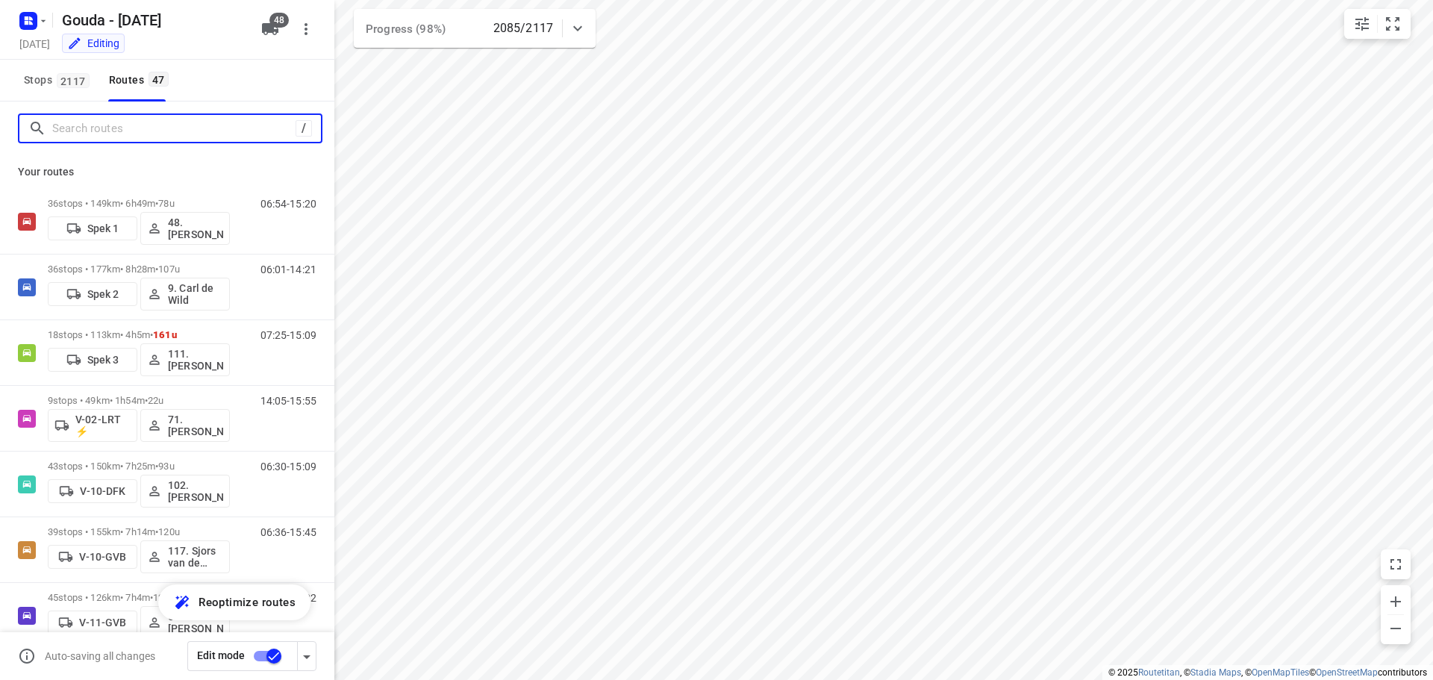
click at [145, 124] on input "Search routes" at bounding box center [173, 128] width 243 height 23
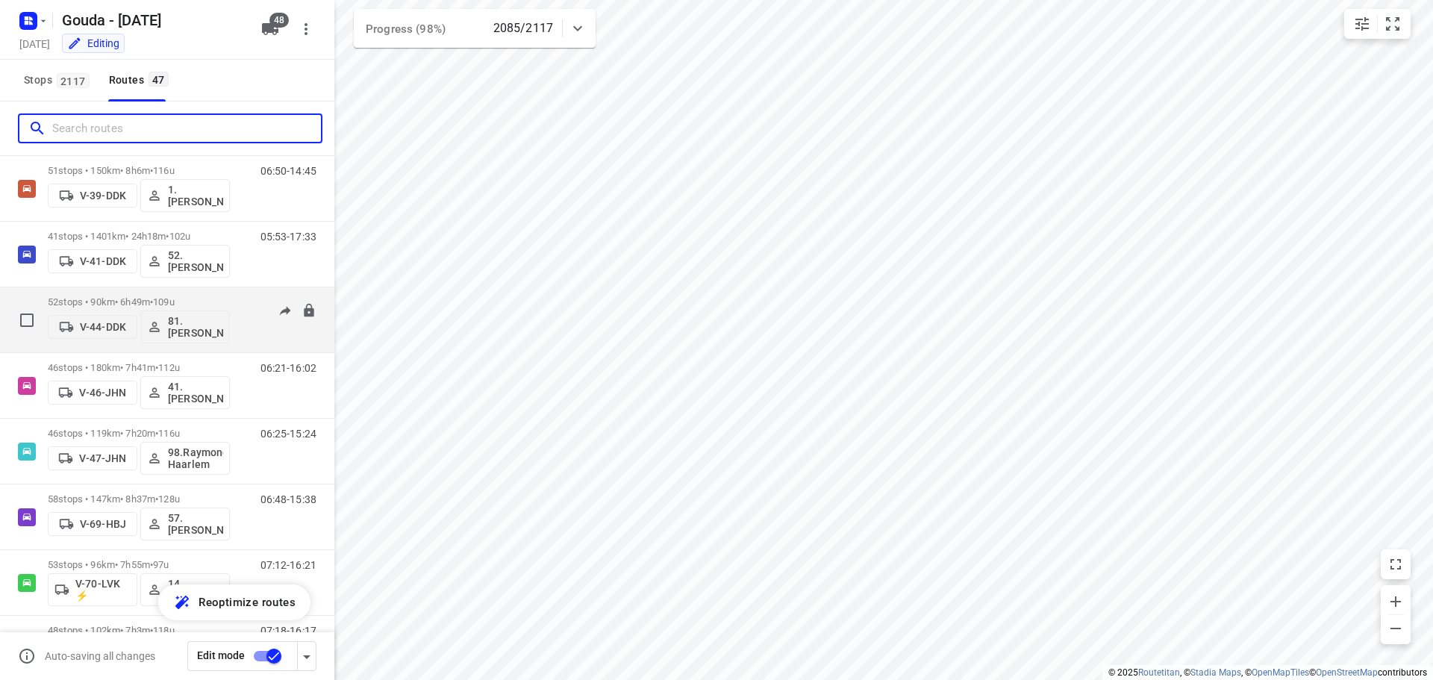
scroll to position [895, 0]
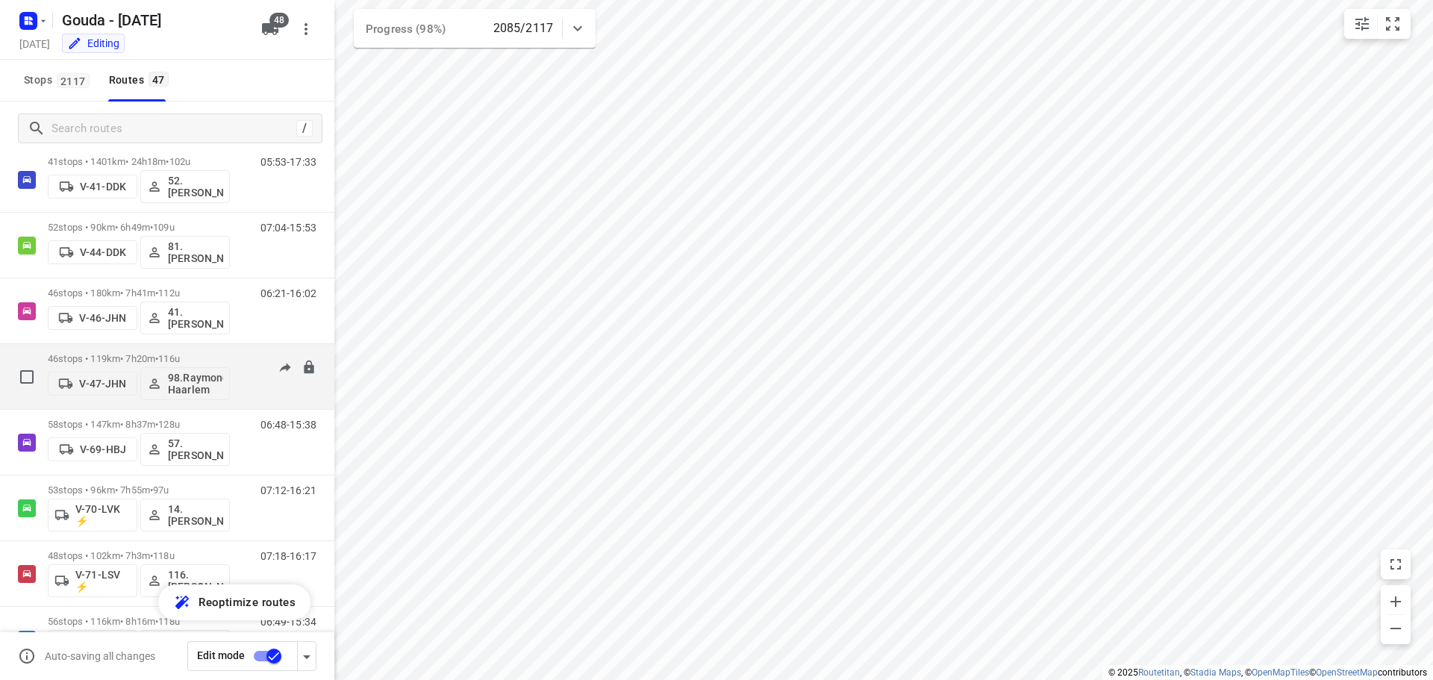
click at [140, 359] on p "46 stops • 119km • 7h20m • 116u" at bounding box center [139, 358] width 182 height 11
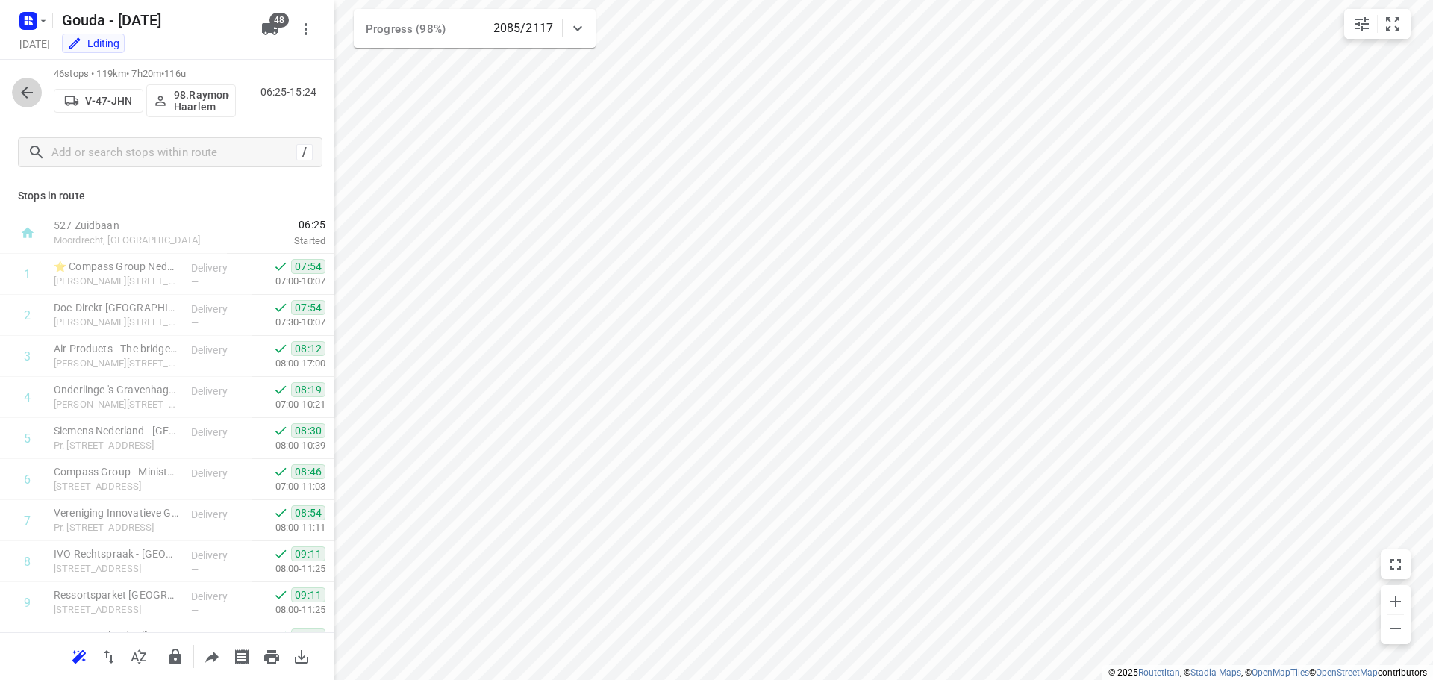
click at [28, 90] on icon "button" at bounding box center [27, 93] width 18 height 18
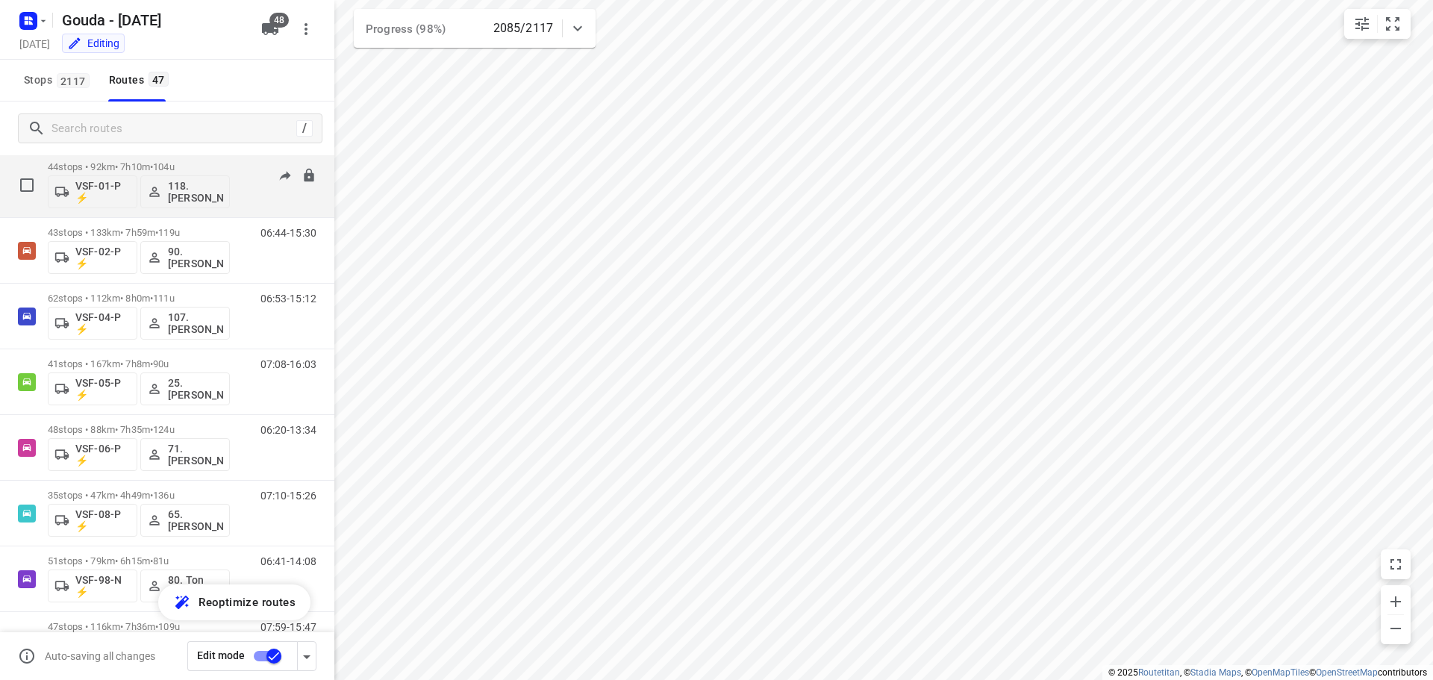
scroll to position [2658, 0]
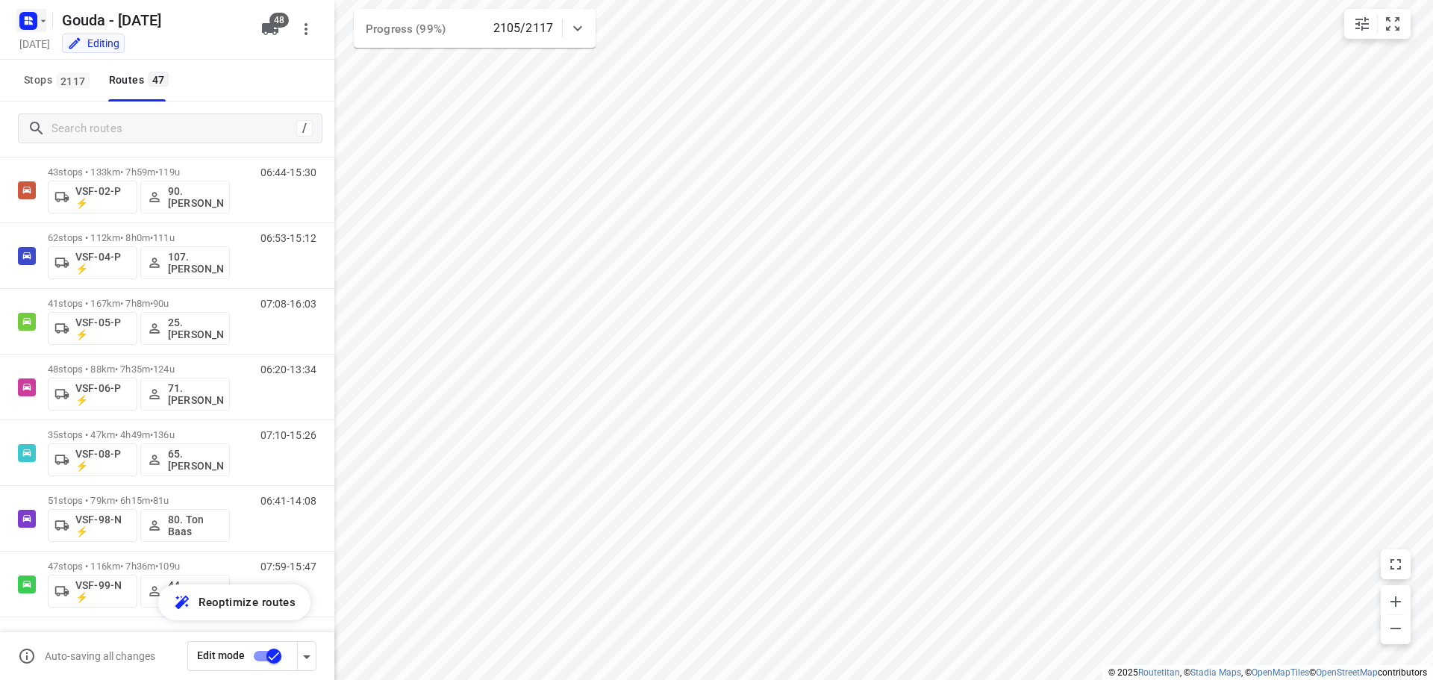
click at [38, 22] on icon "button" at bounding box center [43, 21] width 12 height 12
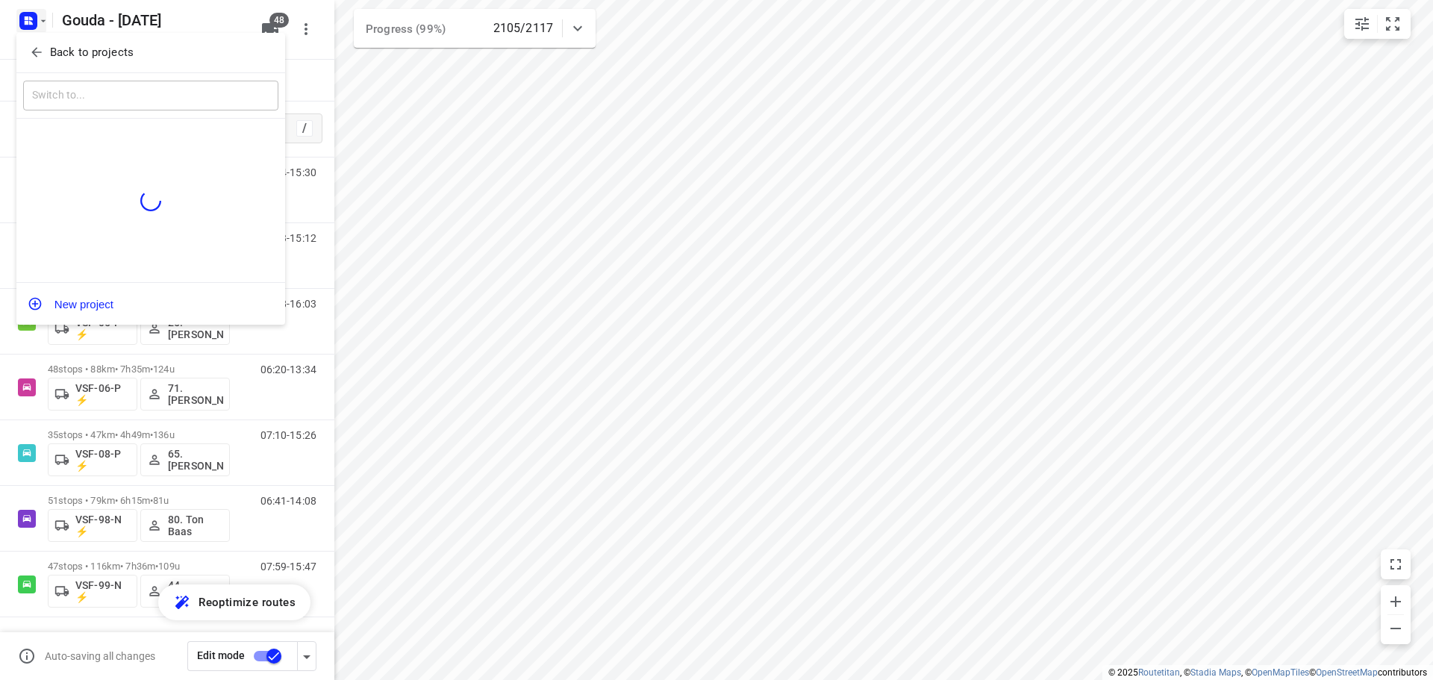
click at [49, 52] on span "Back to projects" at bounding box center [150, 52] width 243 height 17
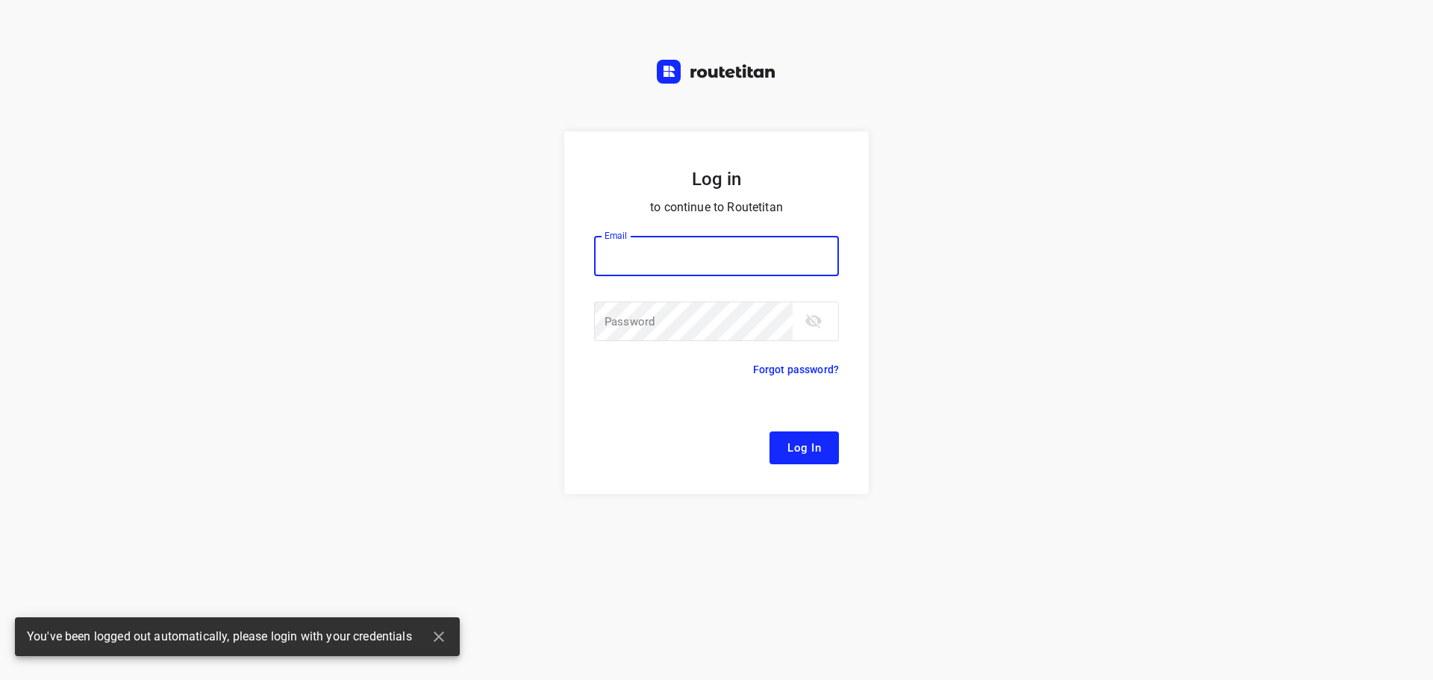
type input "[EMAIL_ADDRESS][DOMAIN_NAME]"
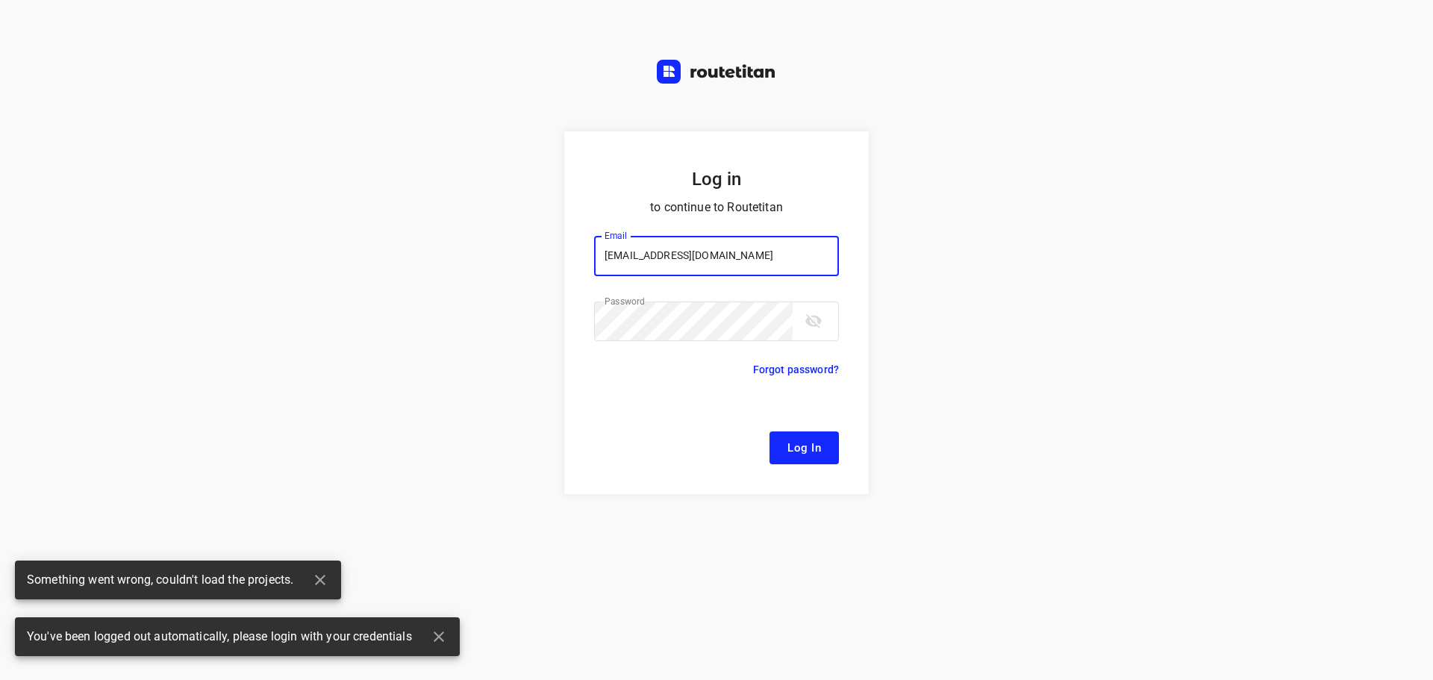
click at [805, 446] on span "Log In" at bounding box center [804, 447] width 34 height 19
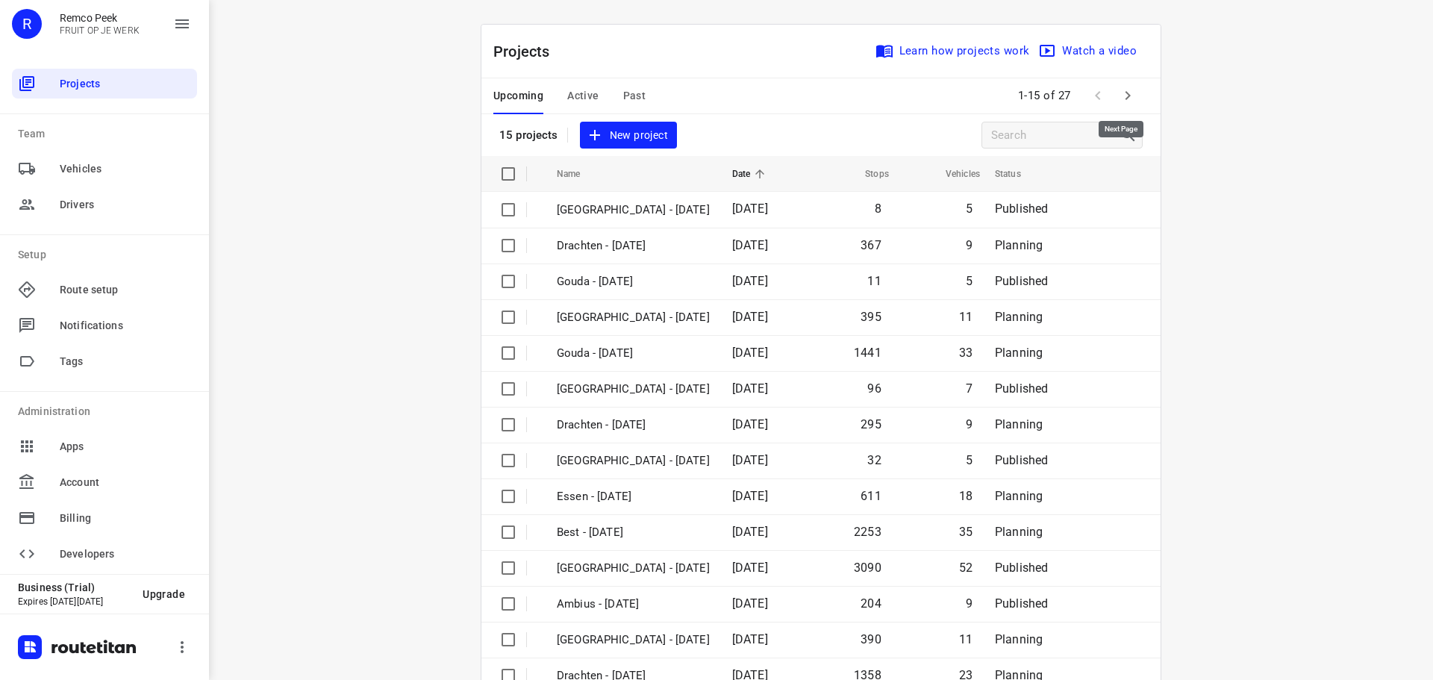
click at [1125, 93] on icon "button" at bounding box center [1127, 95] width 5 height 9
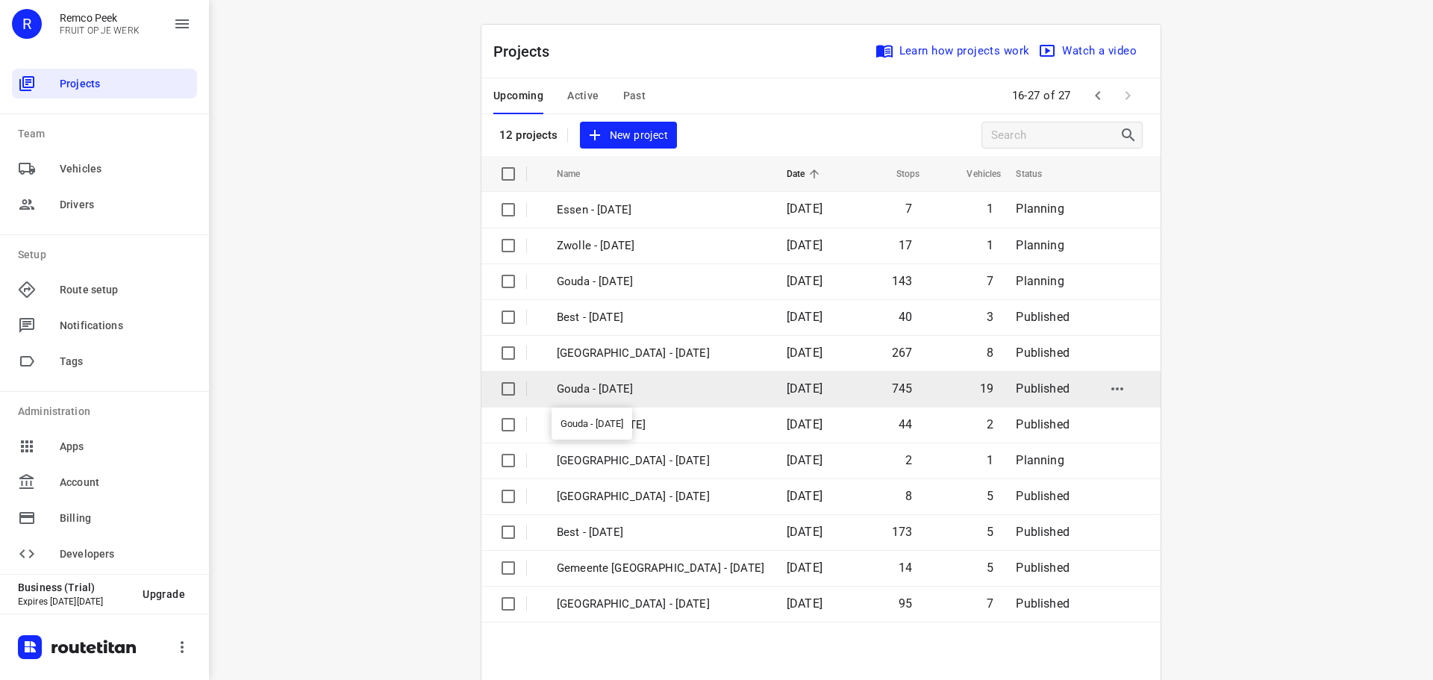
click at [612, 381] on p "Gouda - [DATE]" at bounding box center [660, 389] width 207 height 17
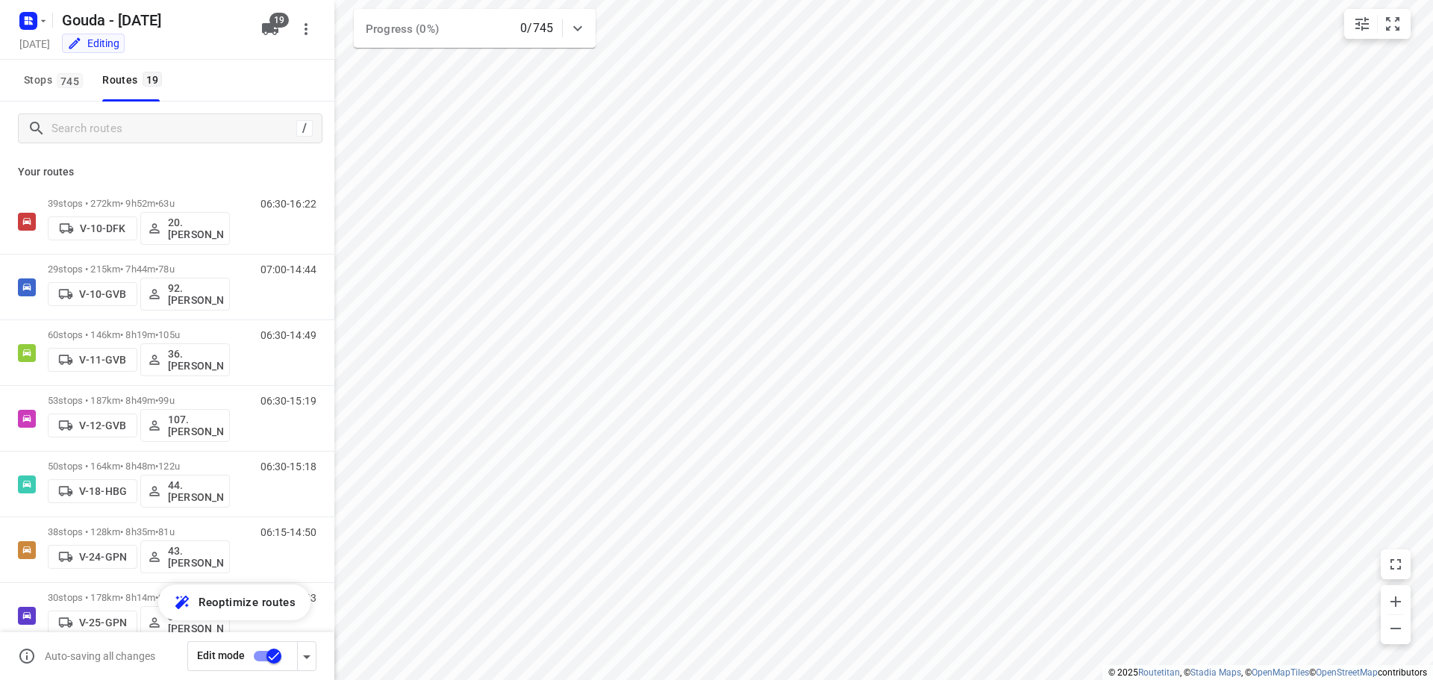
checkbox input "true"
click at [126, 131] on input "Search routes" at bounding box center [173, 128] width 243 height 23
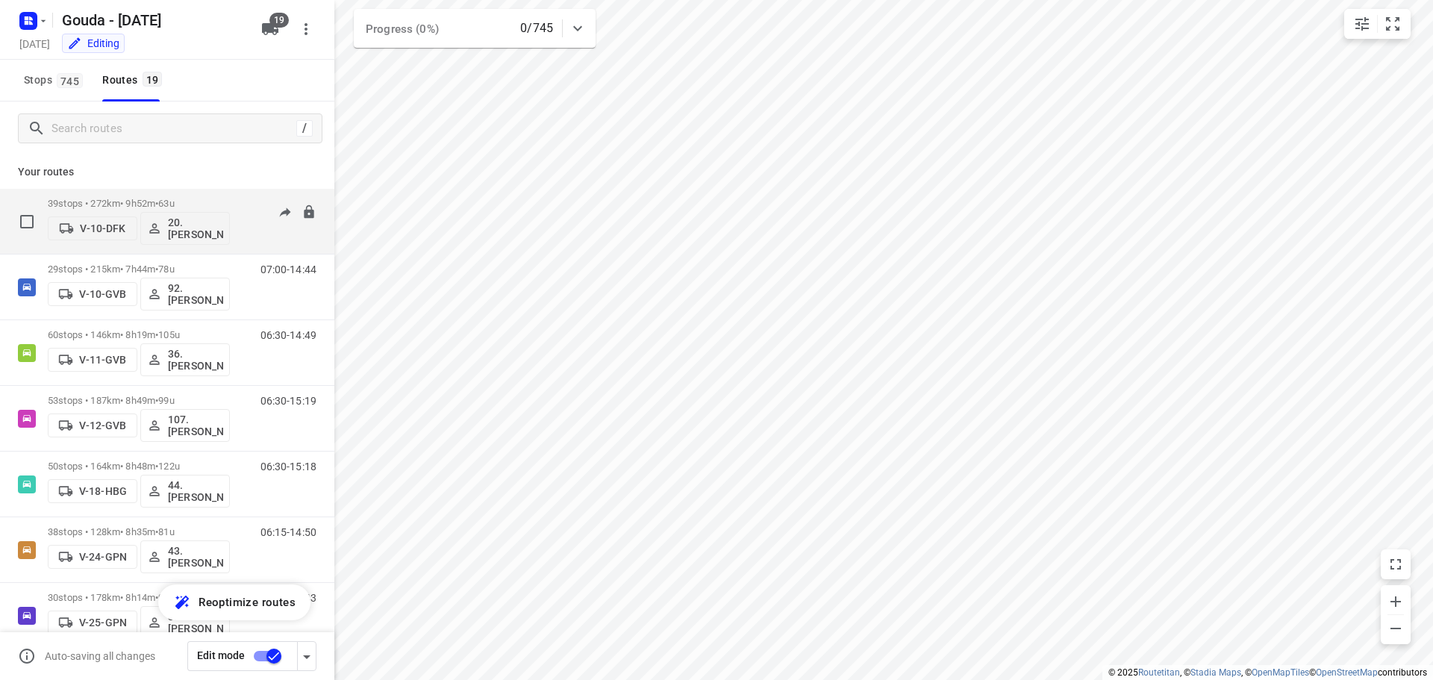
click at [158, 204] on span "•" at bounding box center [156, 203] width 3 height 11
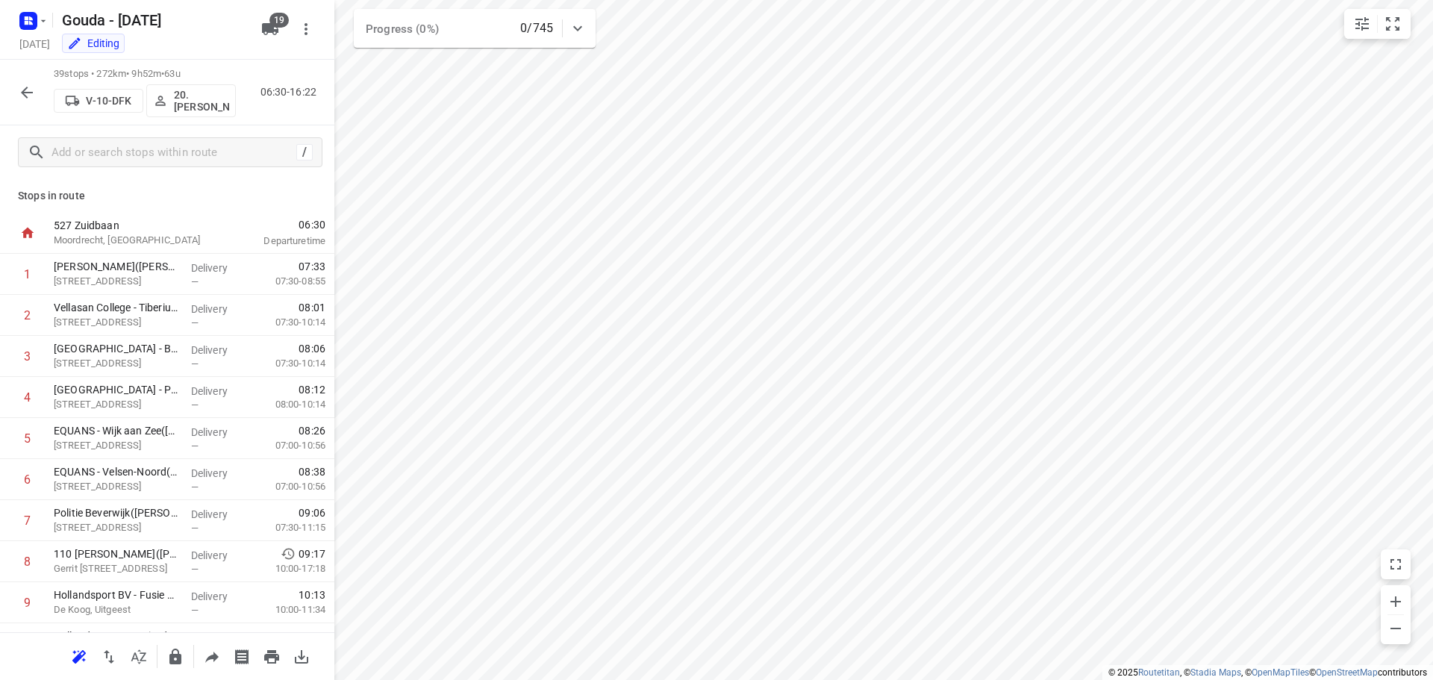
click at [22, 99] on icon "button" at bounding box center [27, 93] width 18 height 18
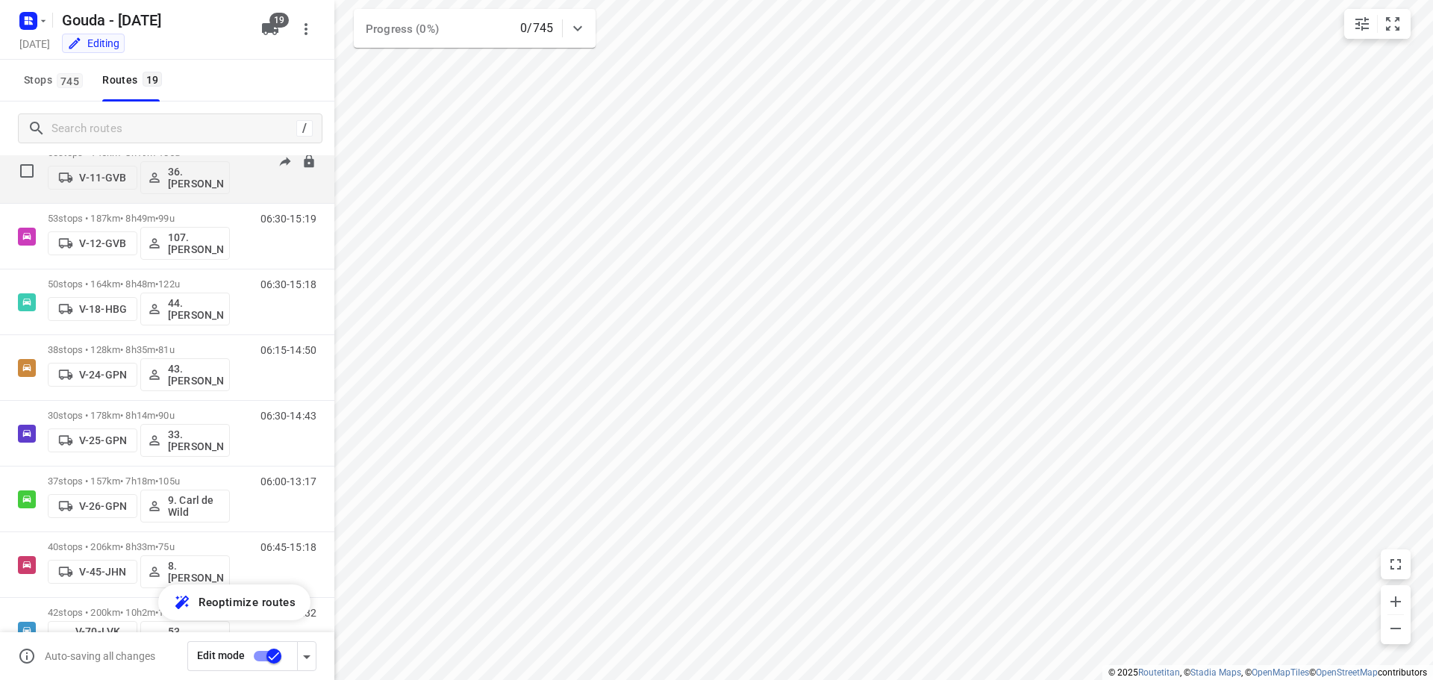
scroll to position [224, 0]
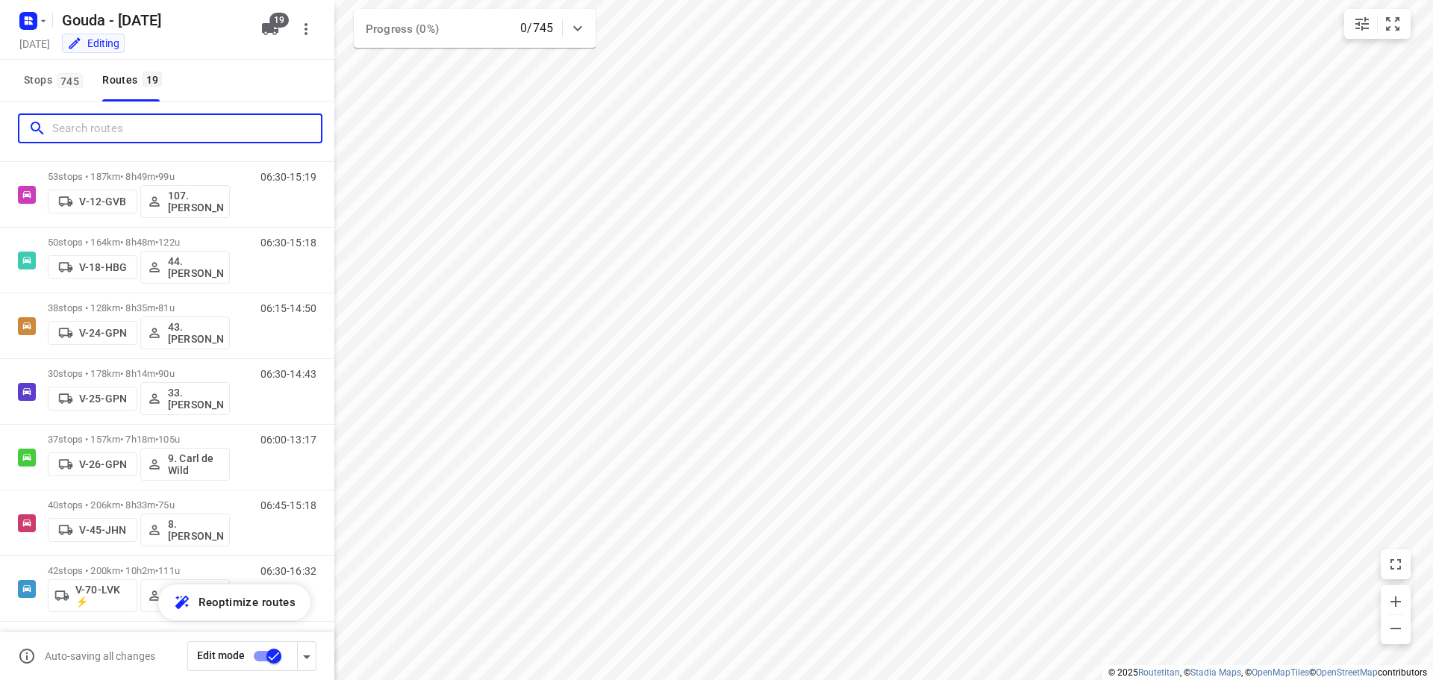
click at [111, 119] on input "Search routes" at bounding box center [186, 128] width 269 height 23
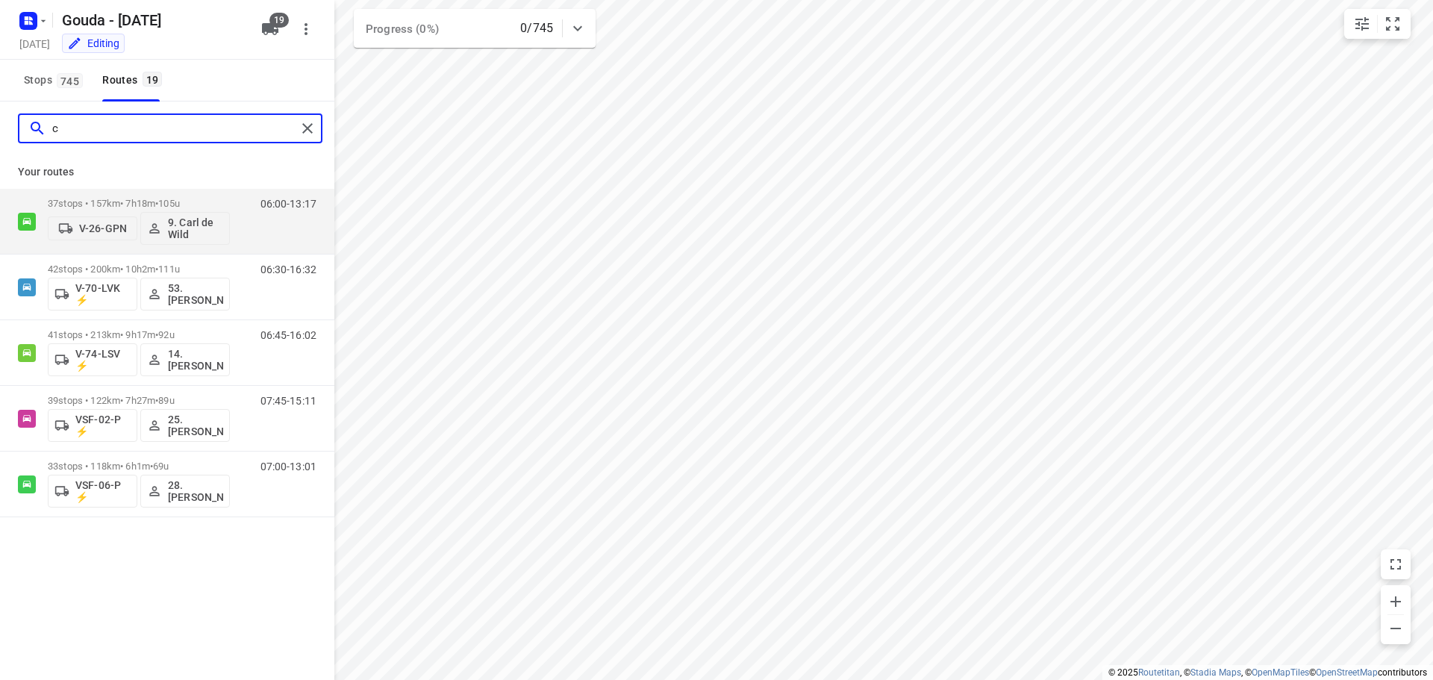
scroll to position [0, 0]
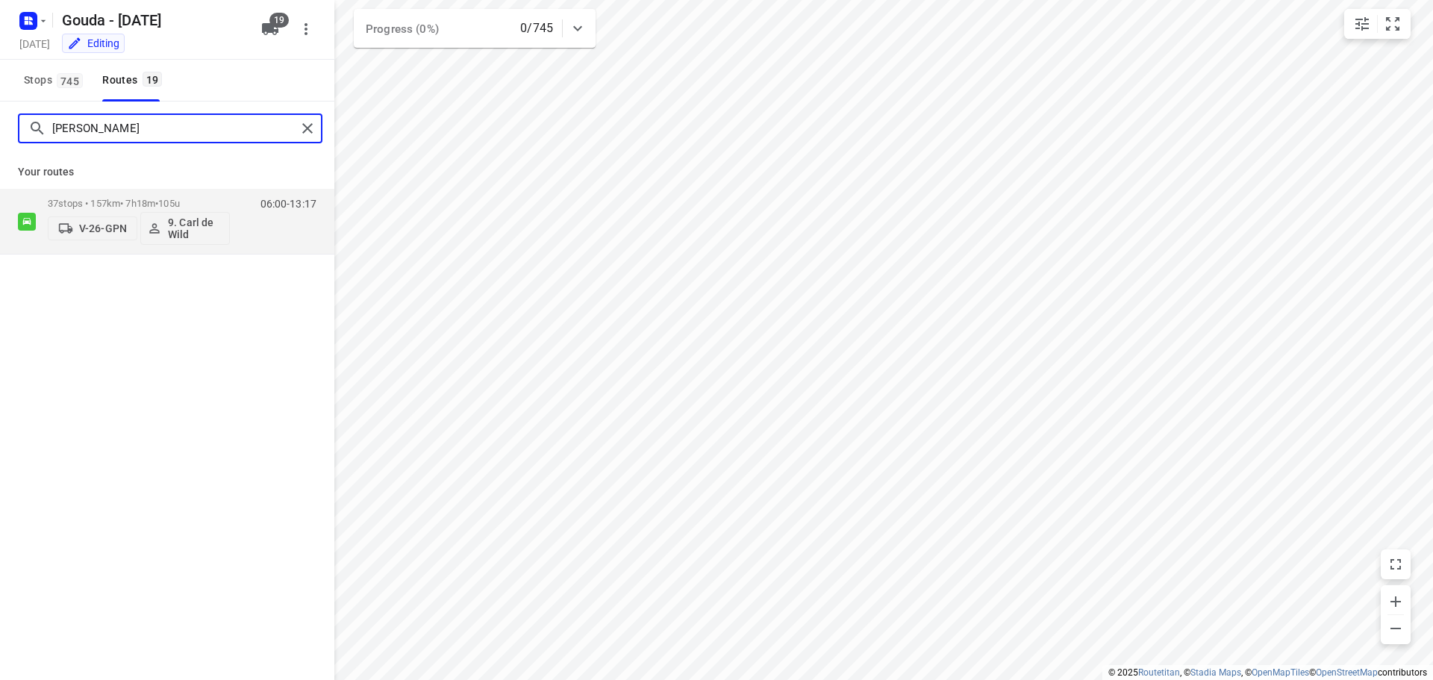
click at [104, 127] on input "[PERSON_NAME]" at bounding box center [174, 128] width 244 height 23
click at [137, 130] on input "femk" at bounding box center [174, 128] width 244 height 23
click at [163, 128] on input "dom" at bounding box center [174, 128] width 244 height 23
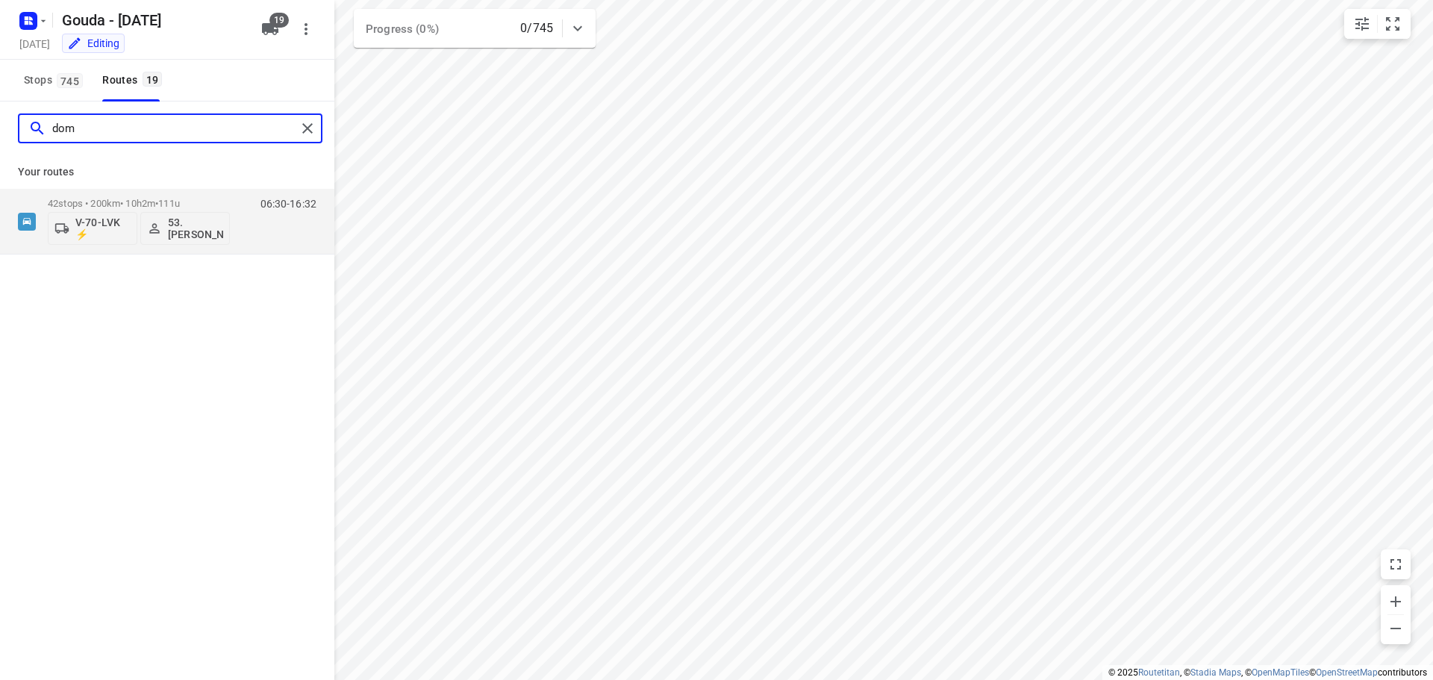
click at [163, 128] on input "dom" at bounding box center [174, 128] width 244 height 23
click at [195, 138] on input "rez" at bounding box center [174, 128] width 244 height 23
click at [166, 118] on input "ange" at bounding box center [174, 128] width 244 height 23
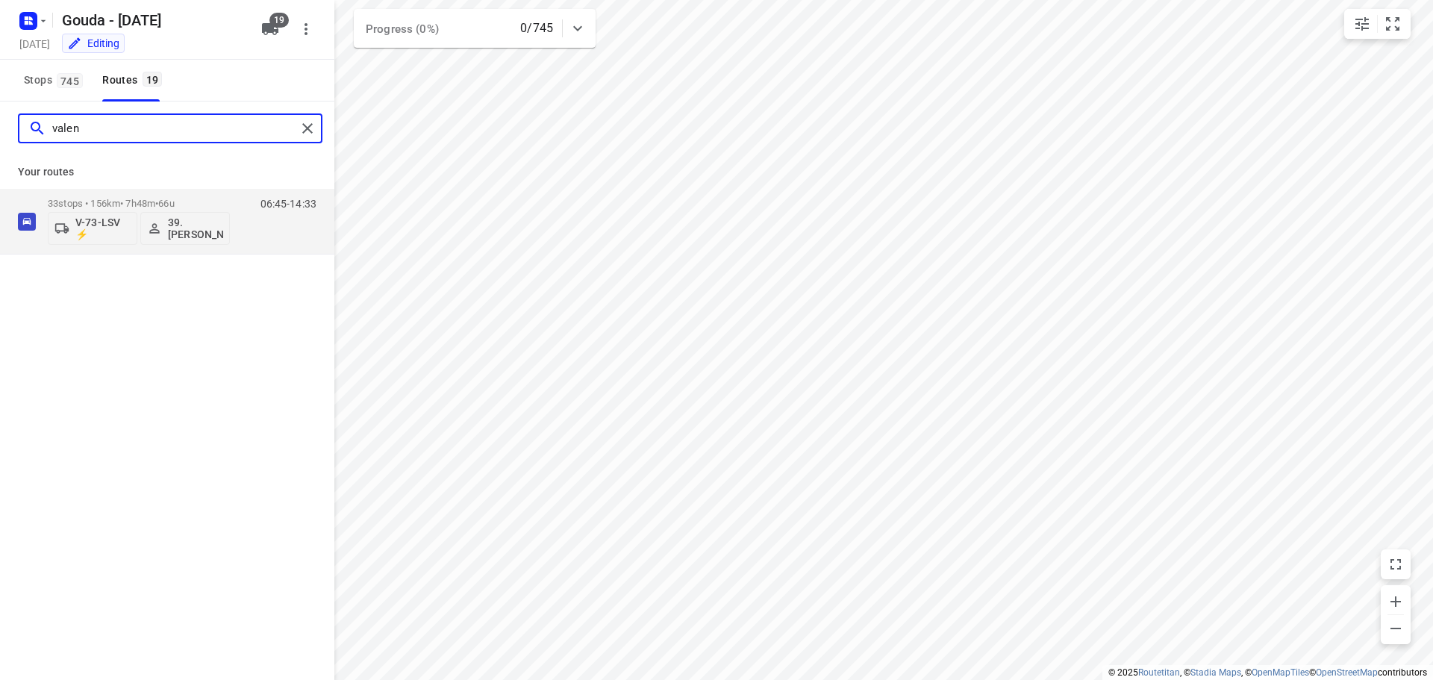
click at [97, 130] on input "valen" at bounding box center [174, 128] width 244 height 23
click at [97, 131] on input "[PERSON_NAME]" at bounding box center [174, 128] width 244 height 23
click at [169, 127] on input "tom" at bounding box center [174, 128] width 244 height 23
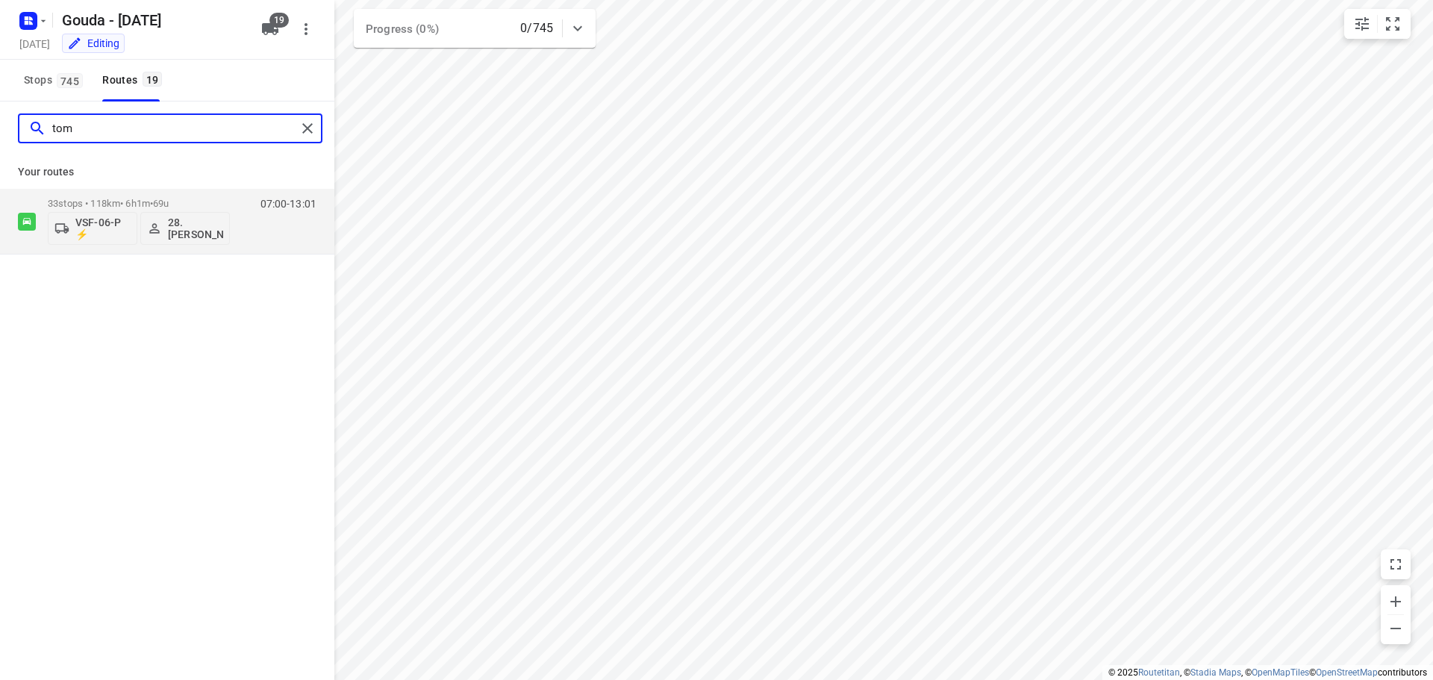
click at [169, 127] on input "tom" at bounding box center [174, 128] width 244 height 23
click at [123, 127] on input "hass" at bounding box center [174, 128] width 244 height 23
click at [104, 120] on input "brya" at bounding box center [174, 128] width 244 height 23
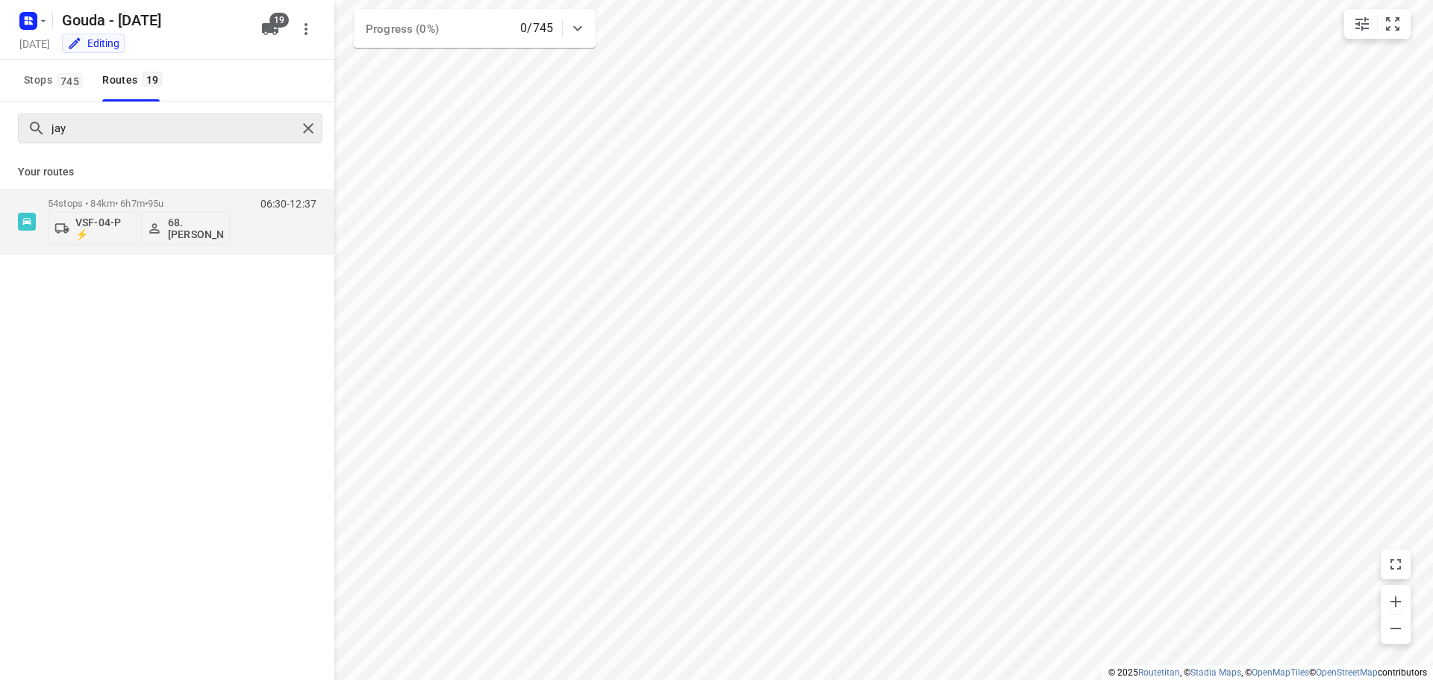
click at [159, 140] on div "jay" at bounding box center [170, 128] width 304 height 30
click at [159, 126] on input "jay" at bounding box center [174, 128] width 244 height 23
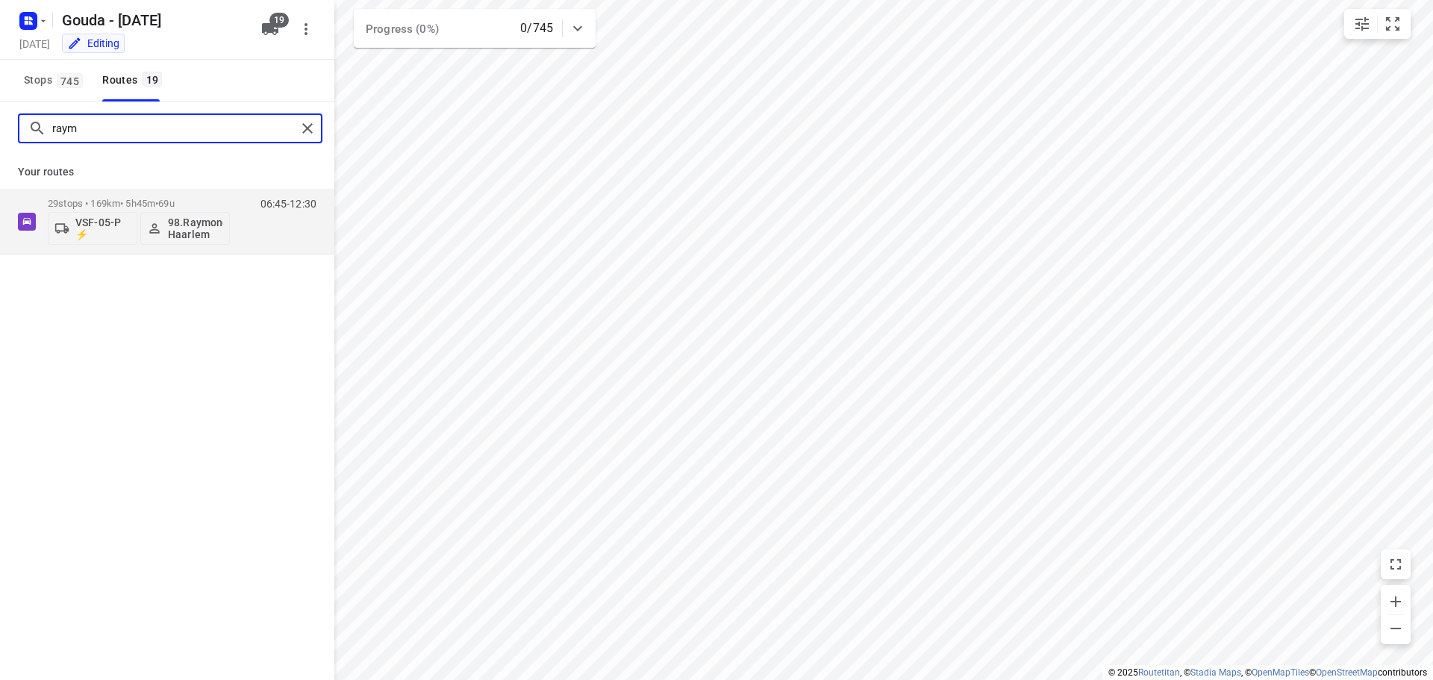
click at [119, 136] on input "raym" at bounding box center [174, 128] width 244 height 23
click at [116, 134] on input "raym" at bounding box center [174, 128] width 244 height 23
type input "jef"
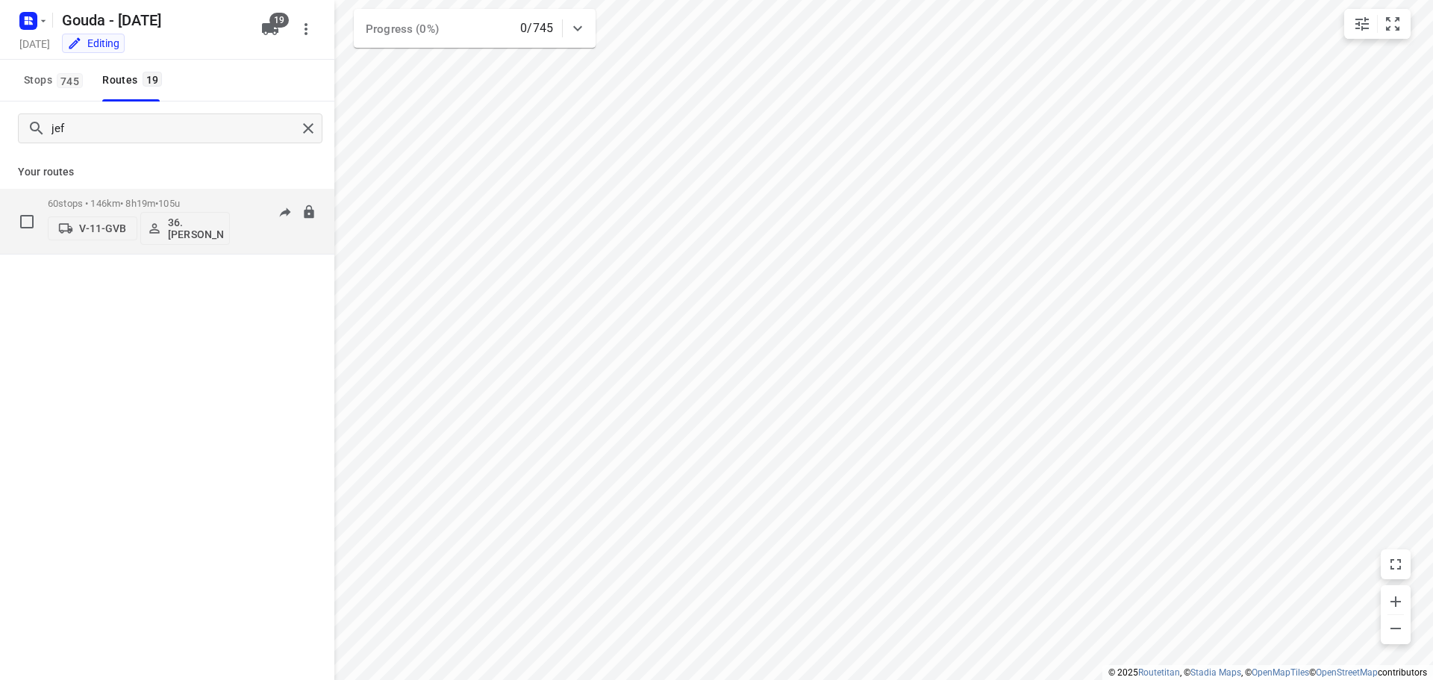
click at [134, 197] on div "60 stops • 146km • 8h19m • 105u V-11-GVB 36. [PERSON_NAME]" at bounding box center [139, 221] width 182 height 62
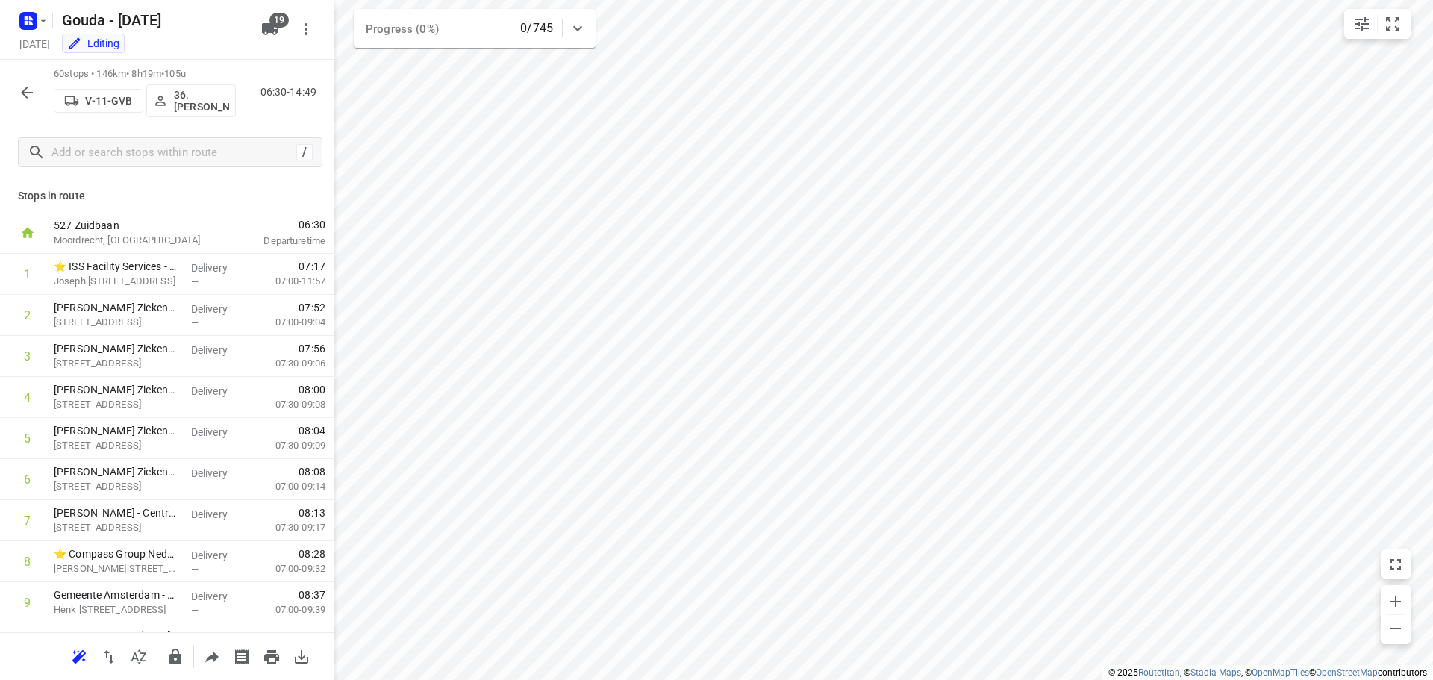
click at [27, 98] on icon "button" at bounding box center [27, 93] width 12 height 12
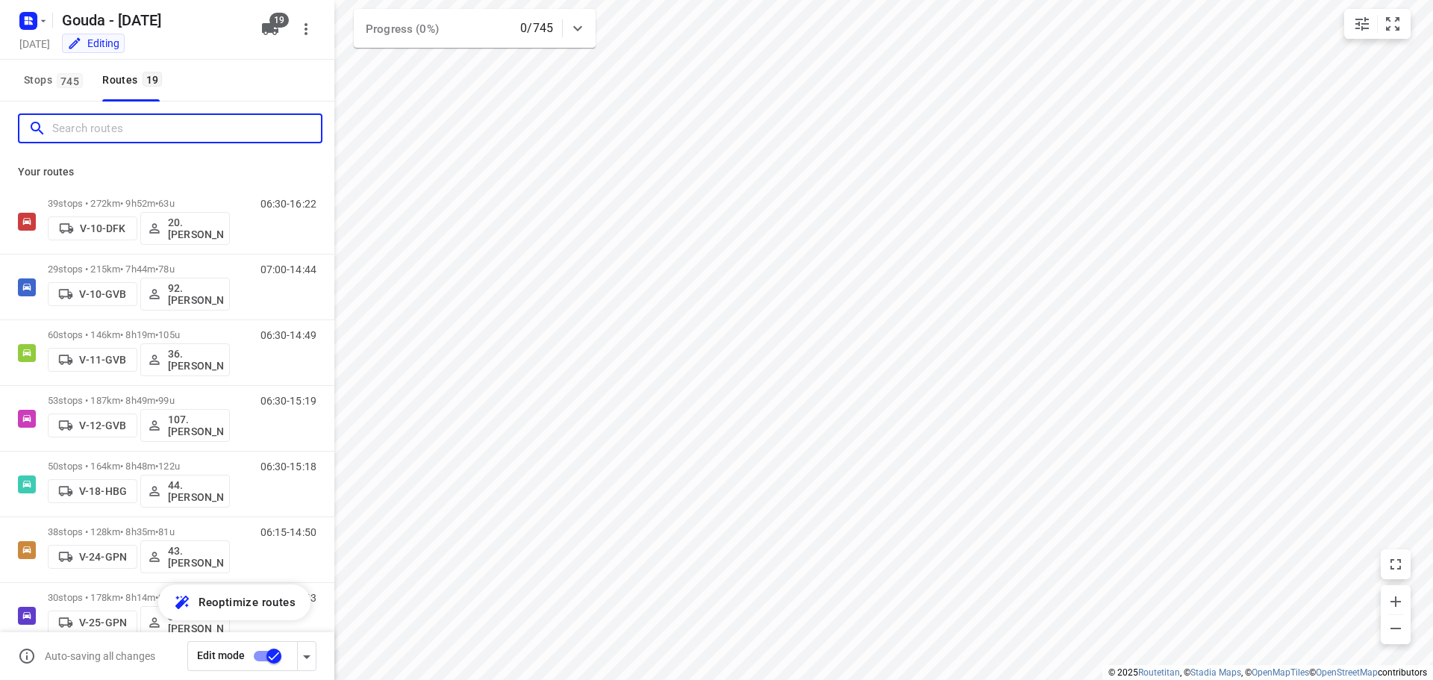
click at [106, 127] on input "Search routes" at bounding box center [186, 128] width 269 height 23
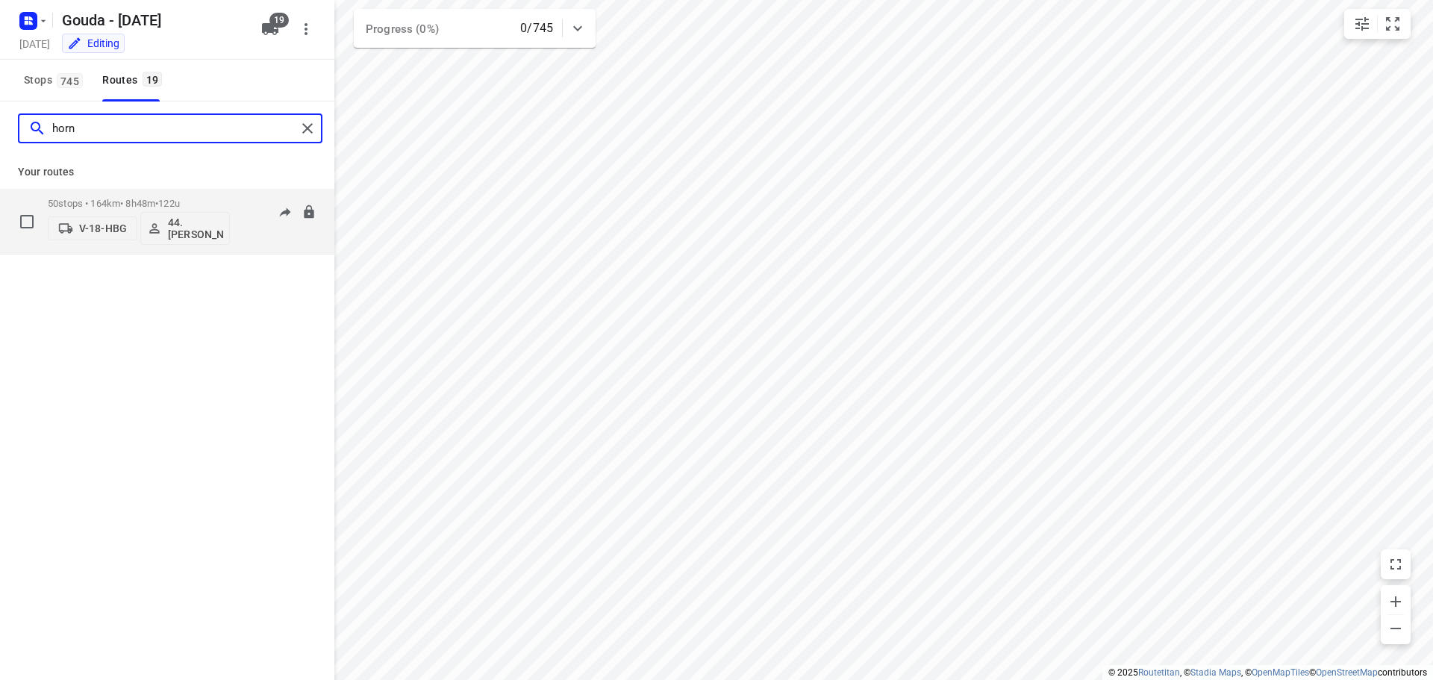
type input "horn"
click at [148, 198] on p "50 stops • 164km • 8h48m • 122u" at bounding box center [139, 203] width 182 height 11
